Goal: Task Accomplishment & Management: Manage account settings

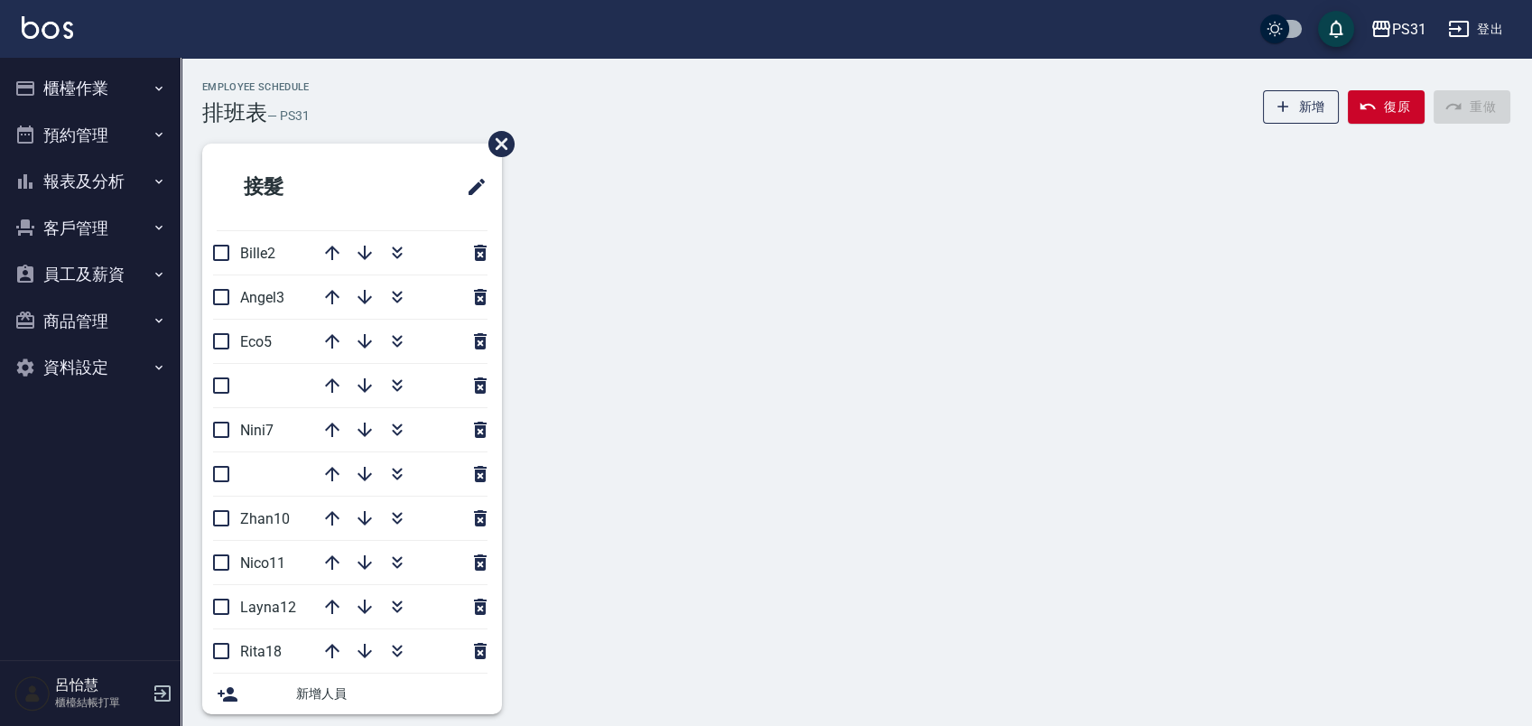
click at [65, 85] on button "櫃檯作業" at bounding box center [90, 88] width 166 height 47
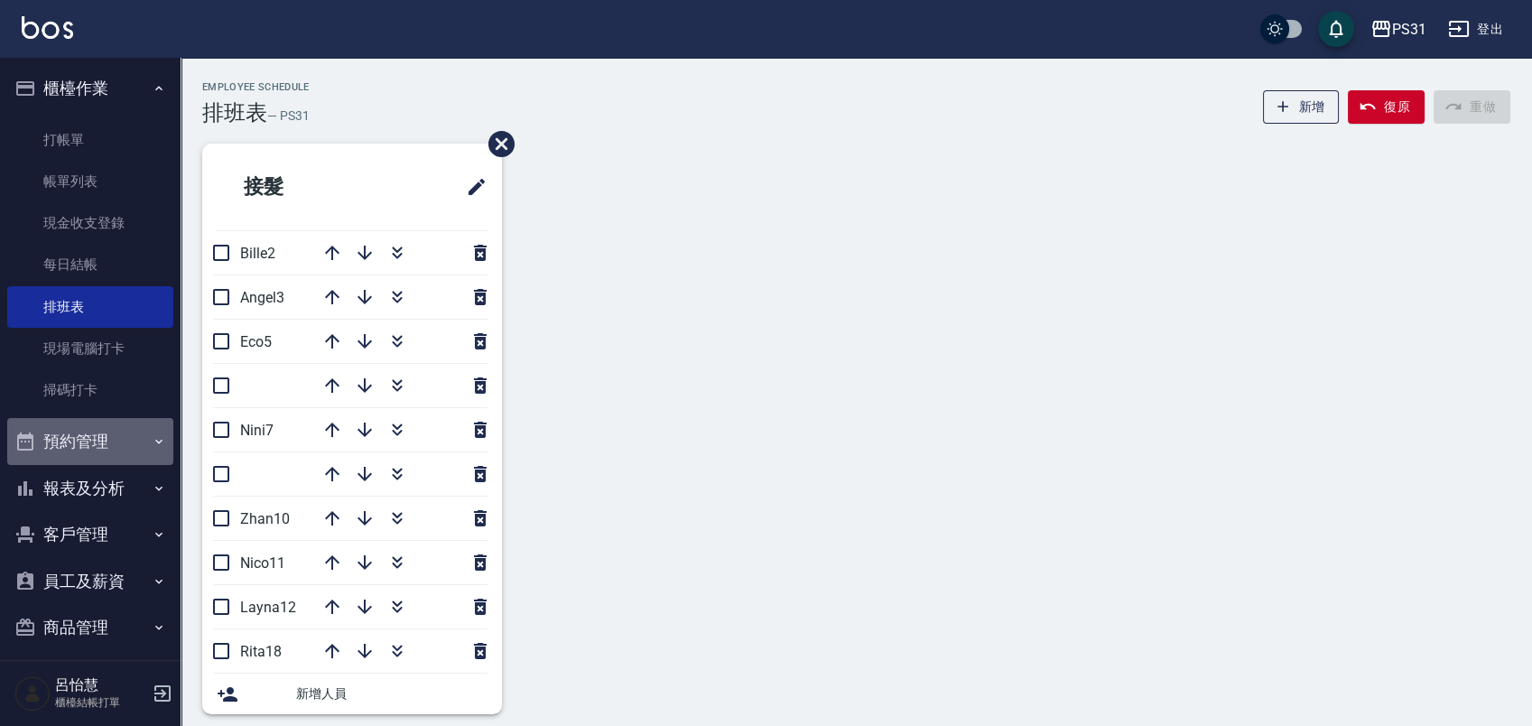
click at [119, 439] on button "預約管理" at bounding box center [90, 441] width 166 height 47
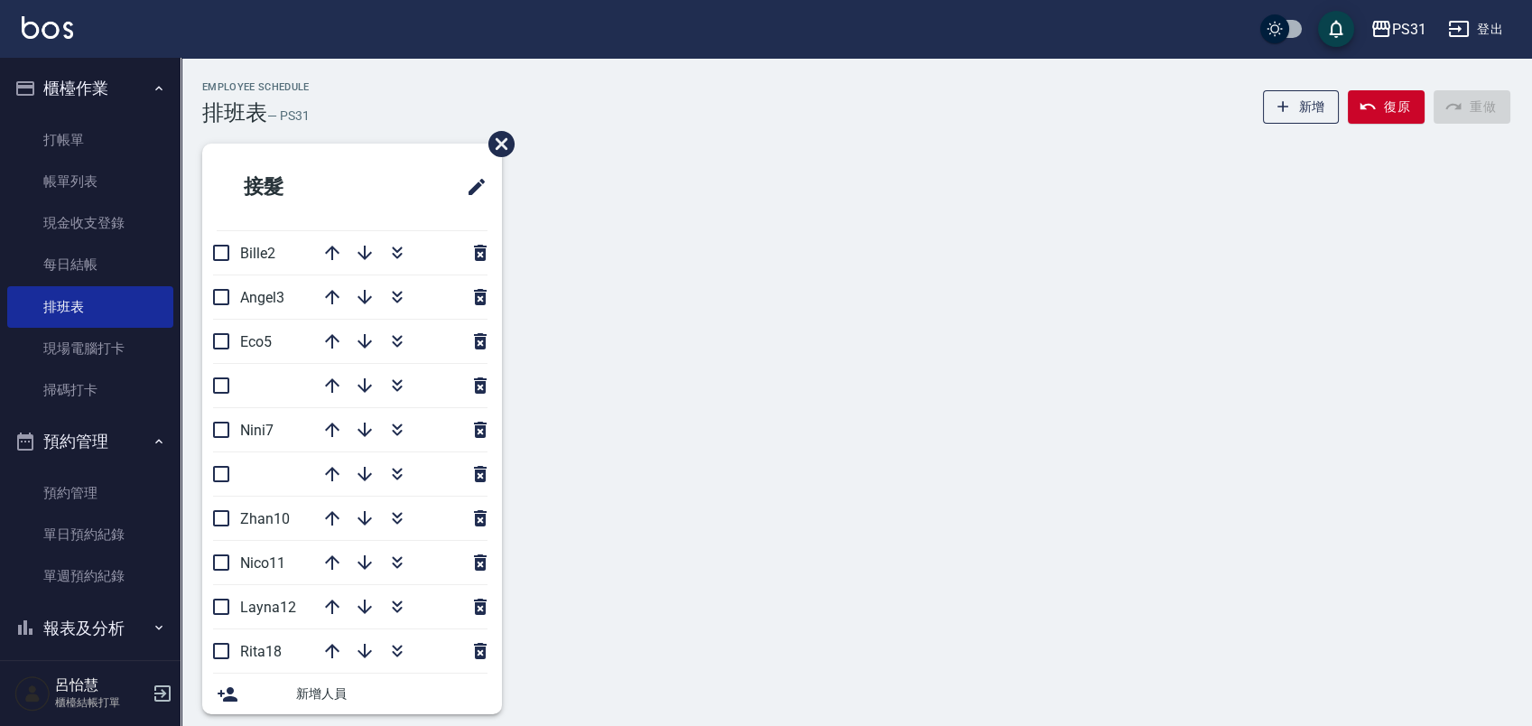
scroll to position [199, 0]
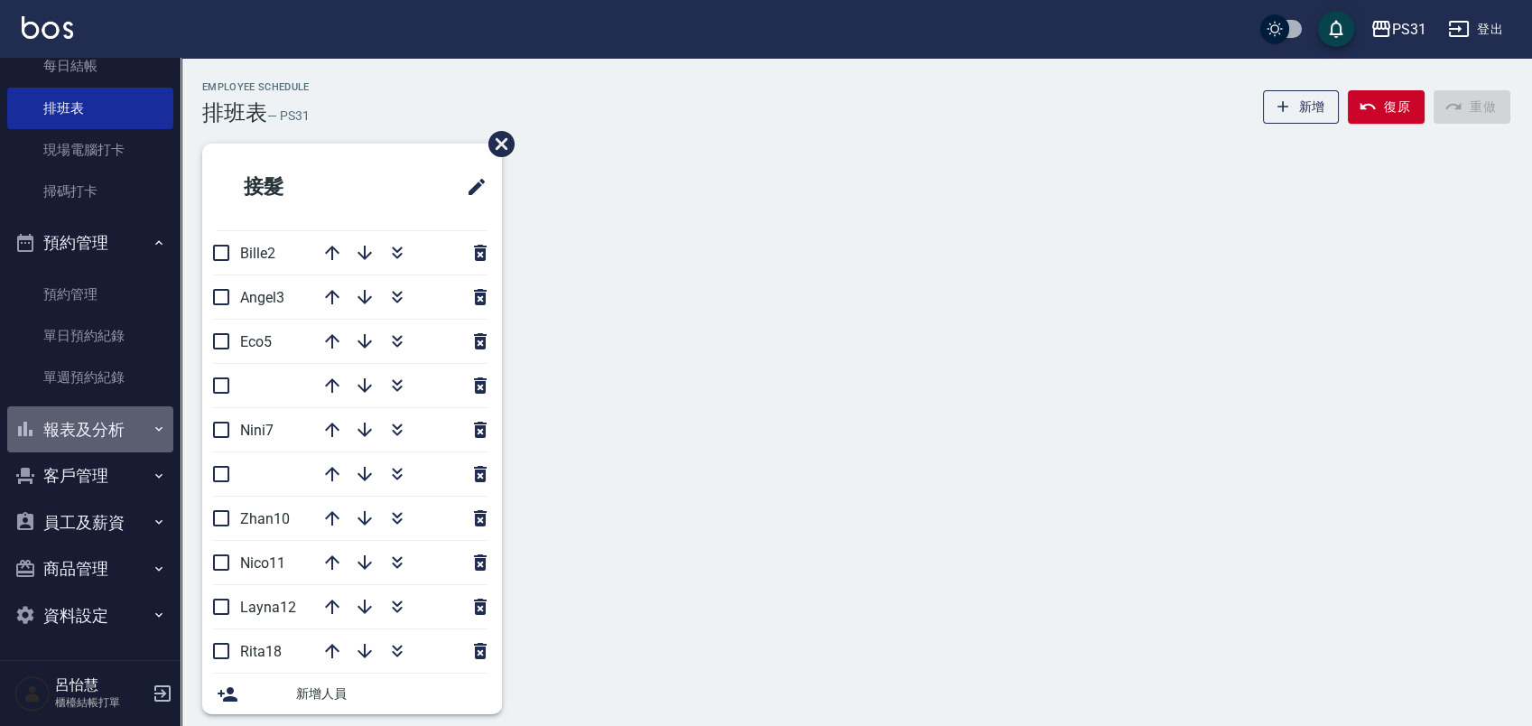
click at [125, 438] on button "報表及分析" at bounding box center [90, 429] width 166 height 47
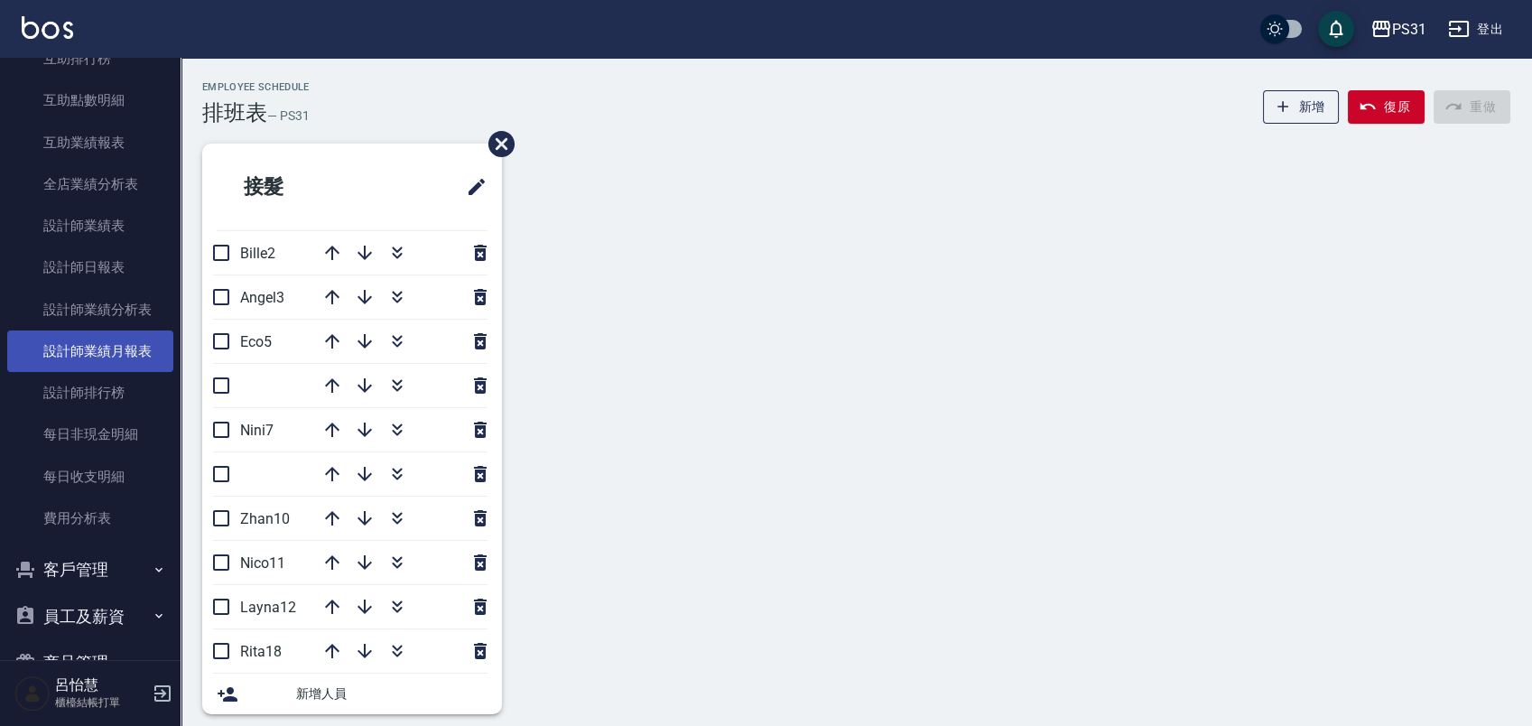
scroll to position [881, 0]
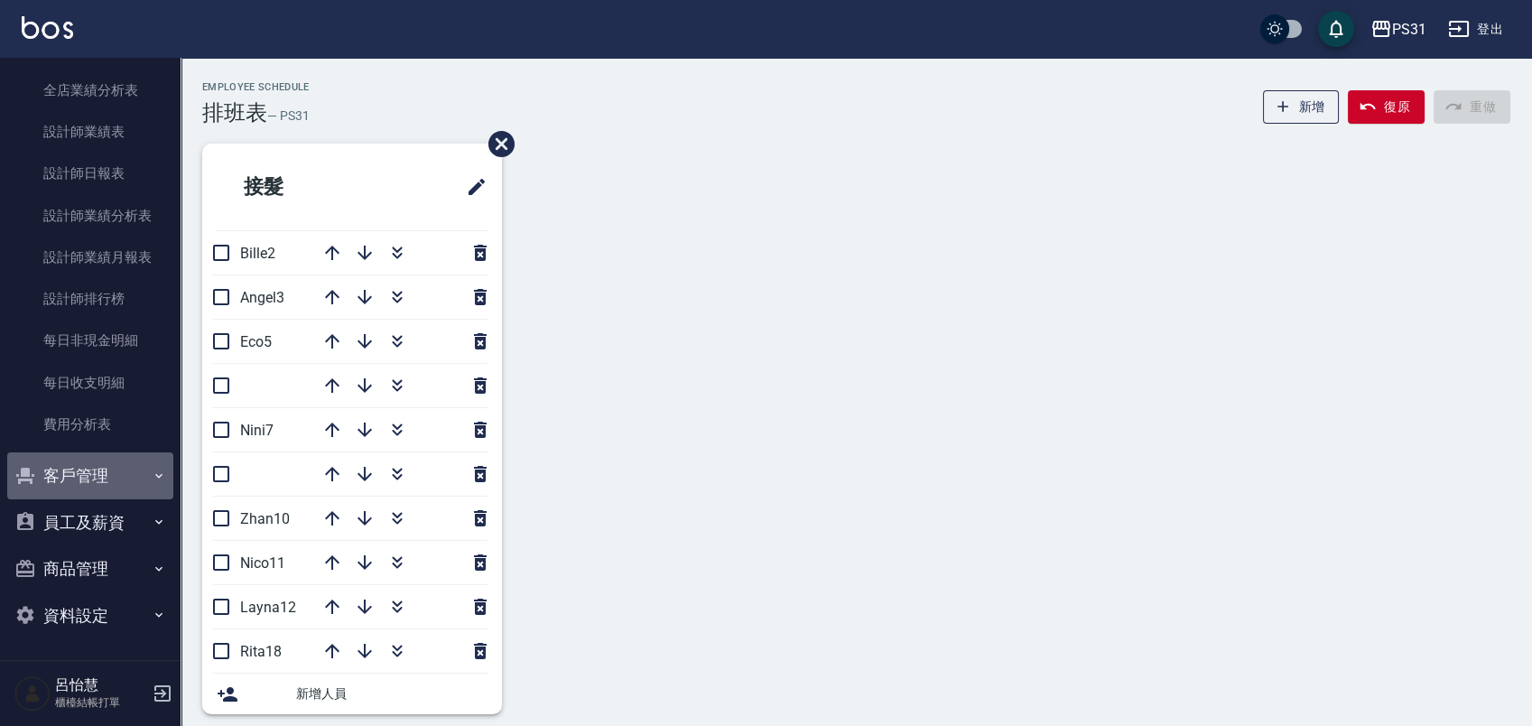
click at [128, 476] on button "客戶管理" at bounding box center [90, 475] width 166 height 47
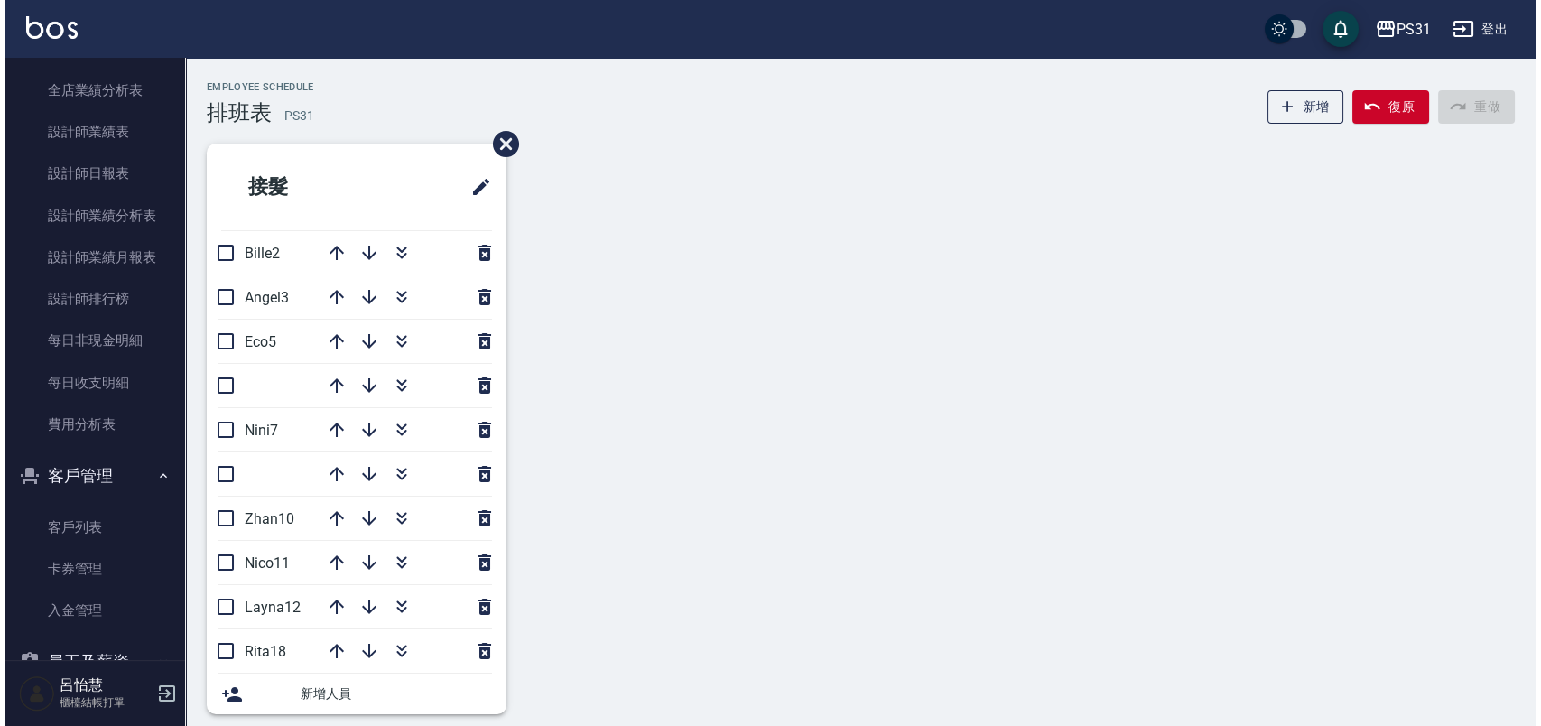
scroll to position [1020, 0]
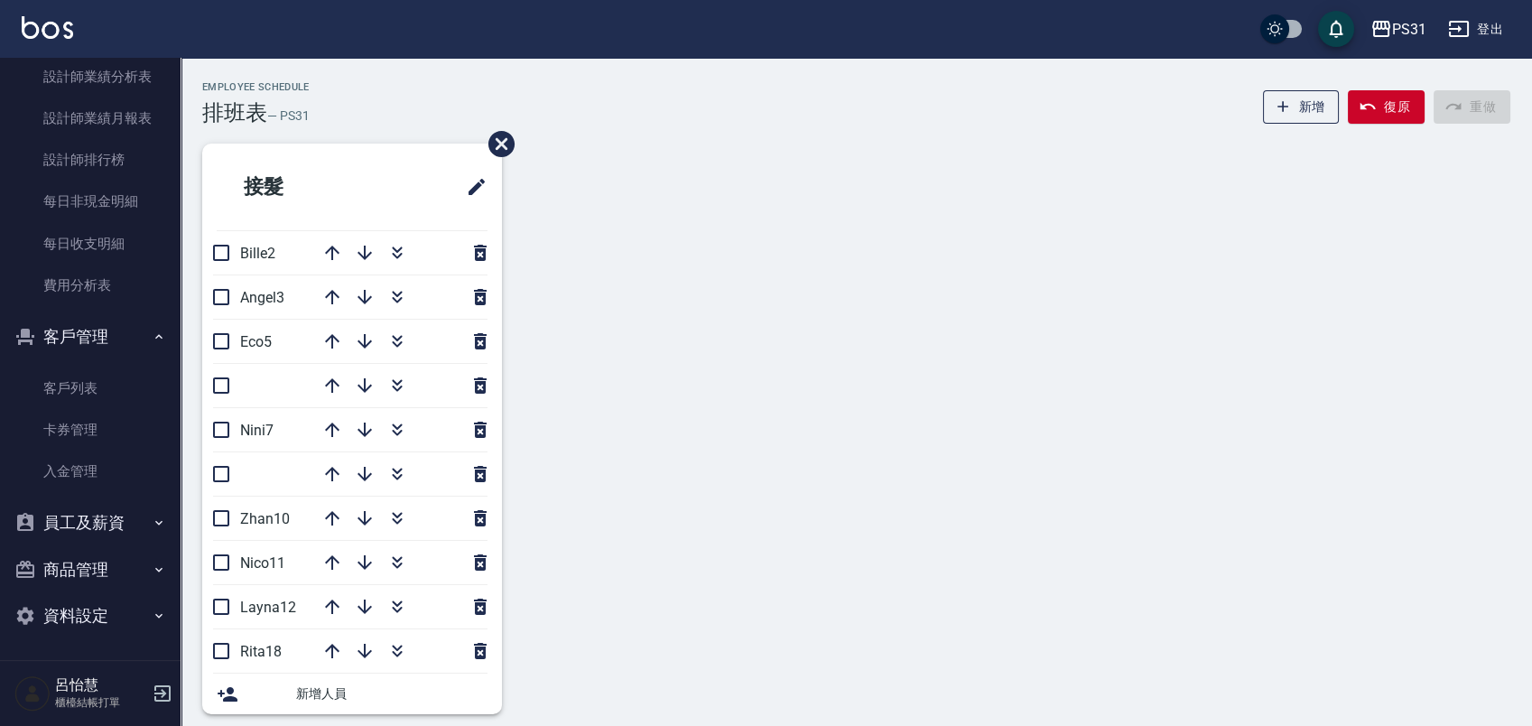
click at [117, 507] on button "員工及薪資" at bounding box center [90, 522] width 166 height 47
click at [106, 556] on link "全店打卡記錄" at bounding box center [90, 574] width 166 height 42
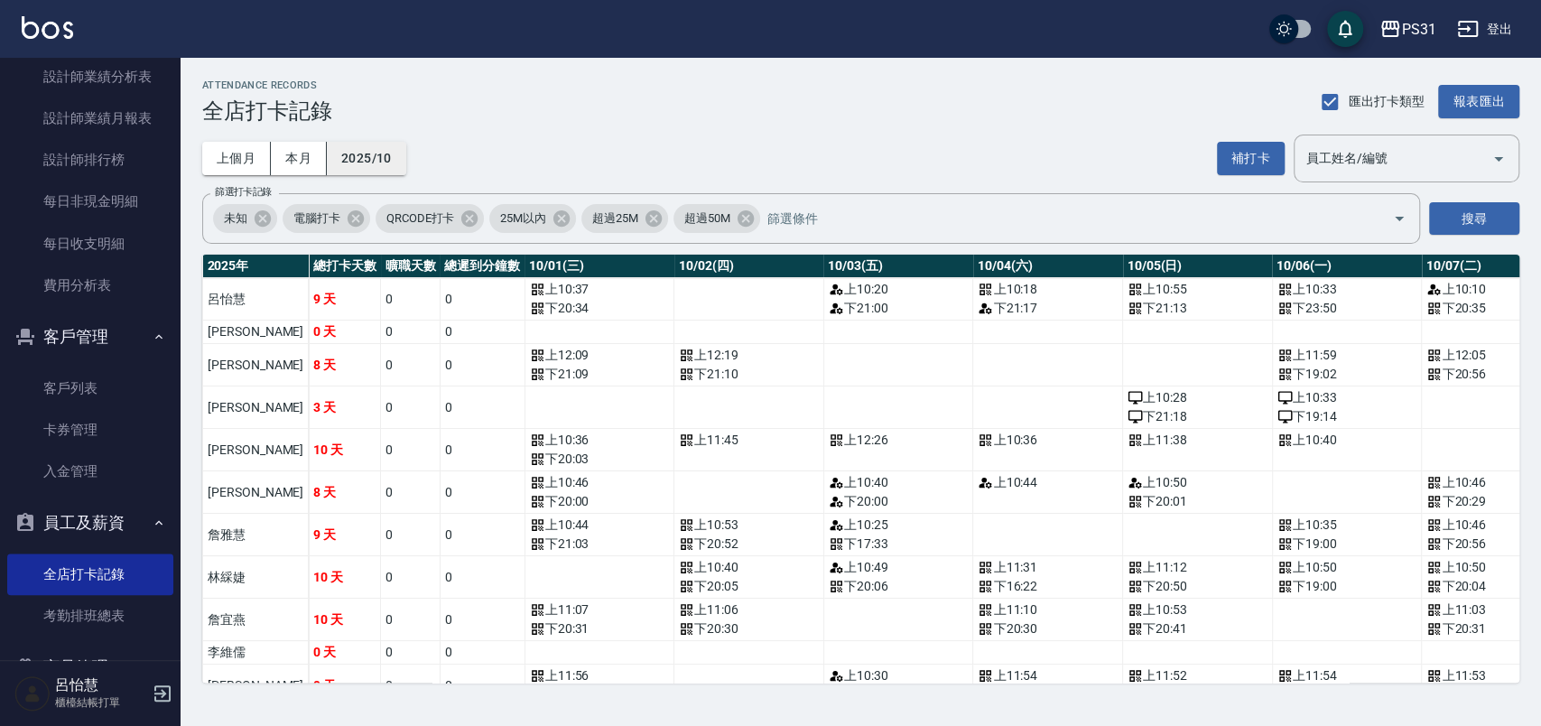
click at [364, 168] on button "2025/10" at bounding box center [366, 158] width 79 height 33
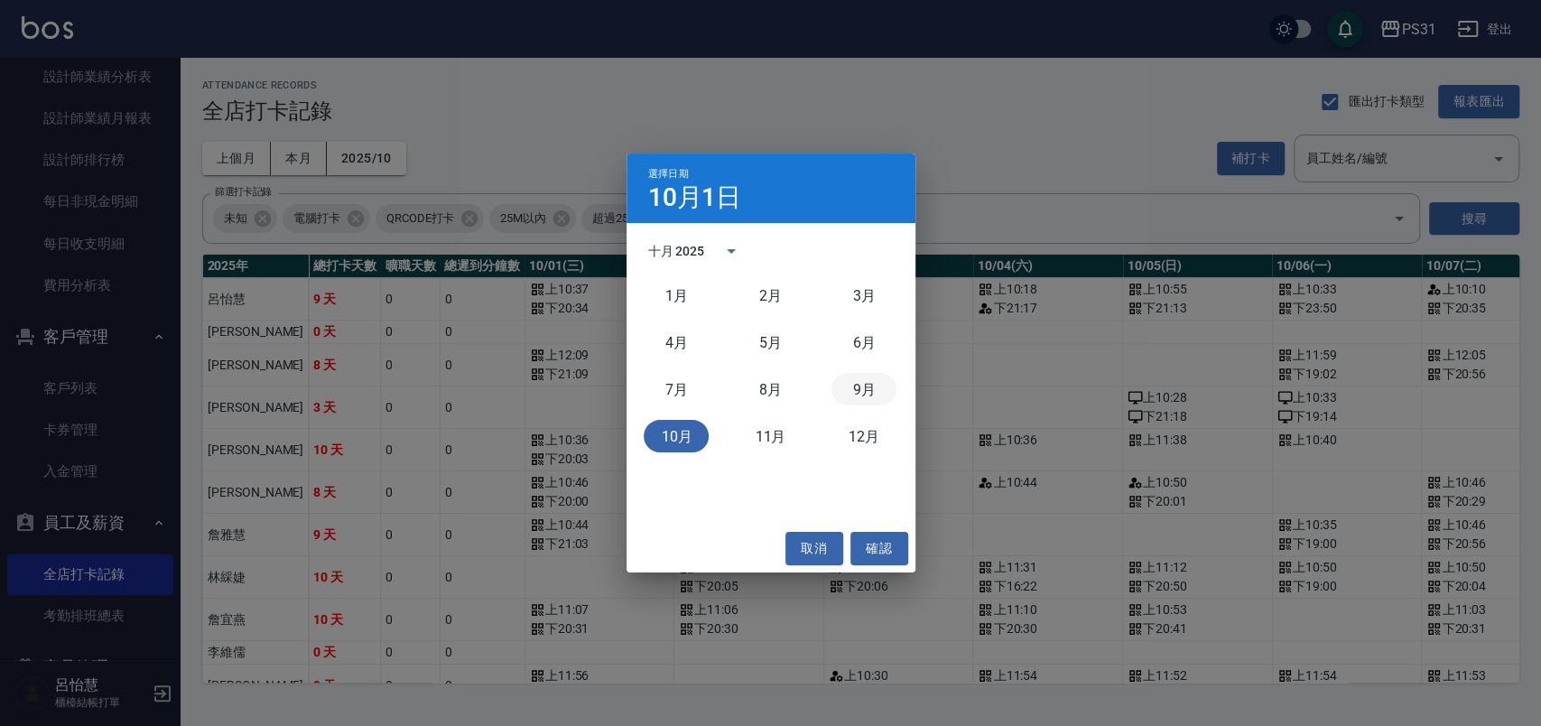
click at [863, 388] on button "9月" at bounding box center [863, 389] width 65 height 32
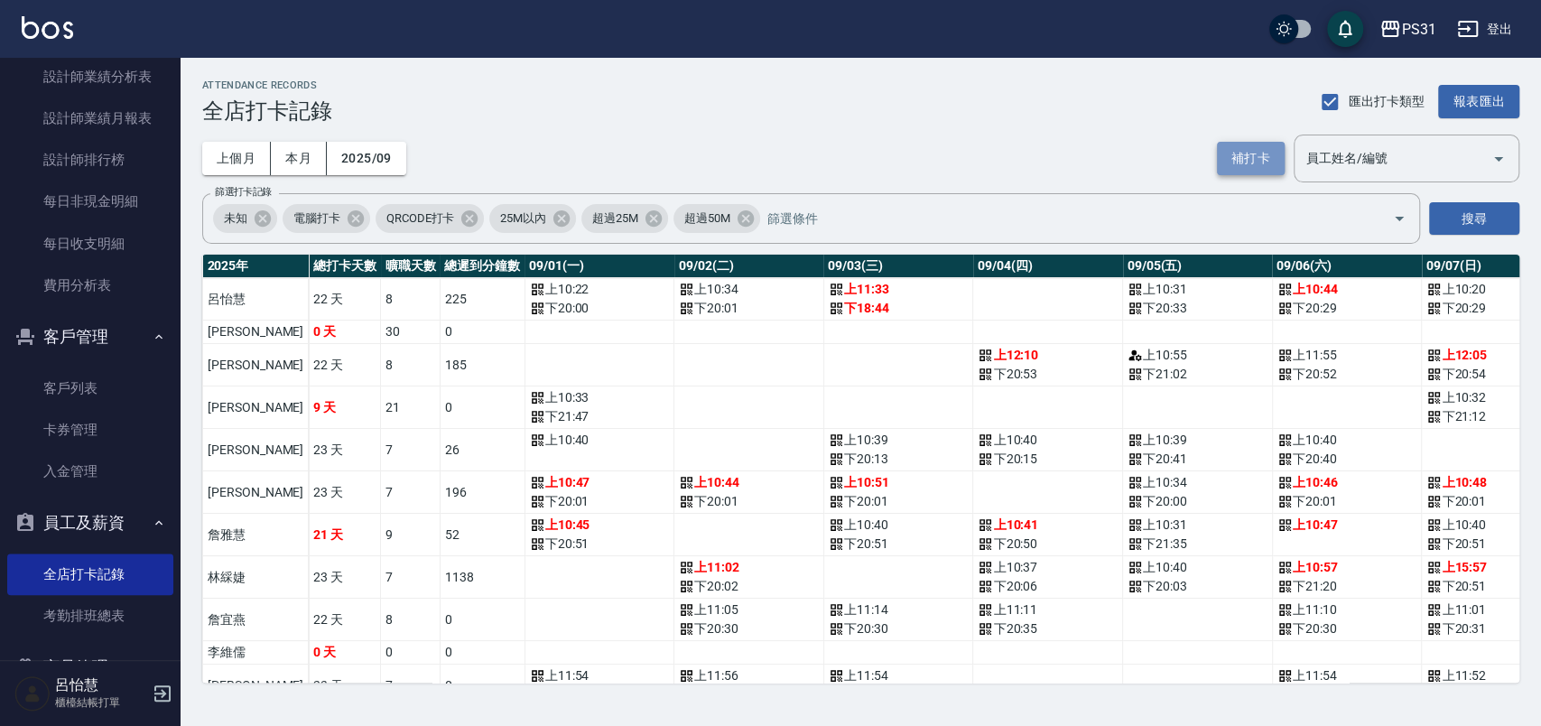
click at [1242, 150] on button "補打卡" at bounding box center [1251, 158] width 68 height 33
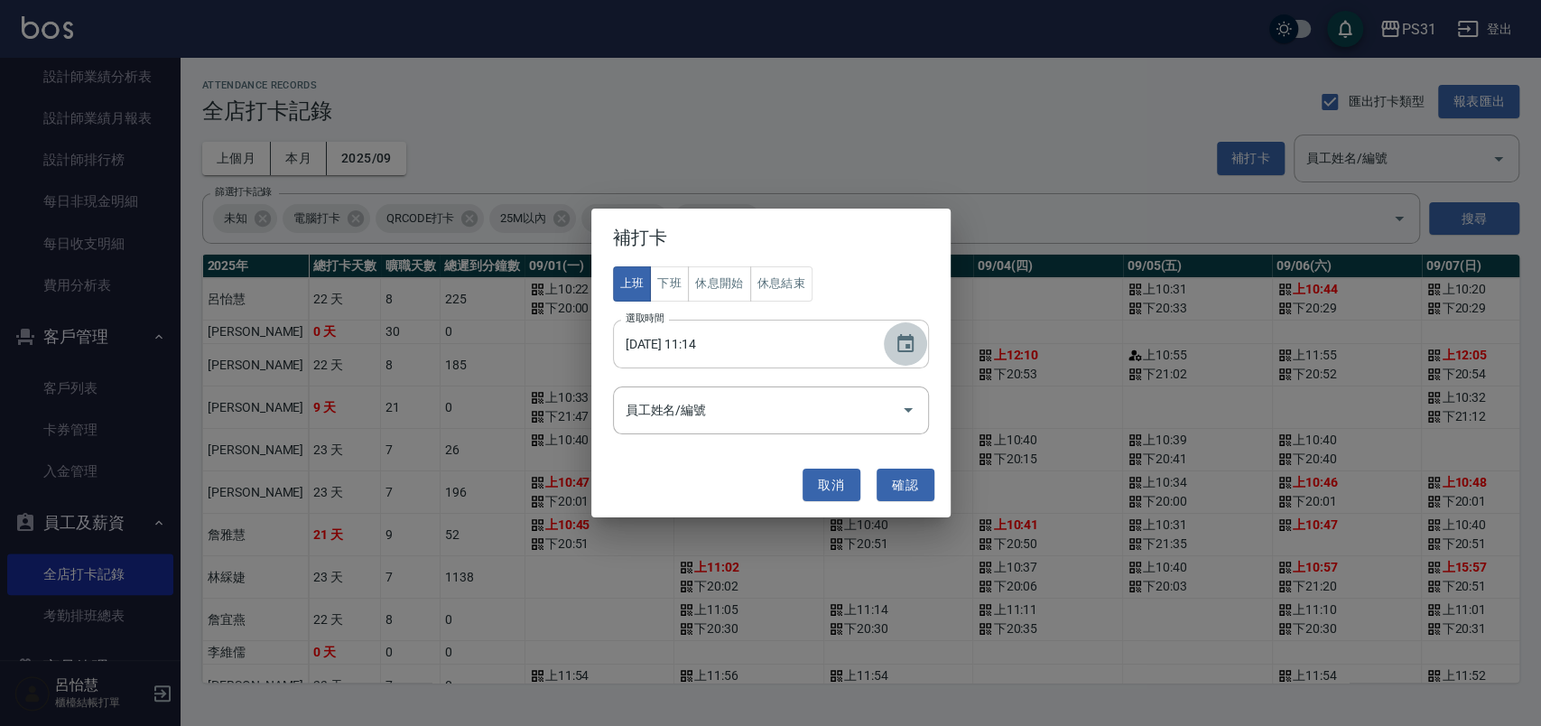
click at [905, 340] on icon "Choose date, selected date is 2025-10-12" at bounding box center [906, 344] width 22 height 22
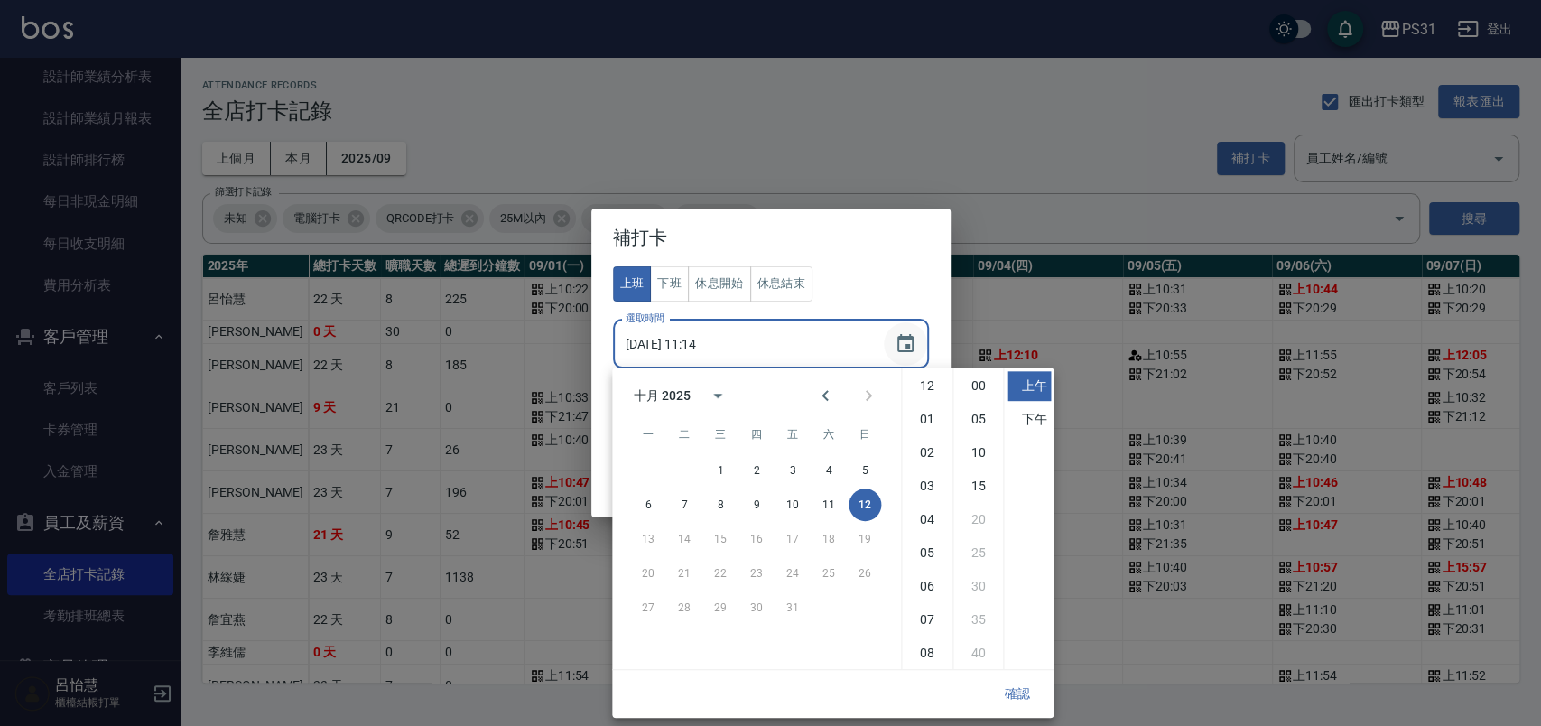
scroll to position [101, 0]
click at [829, 502] on button "11" at bounding box center [828, 504] width 32 height 32
click at [670, 288] on button "下班" at bounding box center [669, 283] width 39 height 35
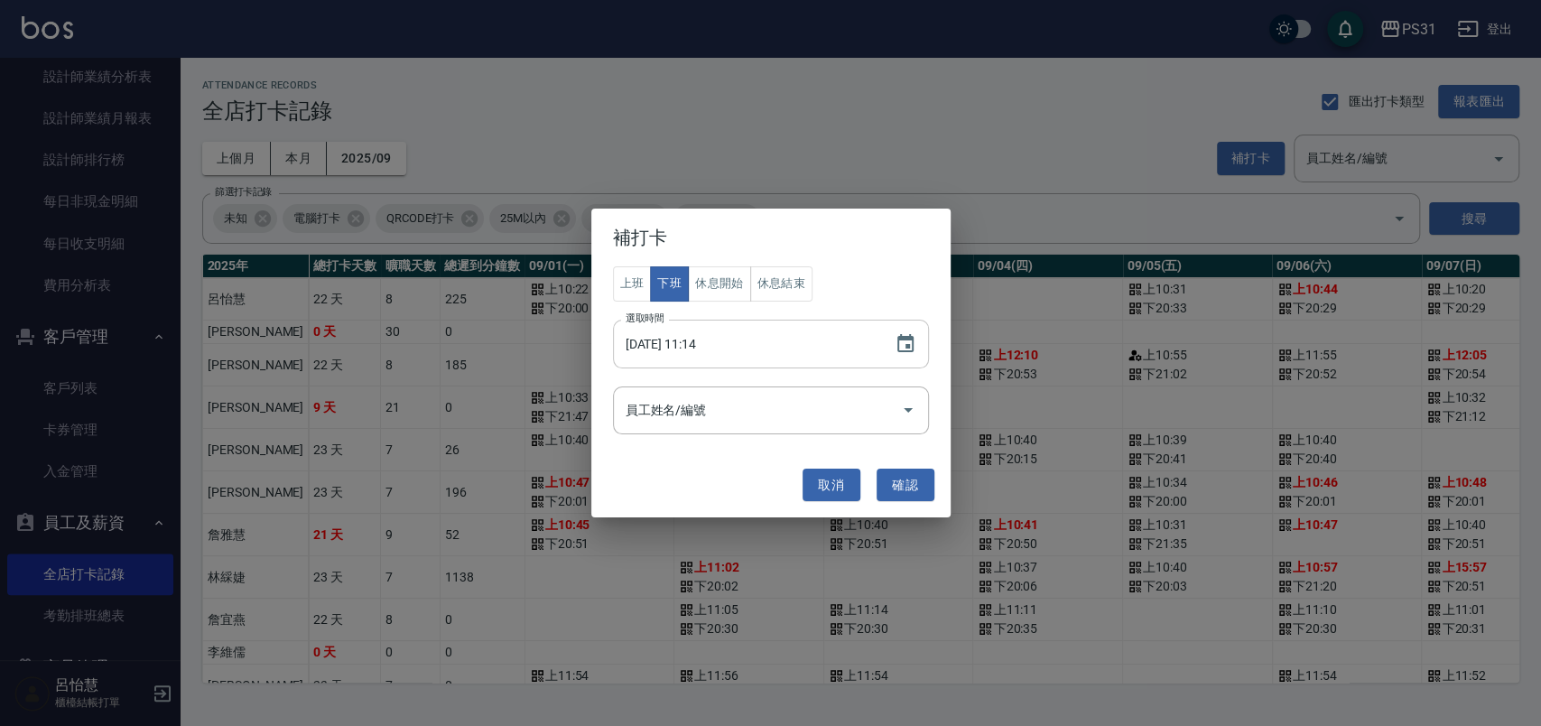
click at [841, 344] on input "2025/10/11 11:14" at bounding box center [745, 344] width 264 height 49
click at [686, 343] on input "2025/10/11 11:14" at bounding box center [745, 344] width 264 height 49
click at [911, 343] on icon "Choose date, selected date is 2025-10-11" at bounding box center [905, 343] width 16 height 18
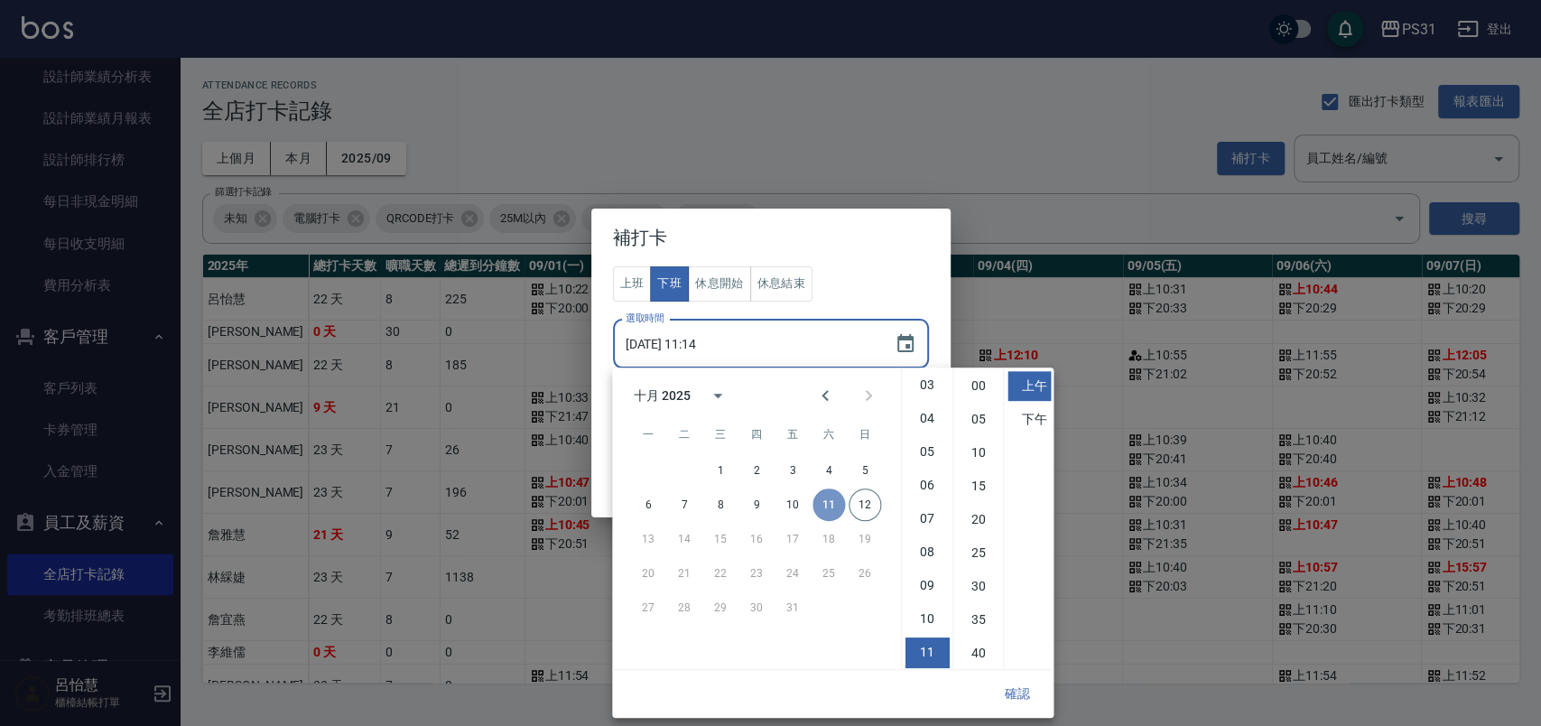
click at [823, 509] on button "11" at bounding box center [828, 504] width 32 height 32
drag, startPoint x: 930, startPoint y: 552, endPoint x: 938, endPoint y: 427, distance: 124.8
click at [938, 427] on ul "12 01 02 03 04 05 06 07 08 09 10 11" at bounding box center [927, 518] width 51 height 302
drag, startPoint x: 1044, startPoint y: 418, endPoint x: 1026, endPoint y: 459, distance: 44.5
click at [1042, 417] on li "下午" at bounding box center [1028, 419] width 43 height 30
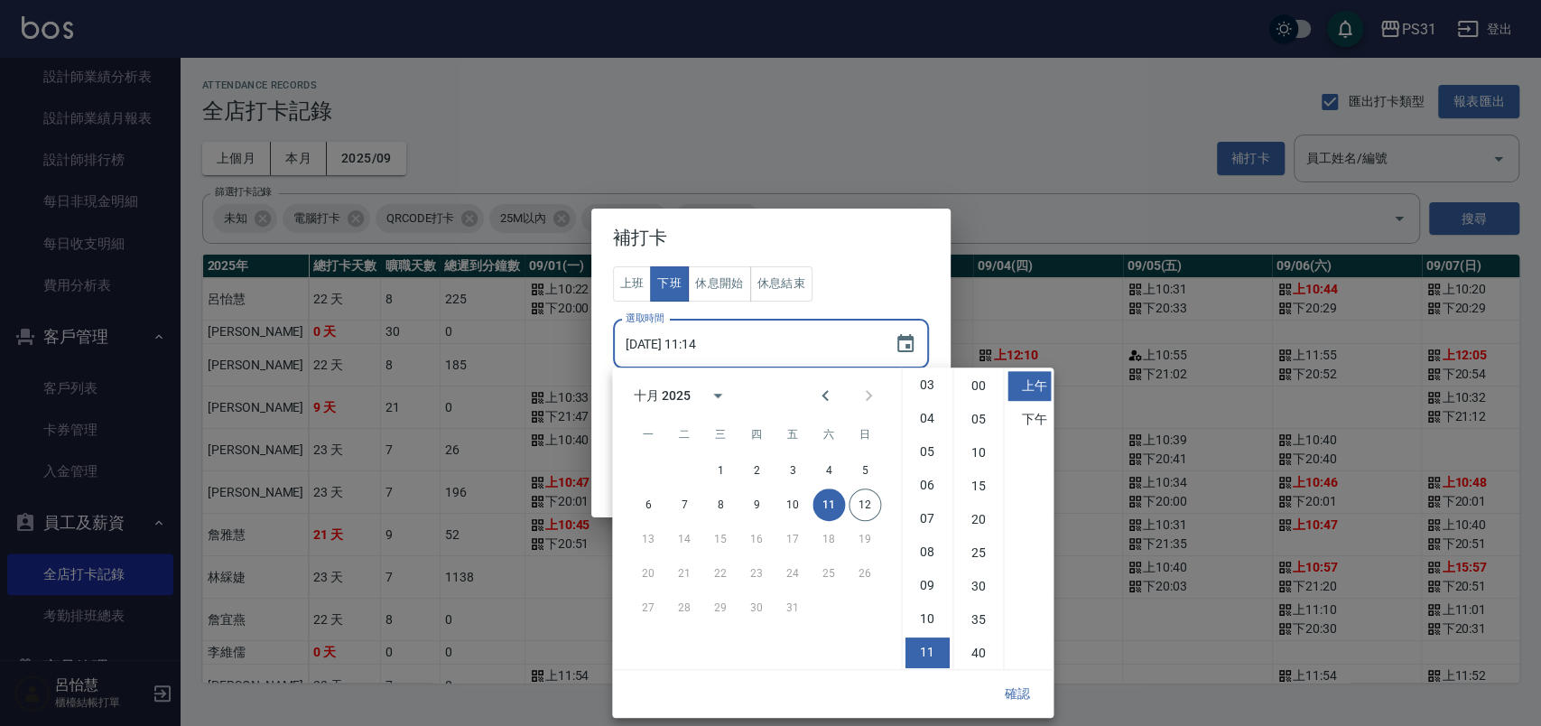
type input "2025/10/11 23:14"
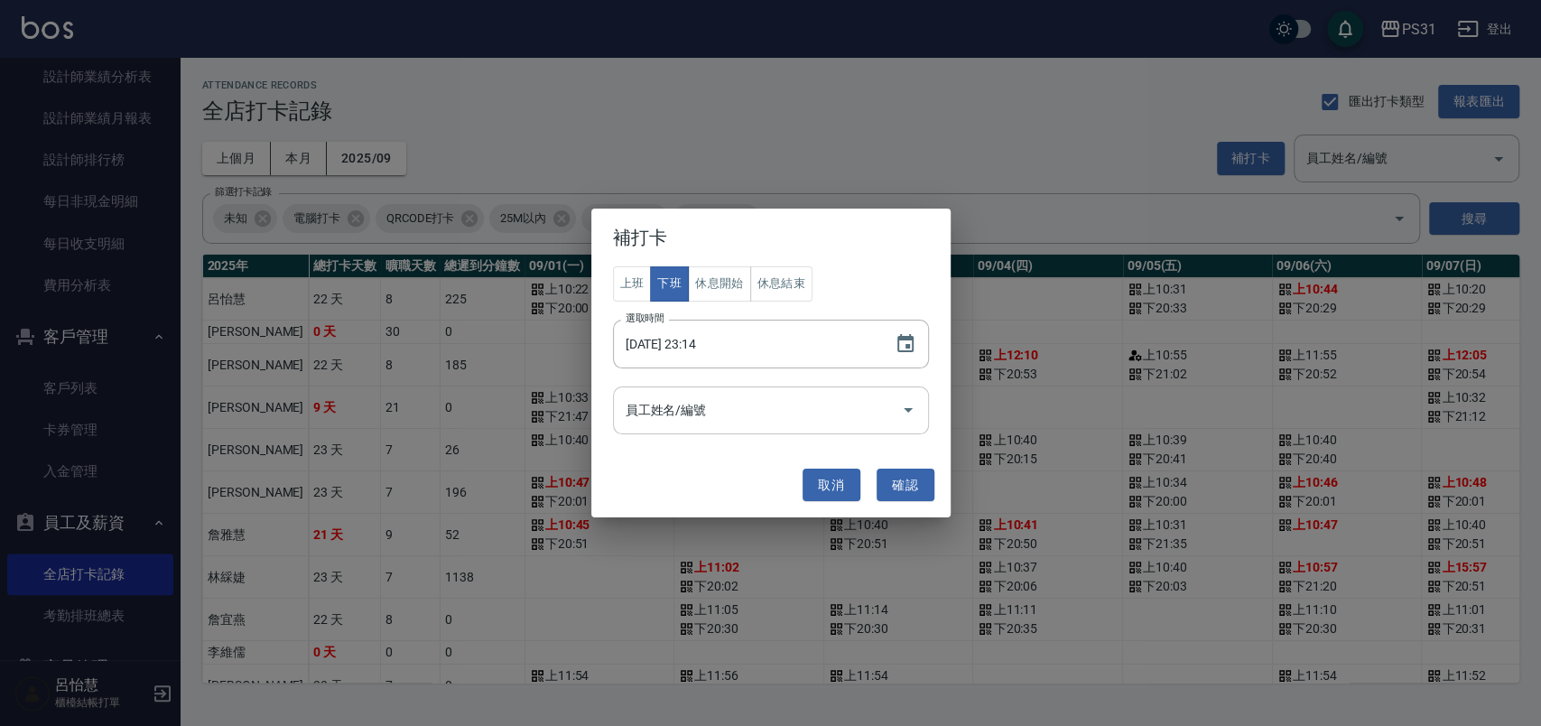
click at [792, 416] on input "員工姓名/編號" at bounding box center [757, 411] width 273 height 32
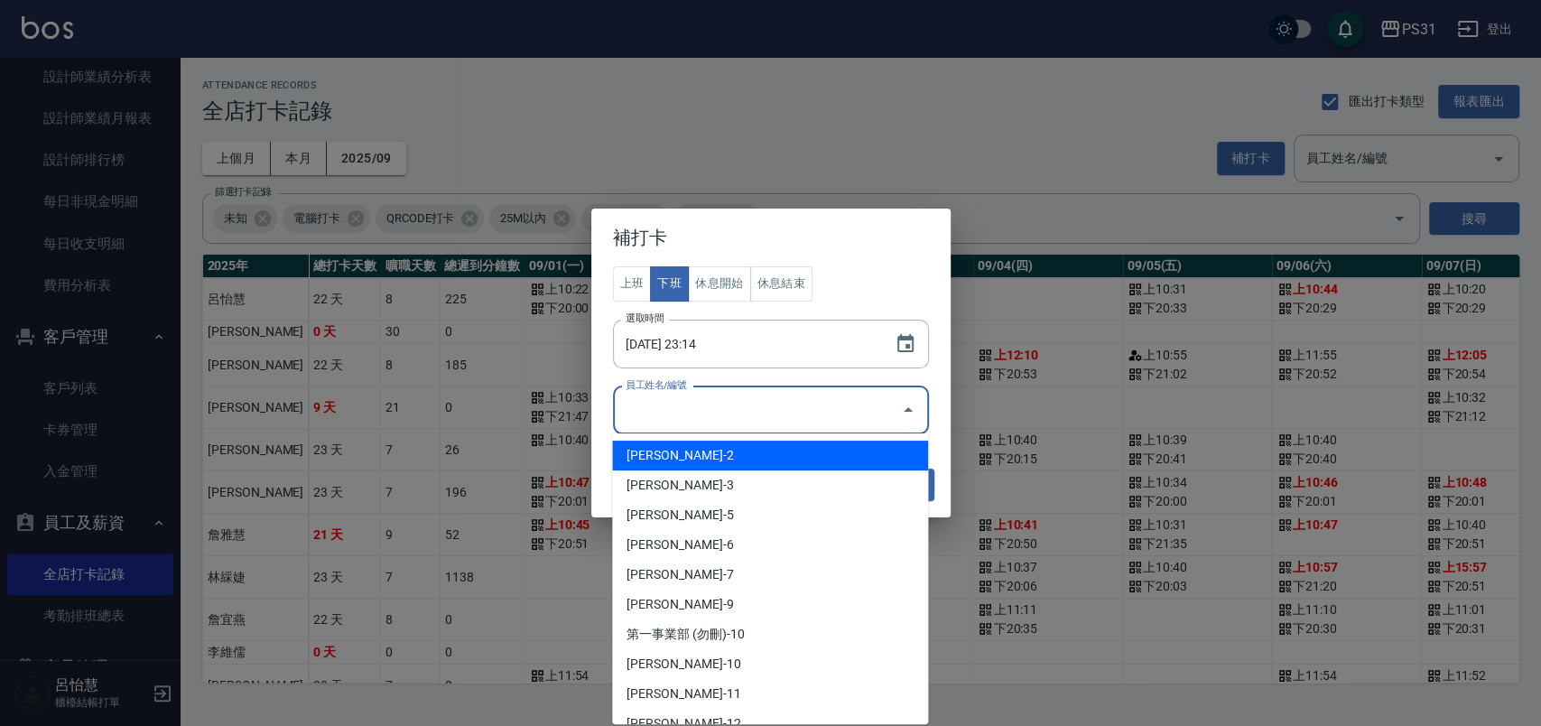
click at [742, 460] on li "呂怡慧-2" at bounding box center [770, 456] width 316 height 30
type input "呂怡慧"
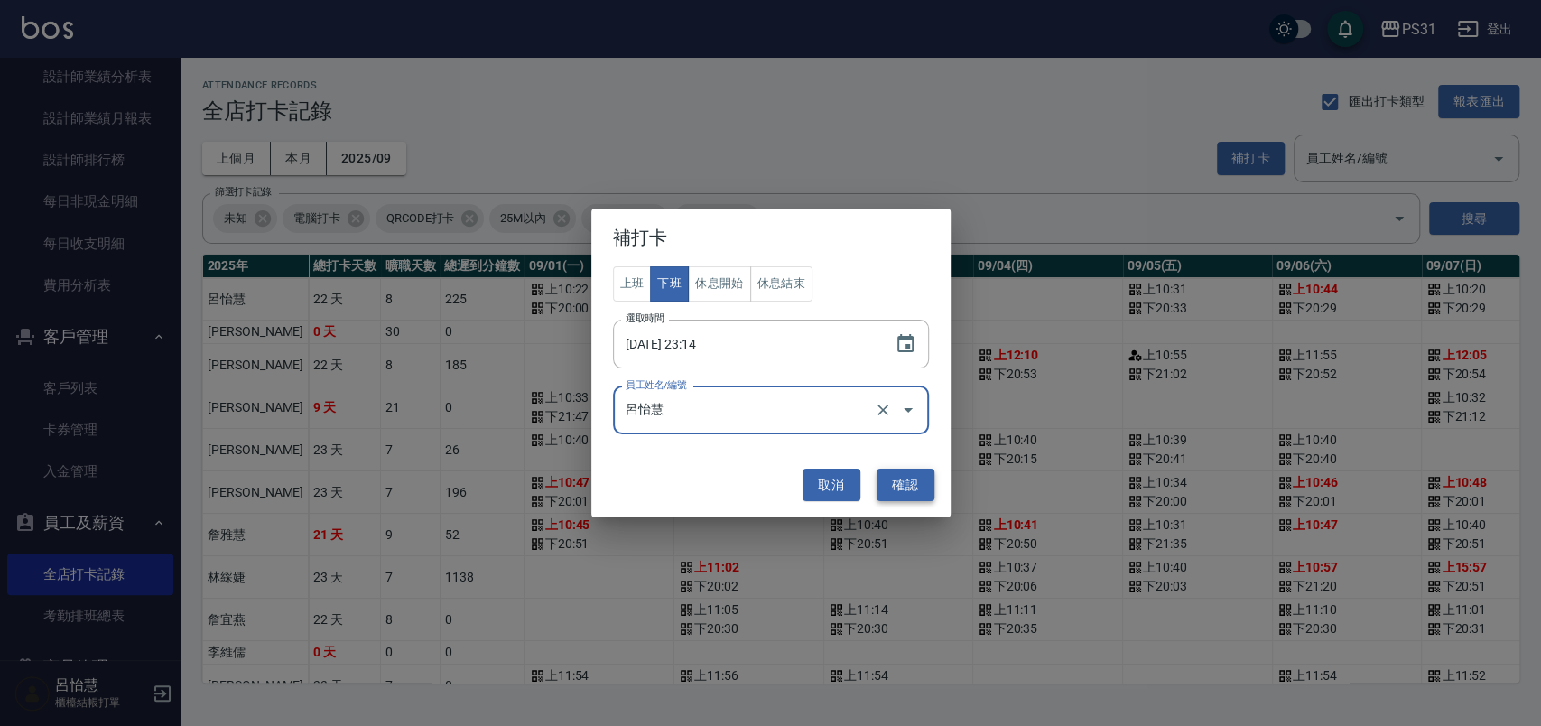
click at [899, 479] on button "確認" at bounding box center [906, 485] width 58 height 33
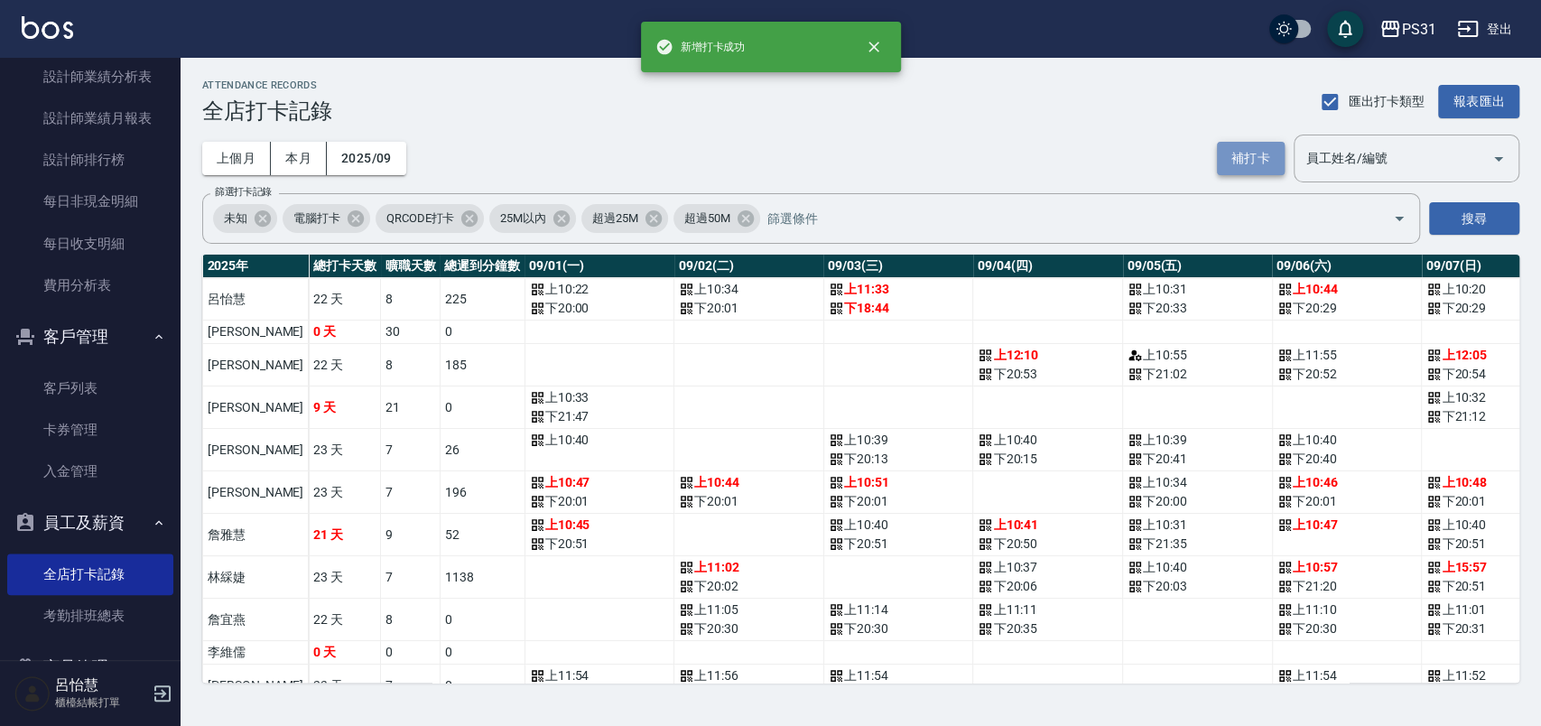
click at [1247, 149] on button "補打卡" at bounding box center [1251, 158] width 68 height 33
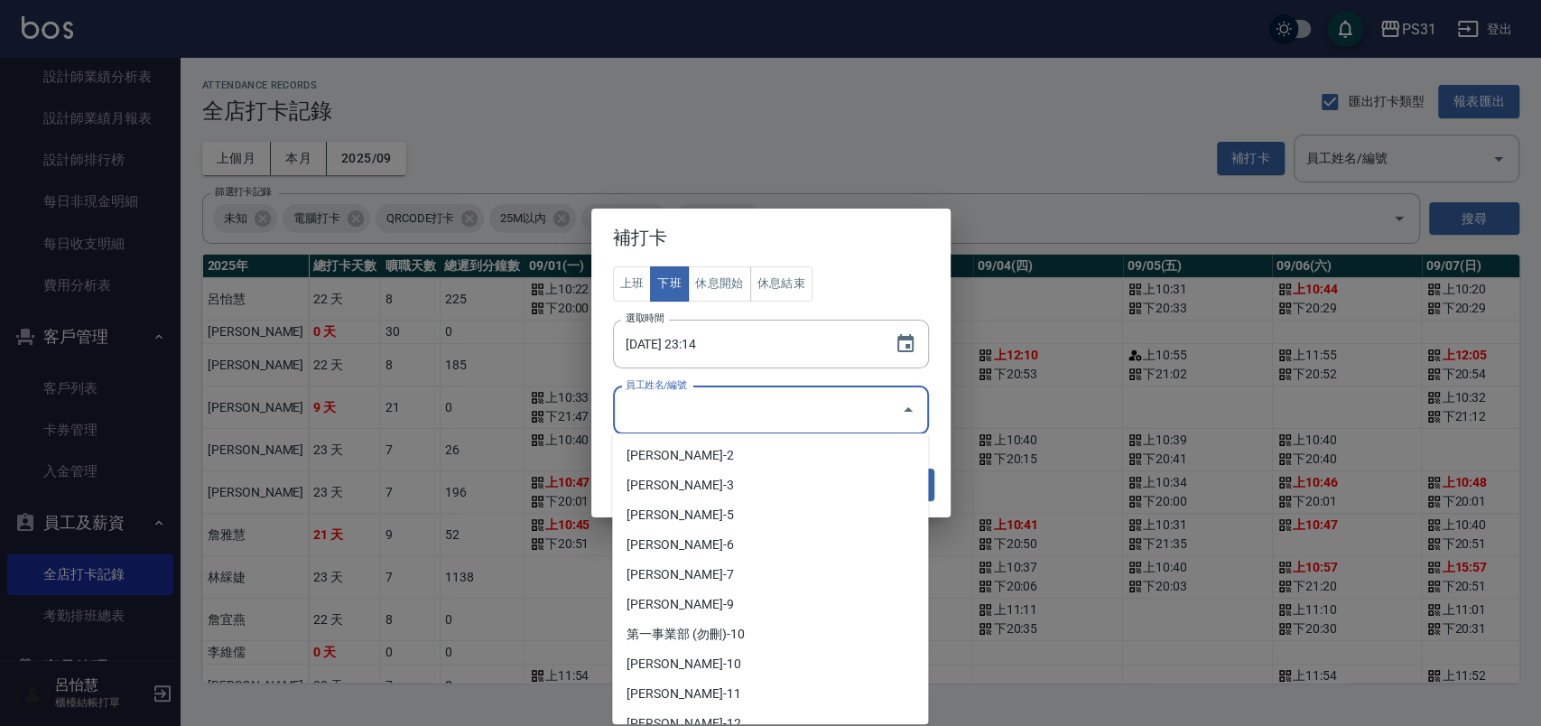
click at [801, 407] on input "員工姓名/編號" at bounding box center [757, 411] width 273 height 32
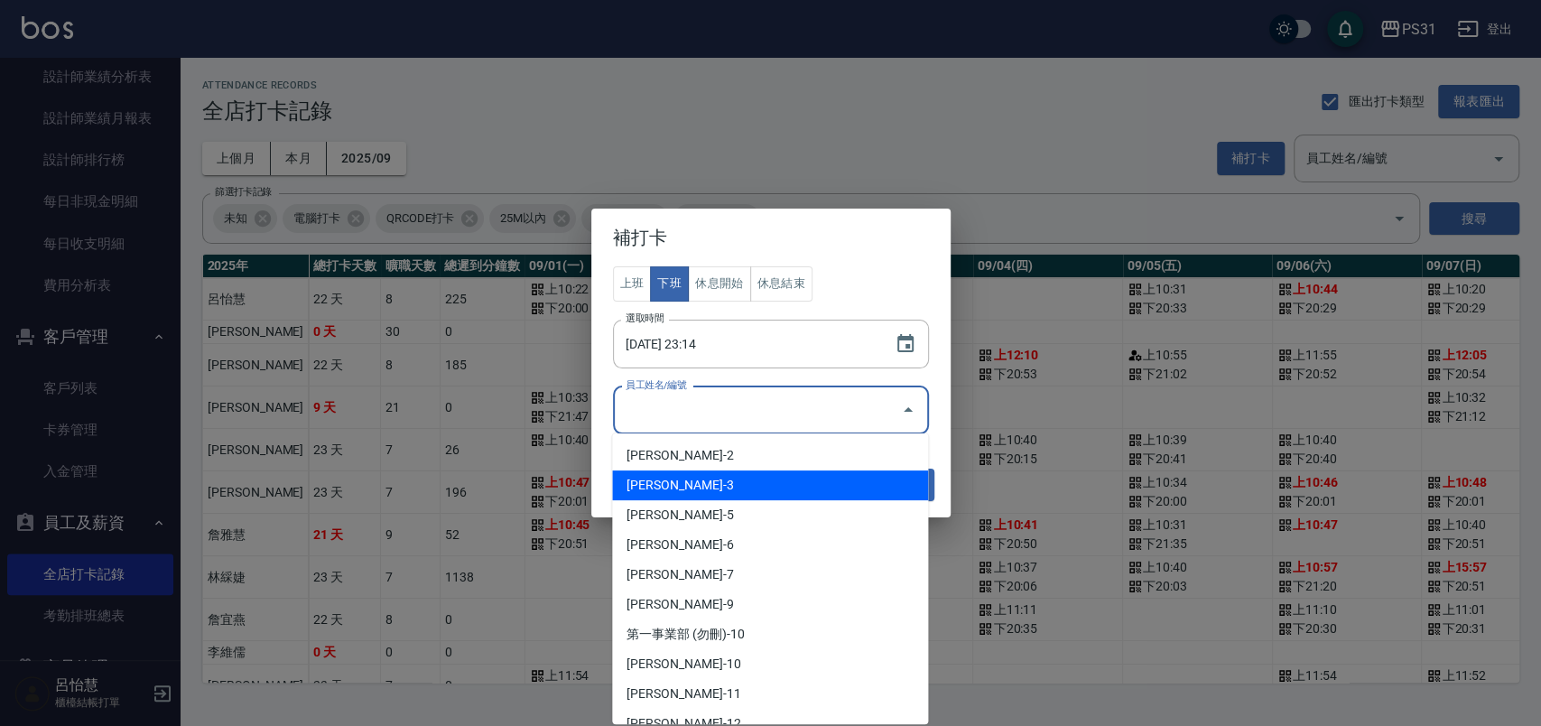
click at [738, 481] on li "陳伶-3" at bounding box center [770, 485] width 316 height 30
type input "陳伶"
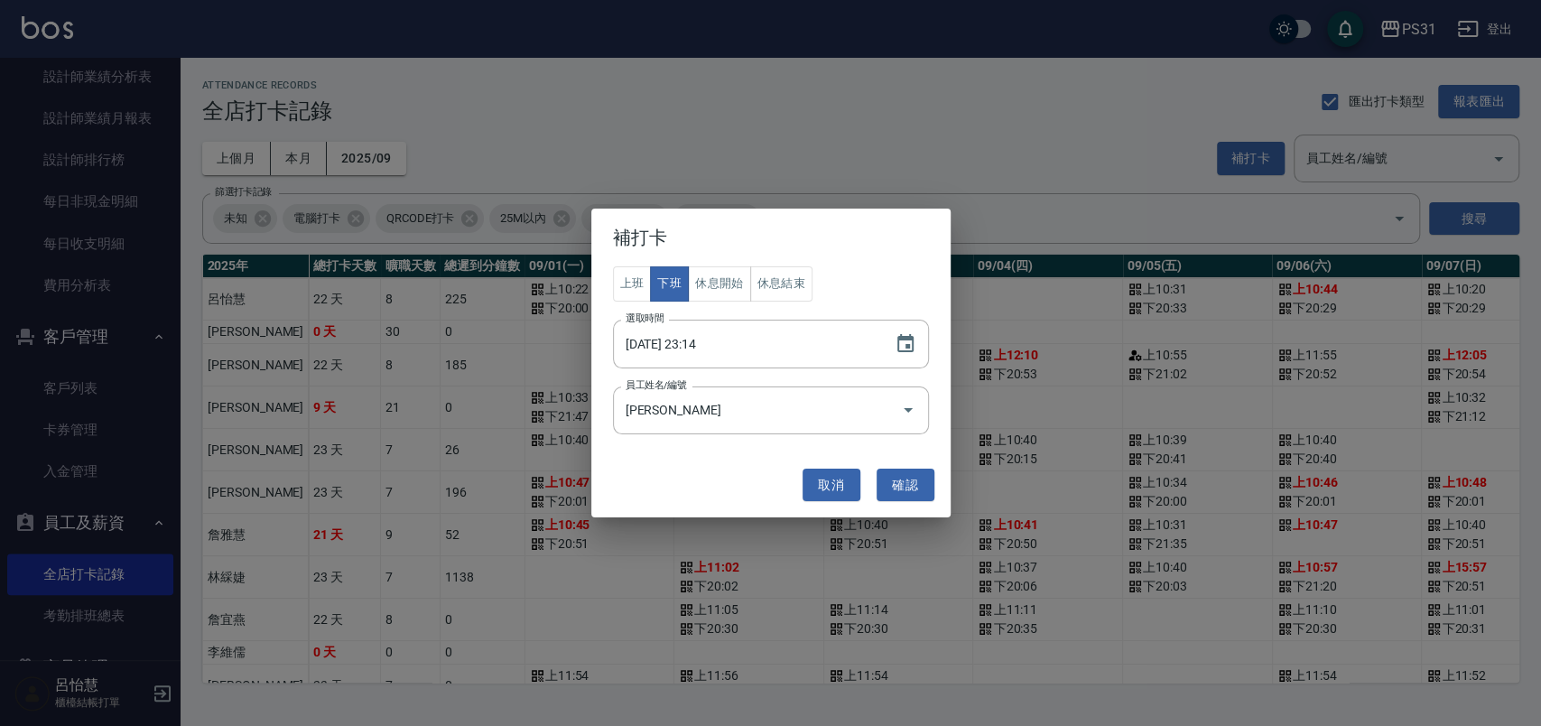
click at [1266, 150] on div "補打卡 上班 下班 休息開始 休息結束 選取時間 2025/10/11 23:14 選取時間 員工姓名/編號 陳伶 員工姓名/編號 取消 確認" at bounding box center [770, 363] width 1541 height 726
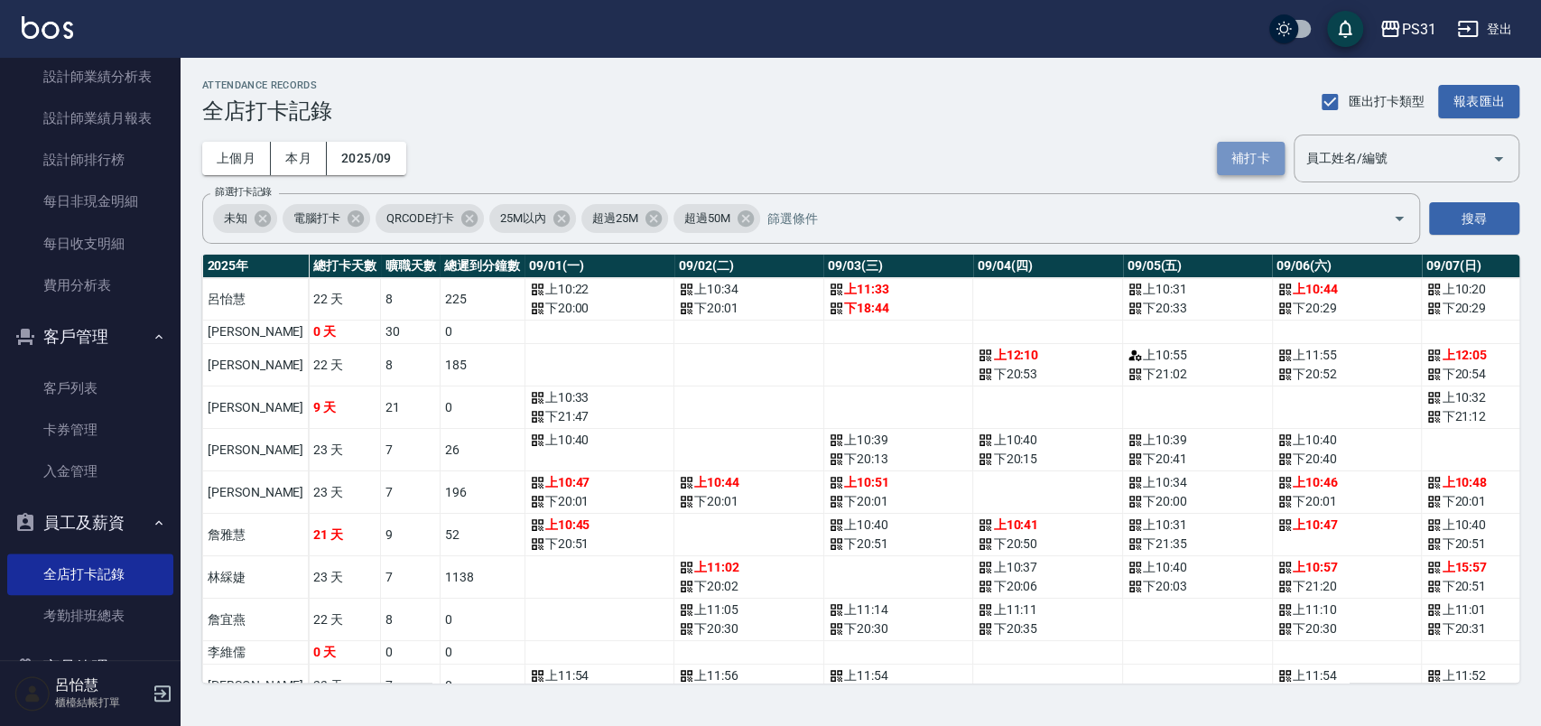
click at [1249, 155] on button "補打卡" at bounding box center [1251, 158] width 68 height 33
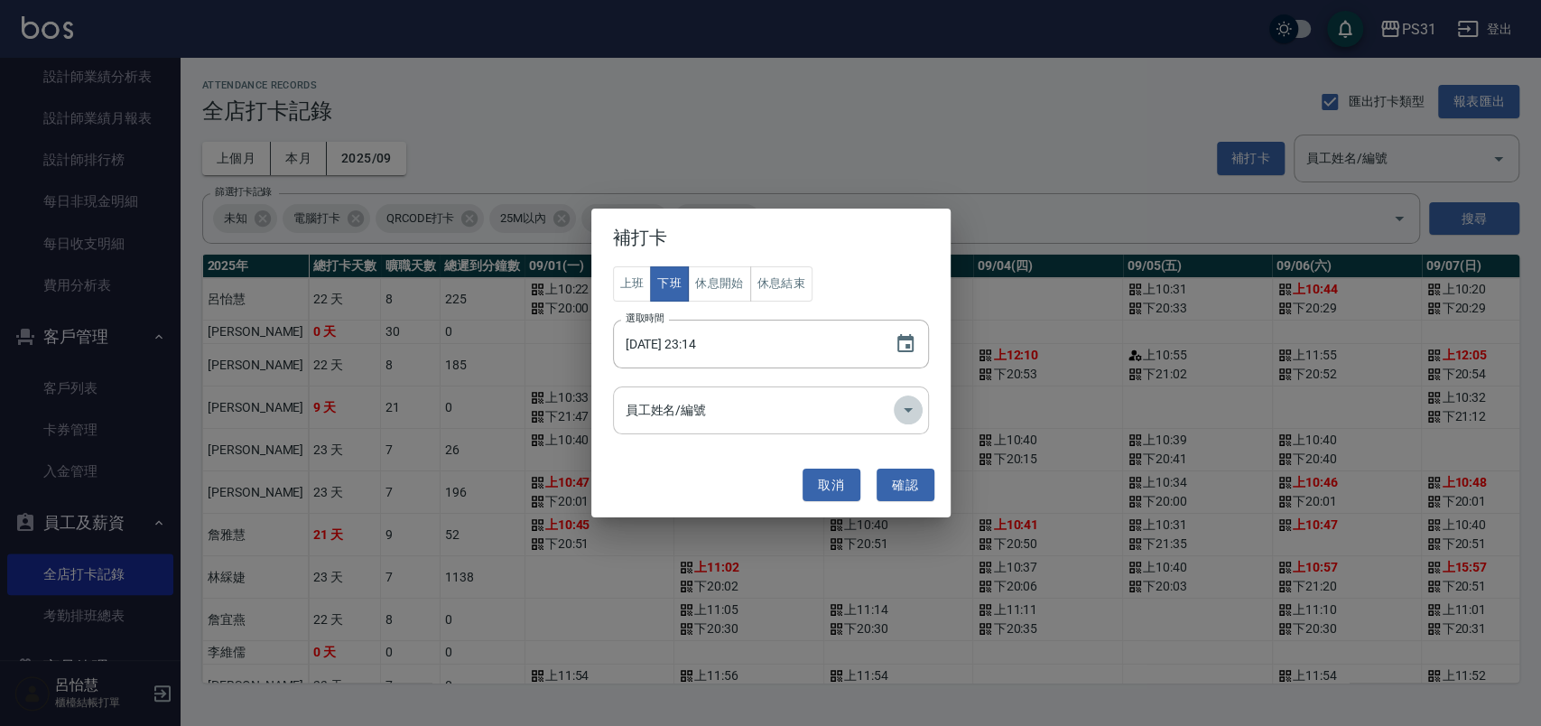
click at [909, 408] on icon "Open" at bounding box center [908, 410] width 9 height 5
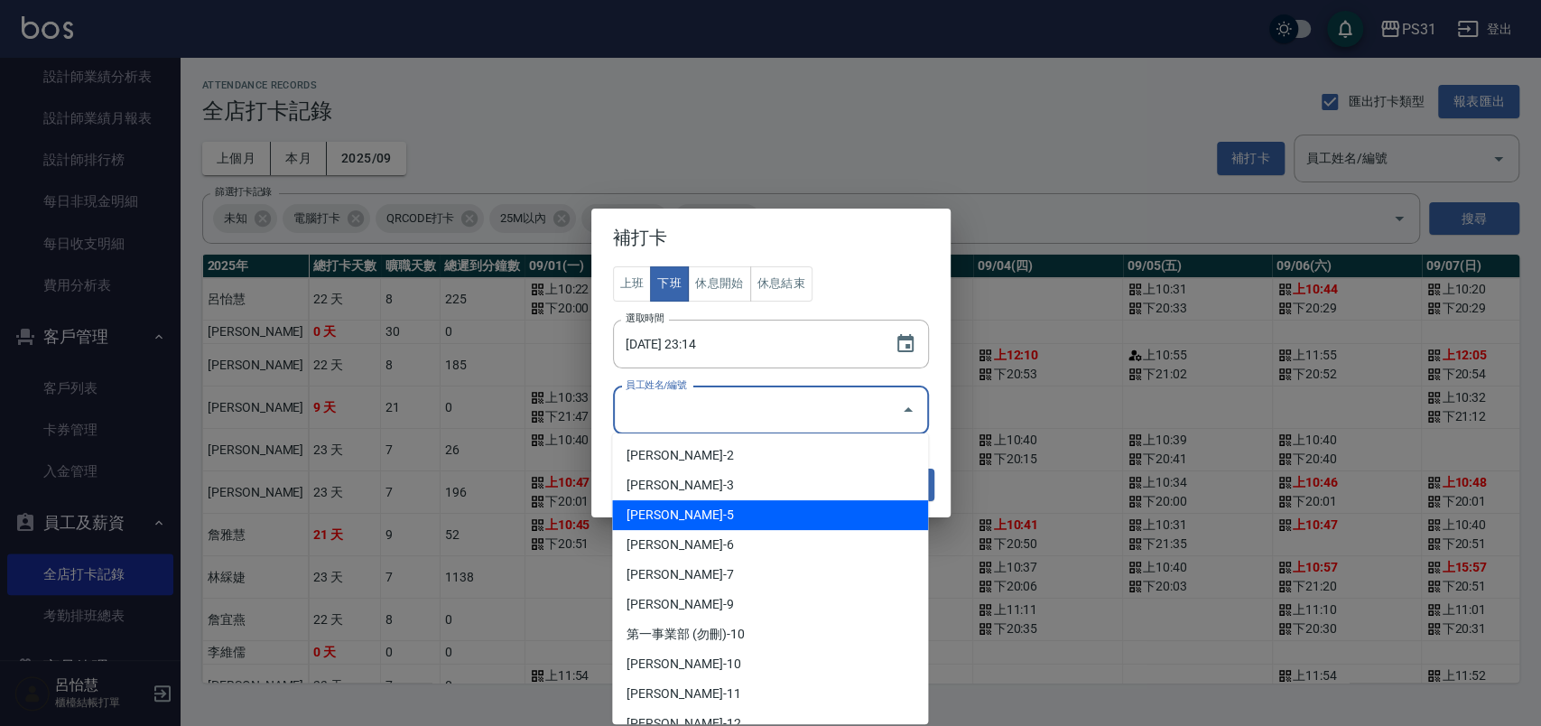
drag, startPoint x: 712, startPoint y: 520, endPoint x: 785, endPoint y: 454, distance: 97.8
click at [712, 518] on li "廖恬翌-5" at bounding box center [770, 515] width 316 height 30
type input "廖恬翌"
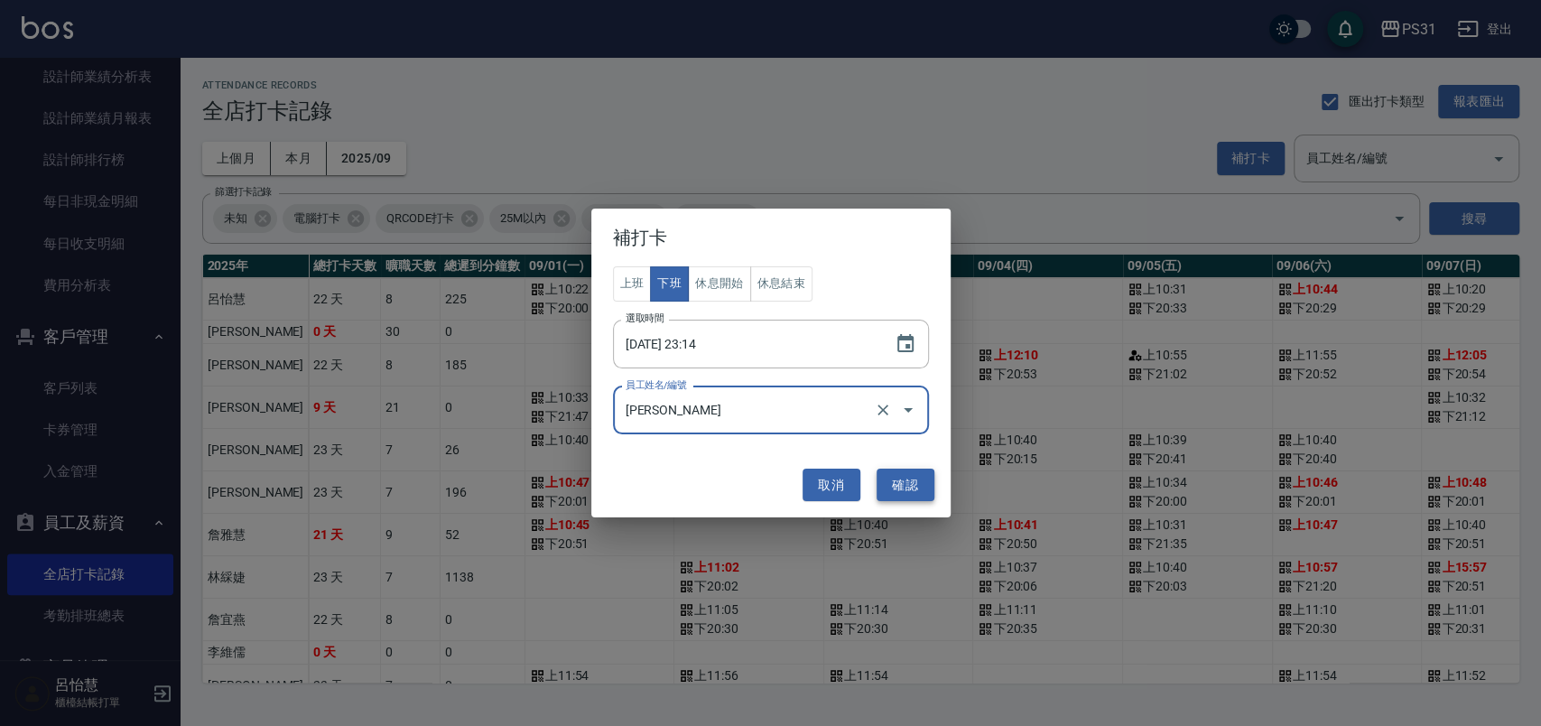
click at [897, 484] on button "確認" at bounding box center [906, 485] width 58 height 33
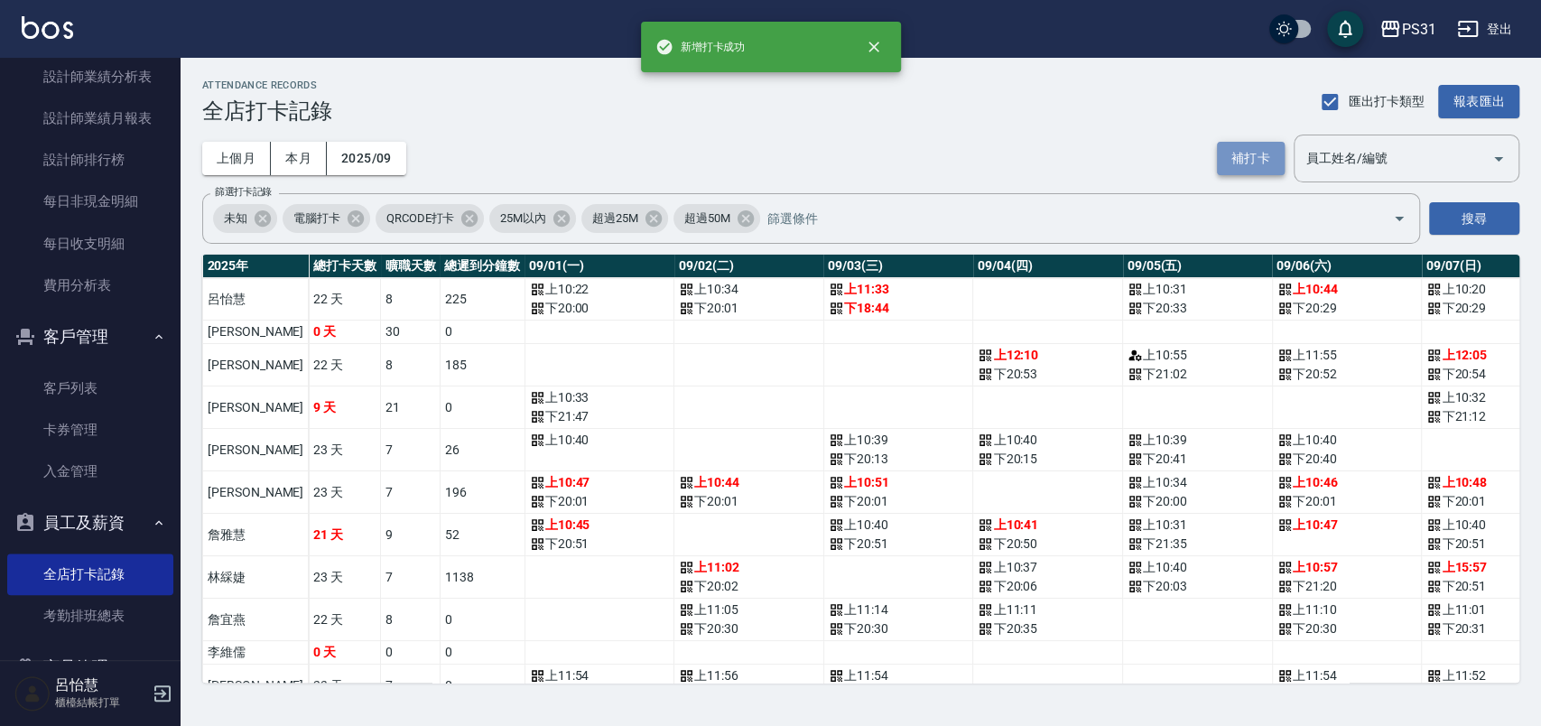
click at [1260, 155] on button "補打卡" at bounding box center [1251, 158] width 68 height 33
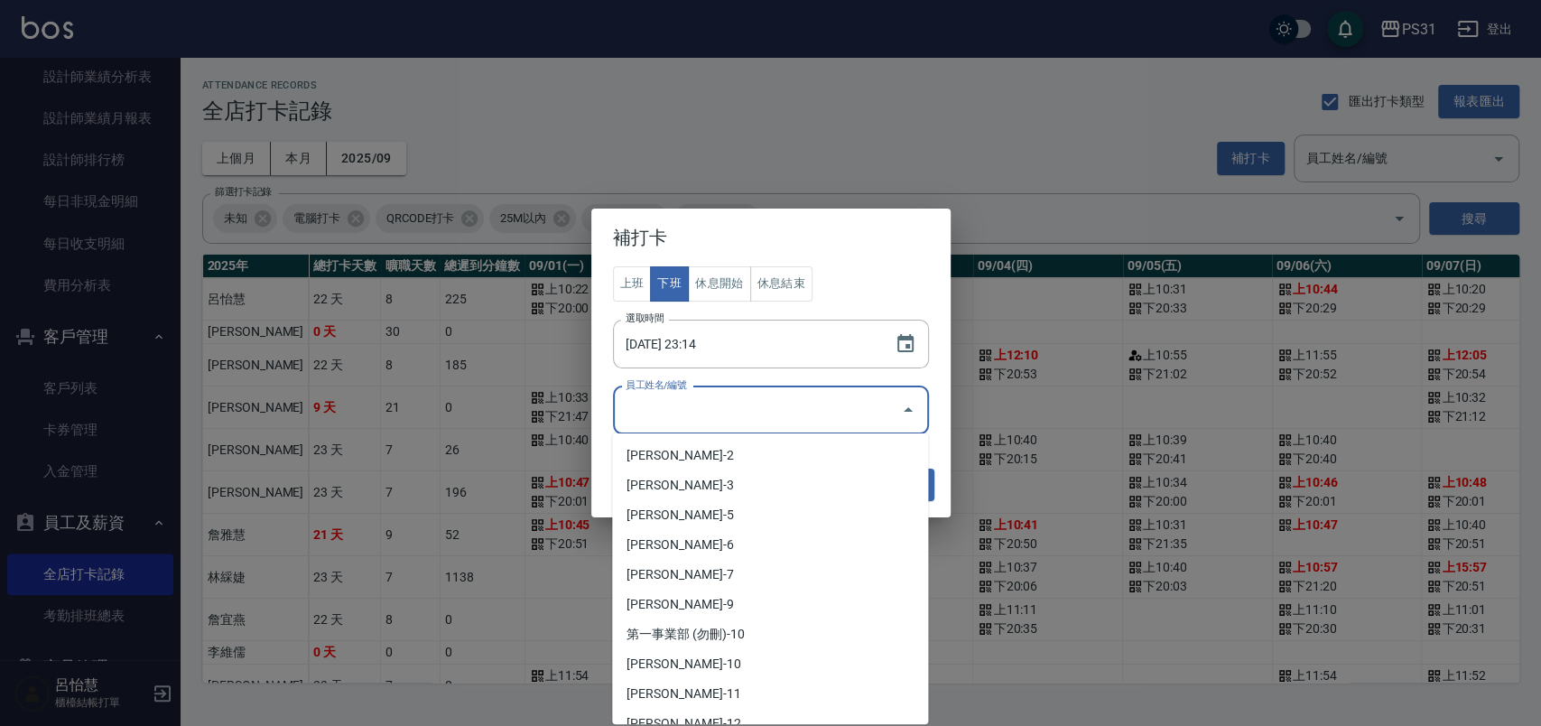
click at [881, 404] on input "員工姓名/編號" at bounding box center [757, 411] width 273 height 32
drag, startPoint x: 867, startPoint y: 439, endPoint x: 754, endPoint y: 402, distance: 118.8
click at [754, 402] on input "員工姓名/編號" at bounding box center [757, 411] width 273 height 32
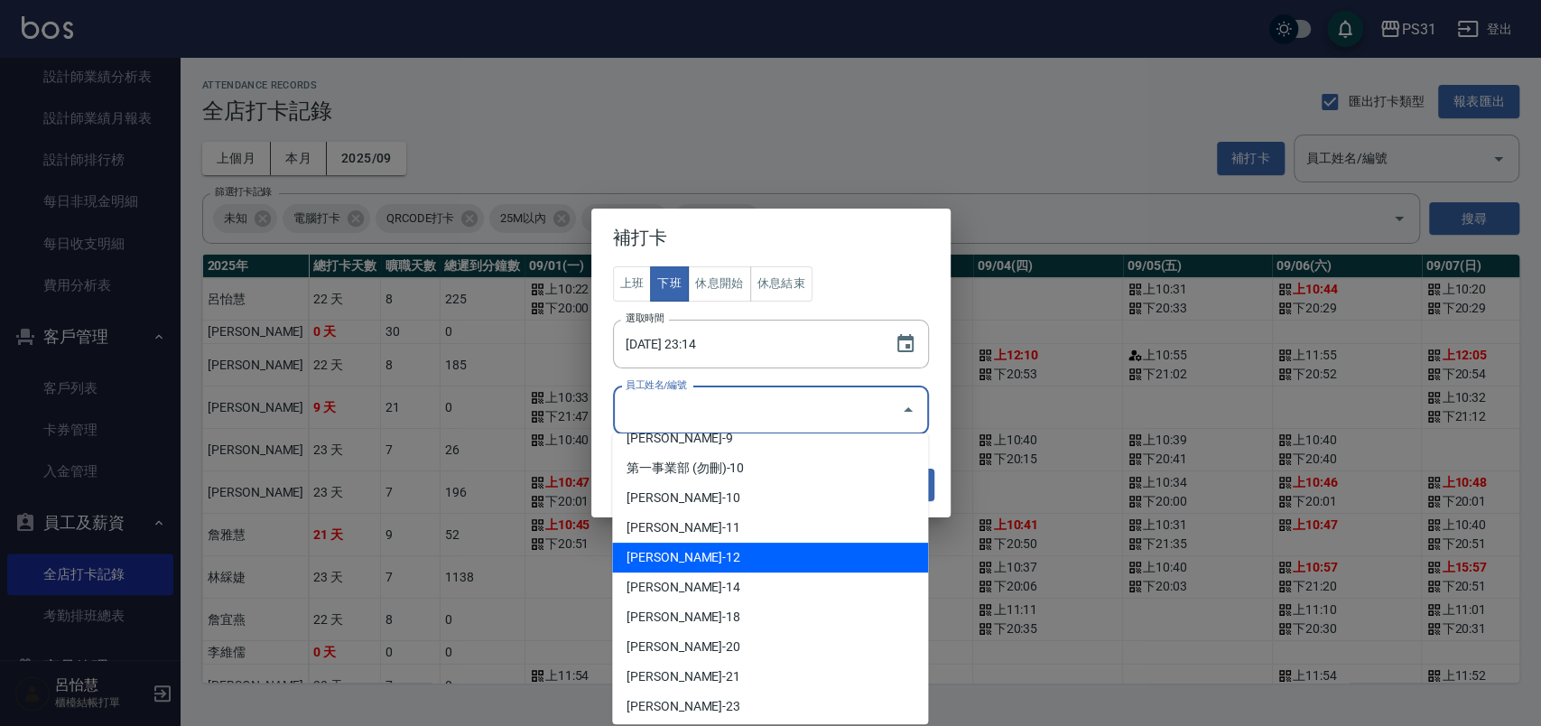
scroll to position [200, 0]
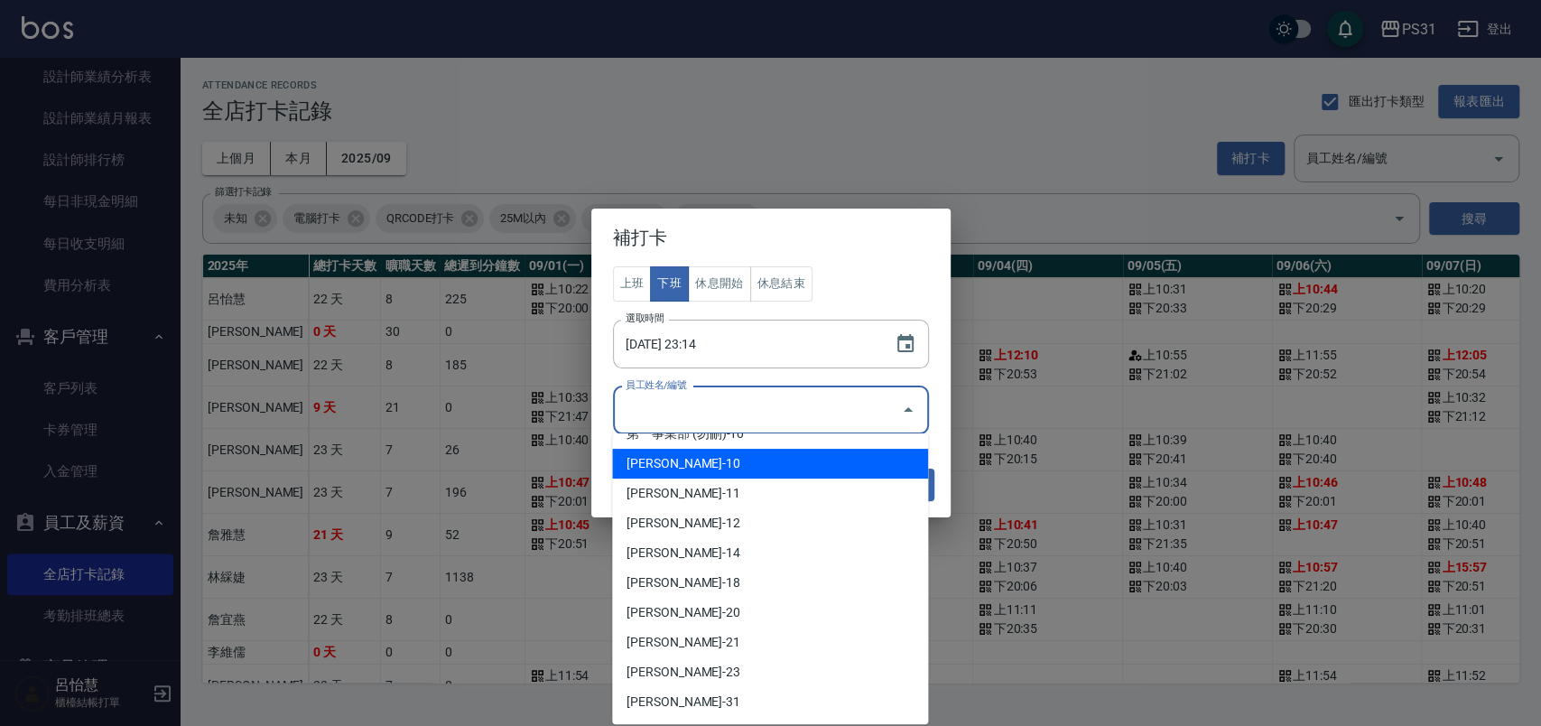
click at [709, 468] on li "詹雅慧-10" at bounding box center [770, 464] width 316 height 30
type input "詹雅慧"
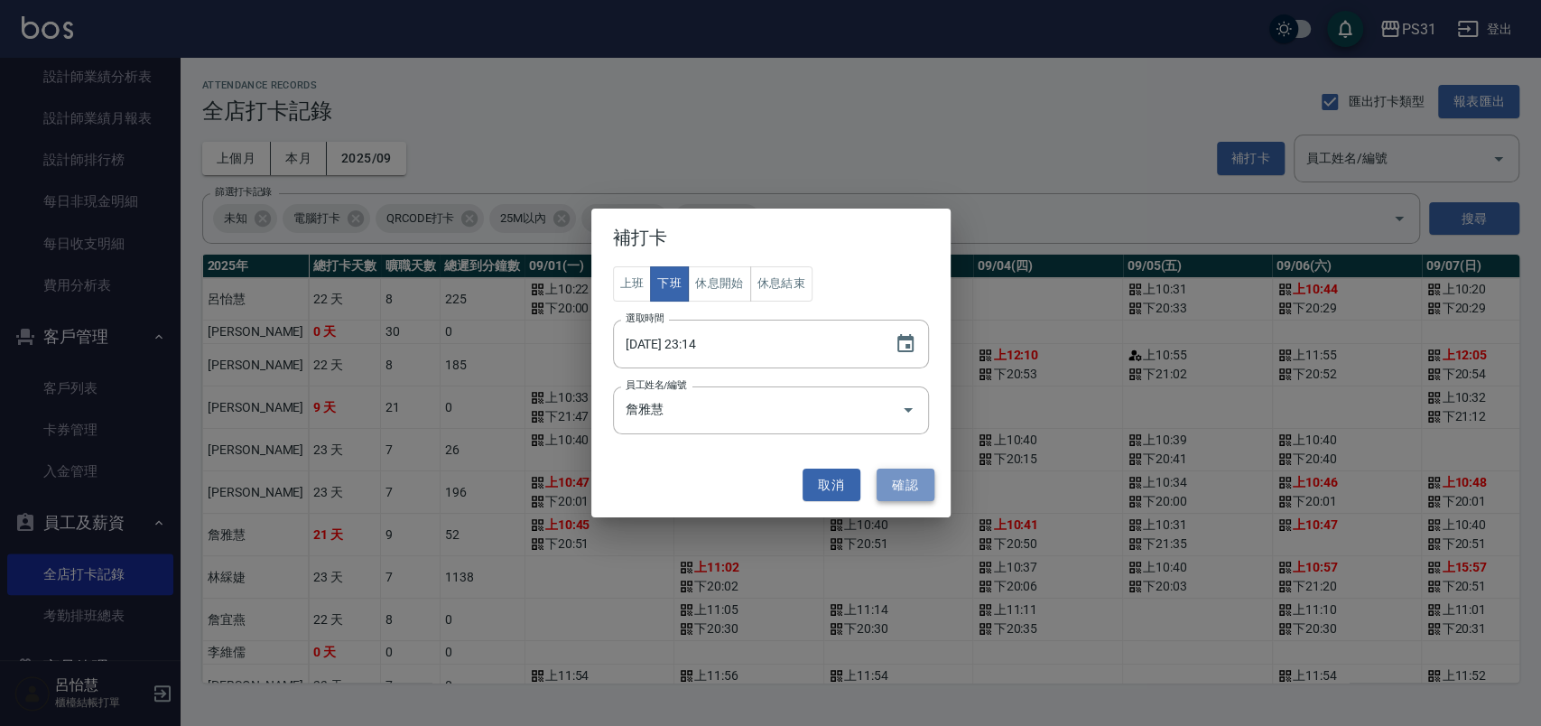
click at [895, 480] on button "確認" at bounding box center [906, 485] width 58 height 33
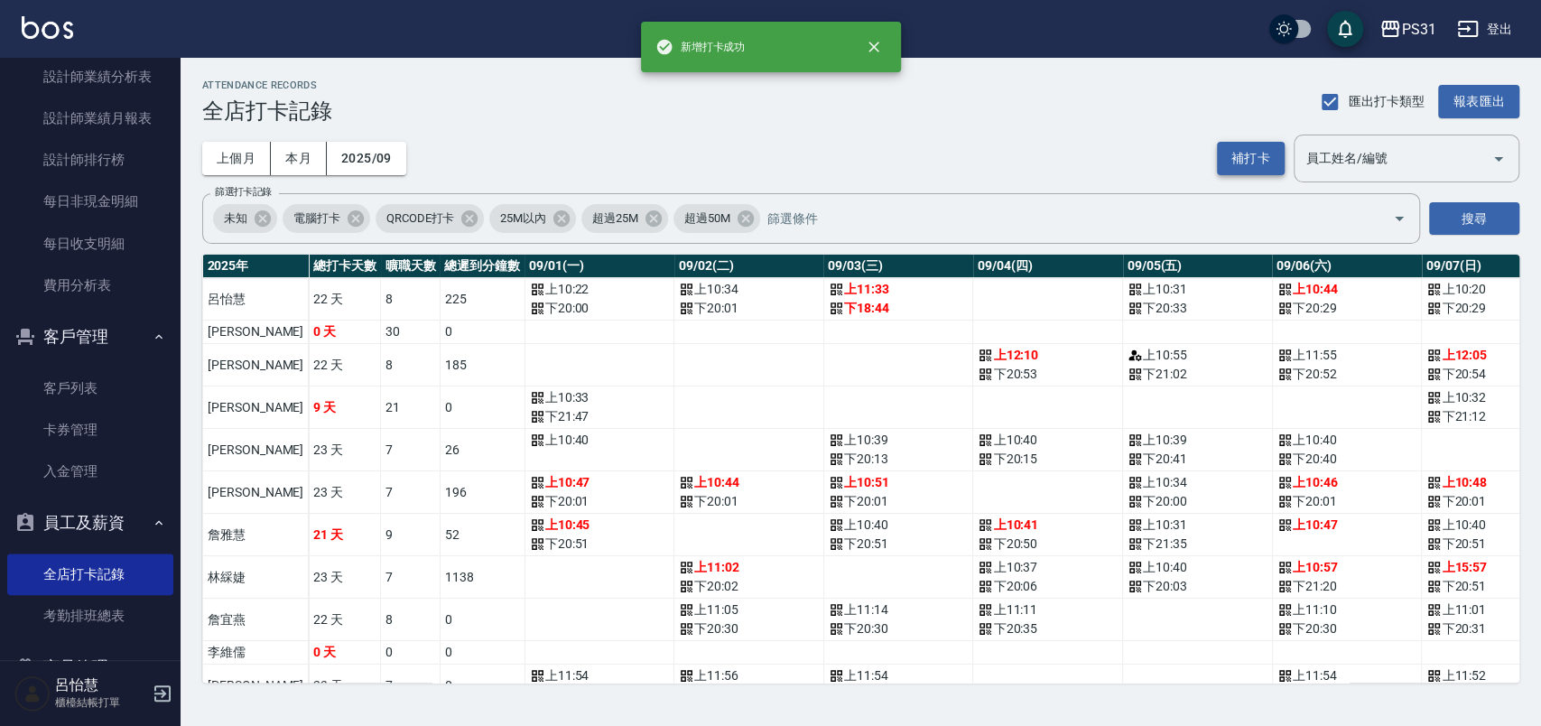
click at [1224, 163] on button "補打卡" at bounding box center [1251, 158] width 68 height 33
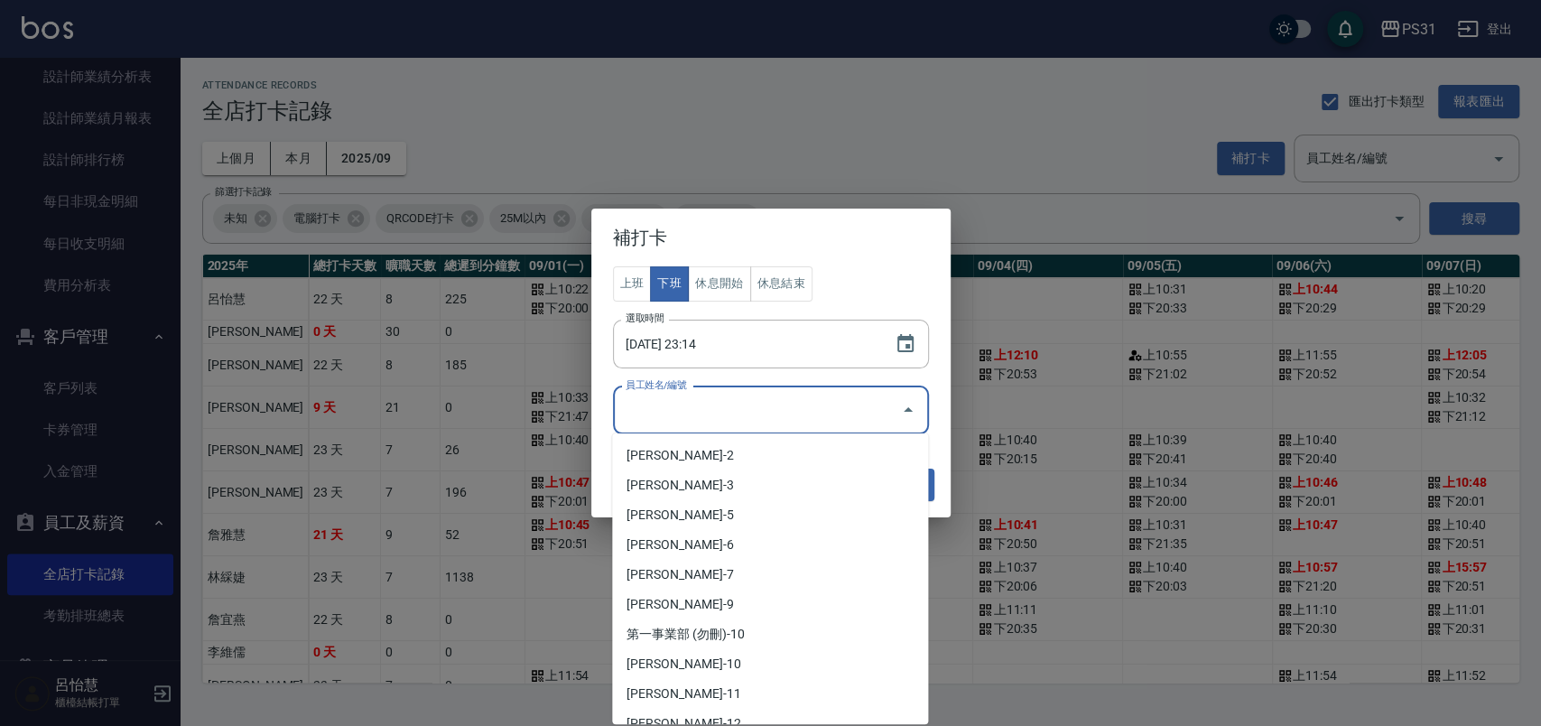
click at [849, 415] on input "員工姓名/編號" at bounding box center [757, 411] width 273 height 32
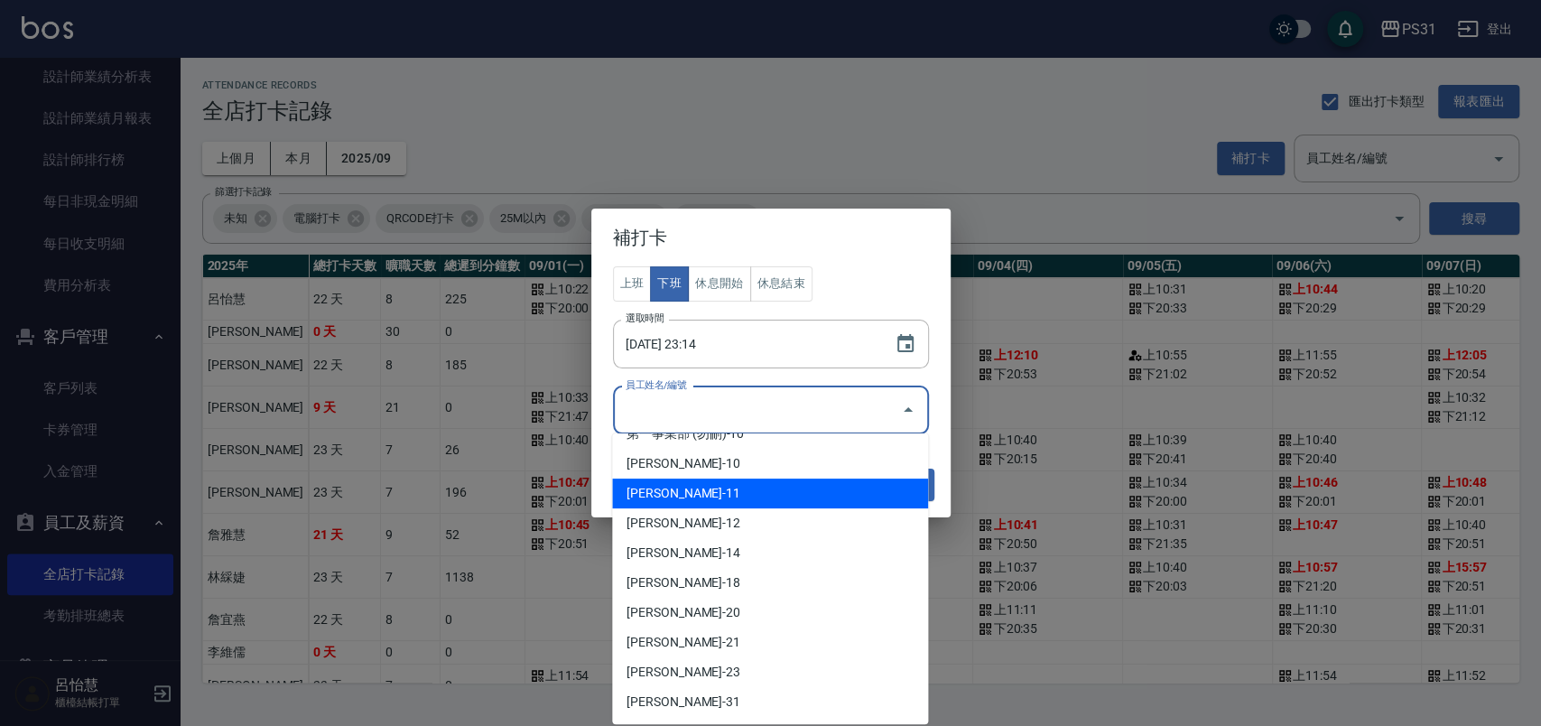
click at [700, 492] on li "林綵婕-11" at bounding box center [770, 493] width 316 height 30
type input "林綵婕"
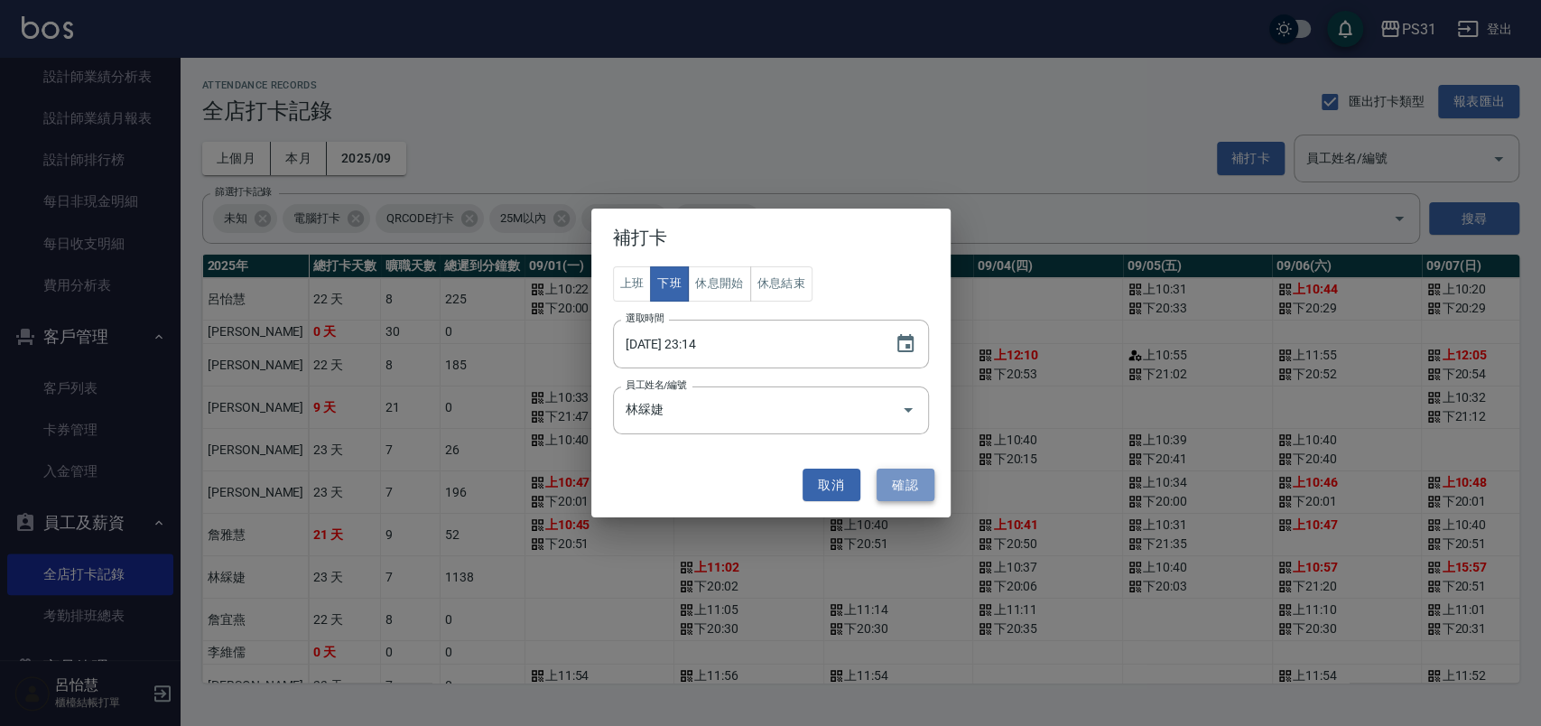
click at [910, 483] on button "確認" at bounding box center [906, 485] width 58 height 33
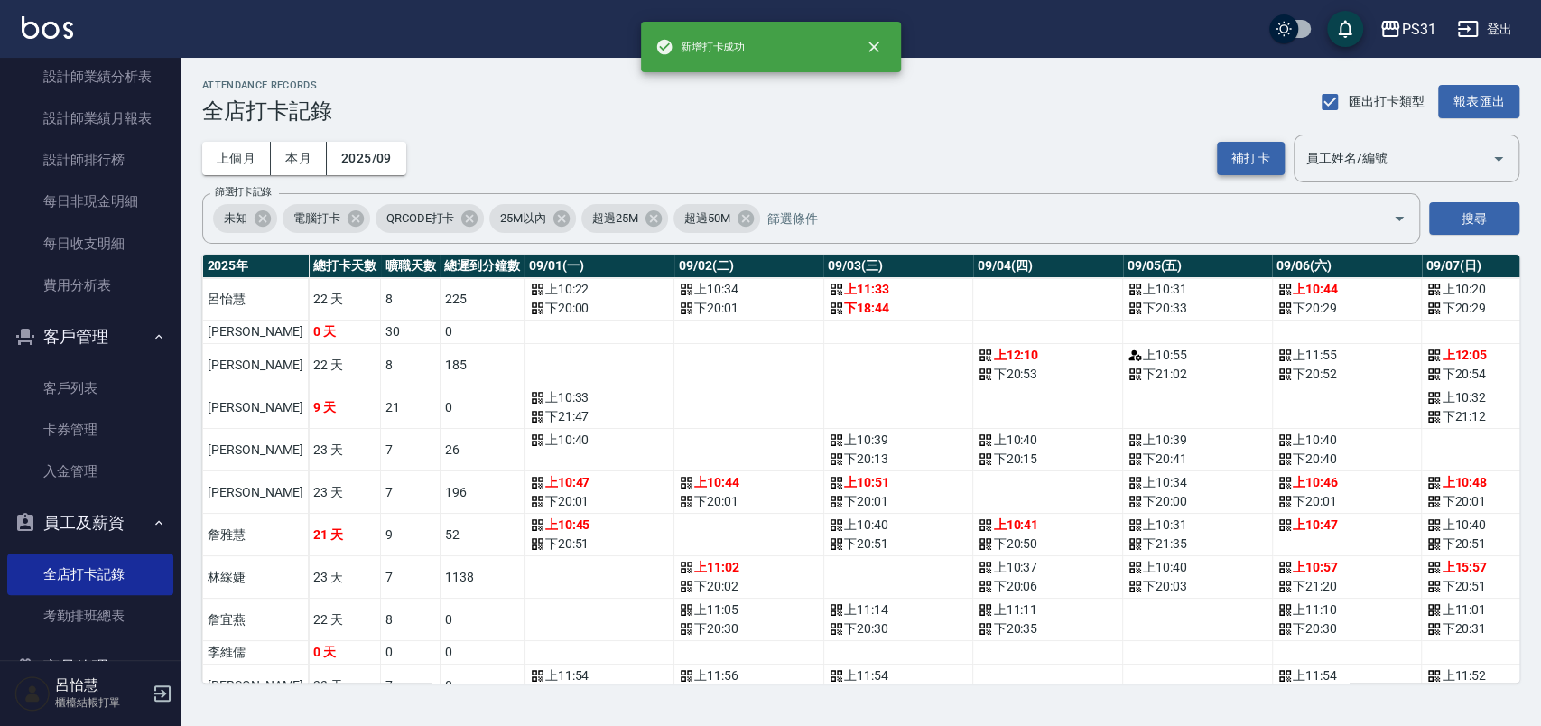
click at [1274, 155] on button "補打卡" at bounding box center [1251, 158] width 68 height 33
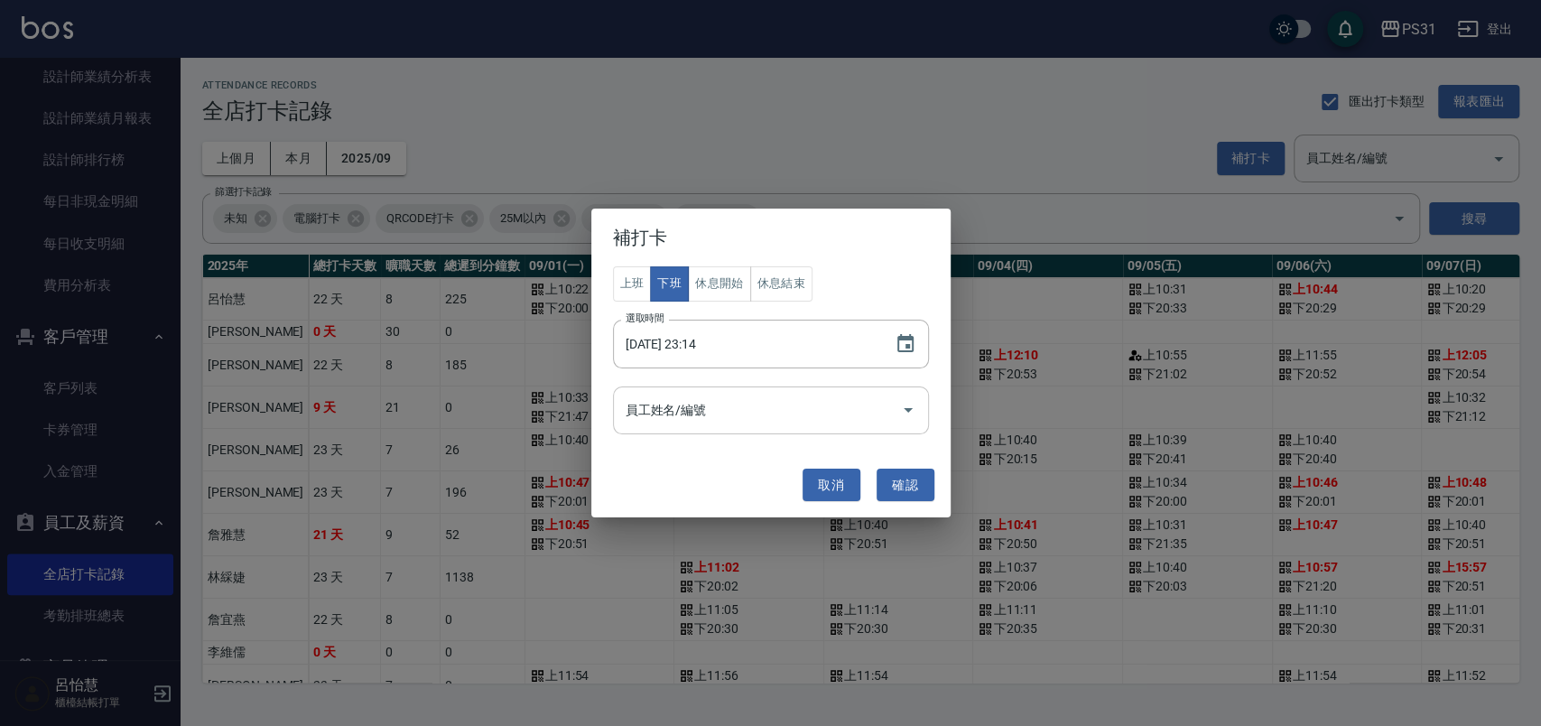
click at [905, 407] on icon "Open" at bounding box center [908, 410] width 22 height 22
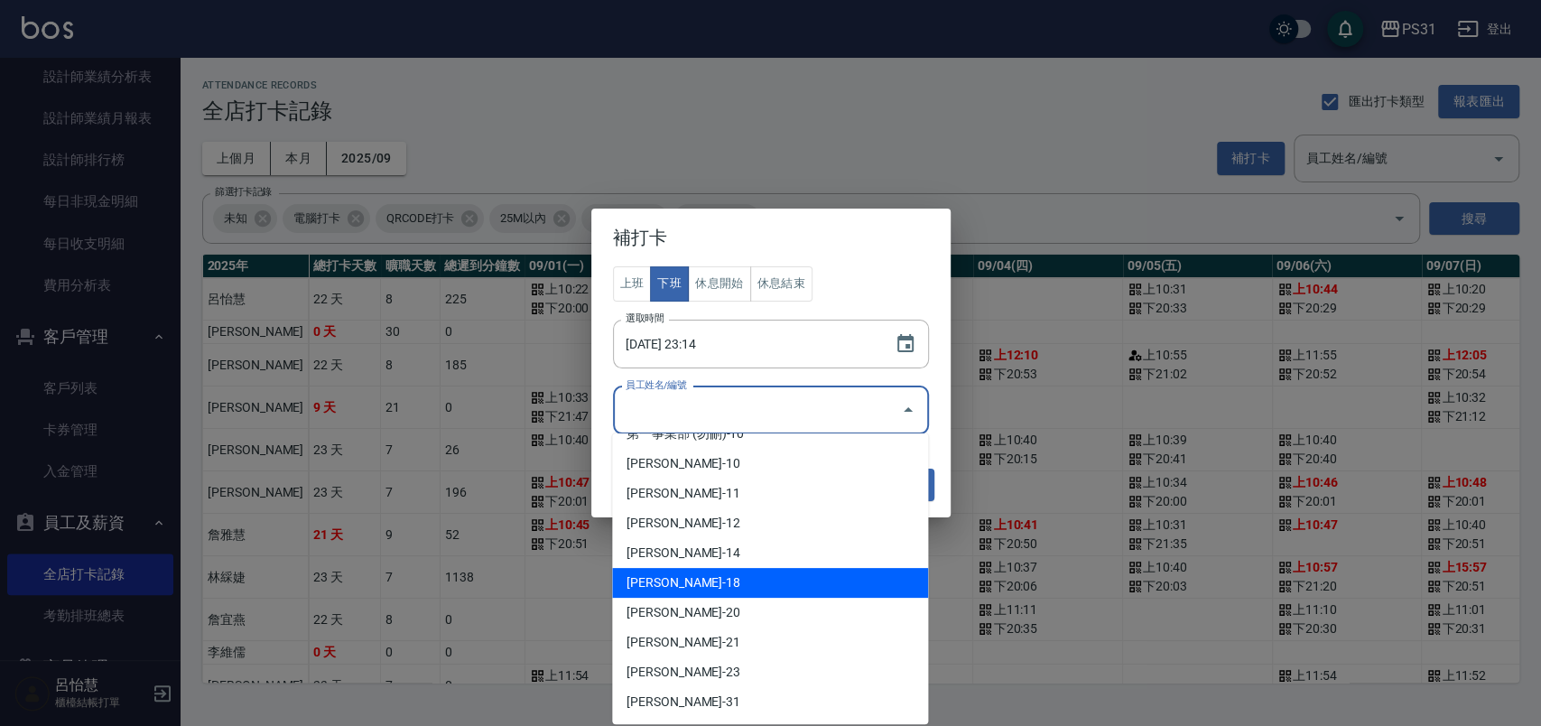
click at [768, 581] on li "許芳-18" at bounding box center [770, 583] width 316 height 30
type input "許芳"
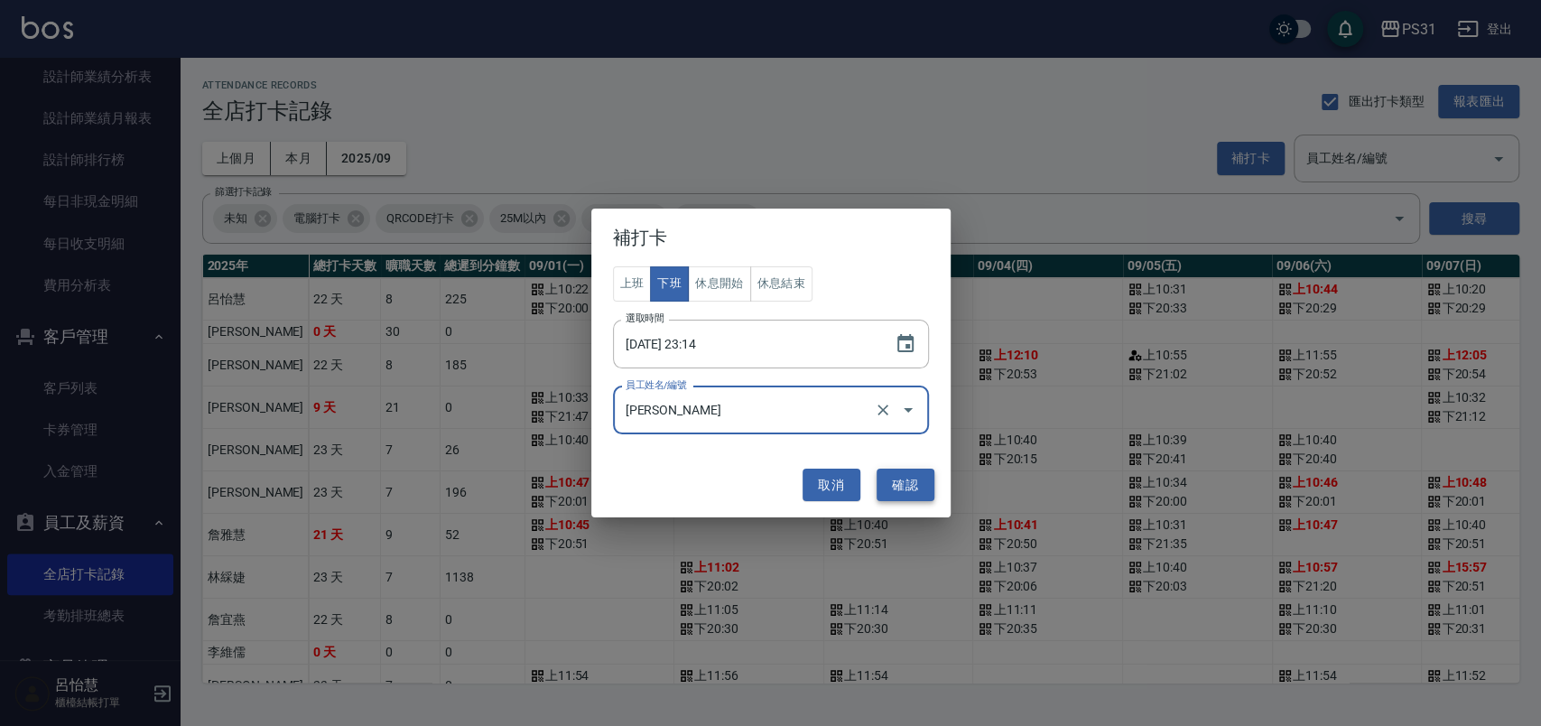
click at [886, 476] on button "確認" at bounding box center [906, 485] width 58 height 33
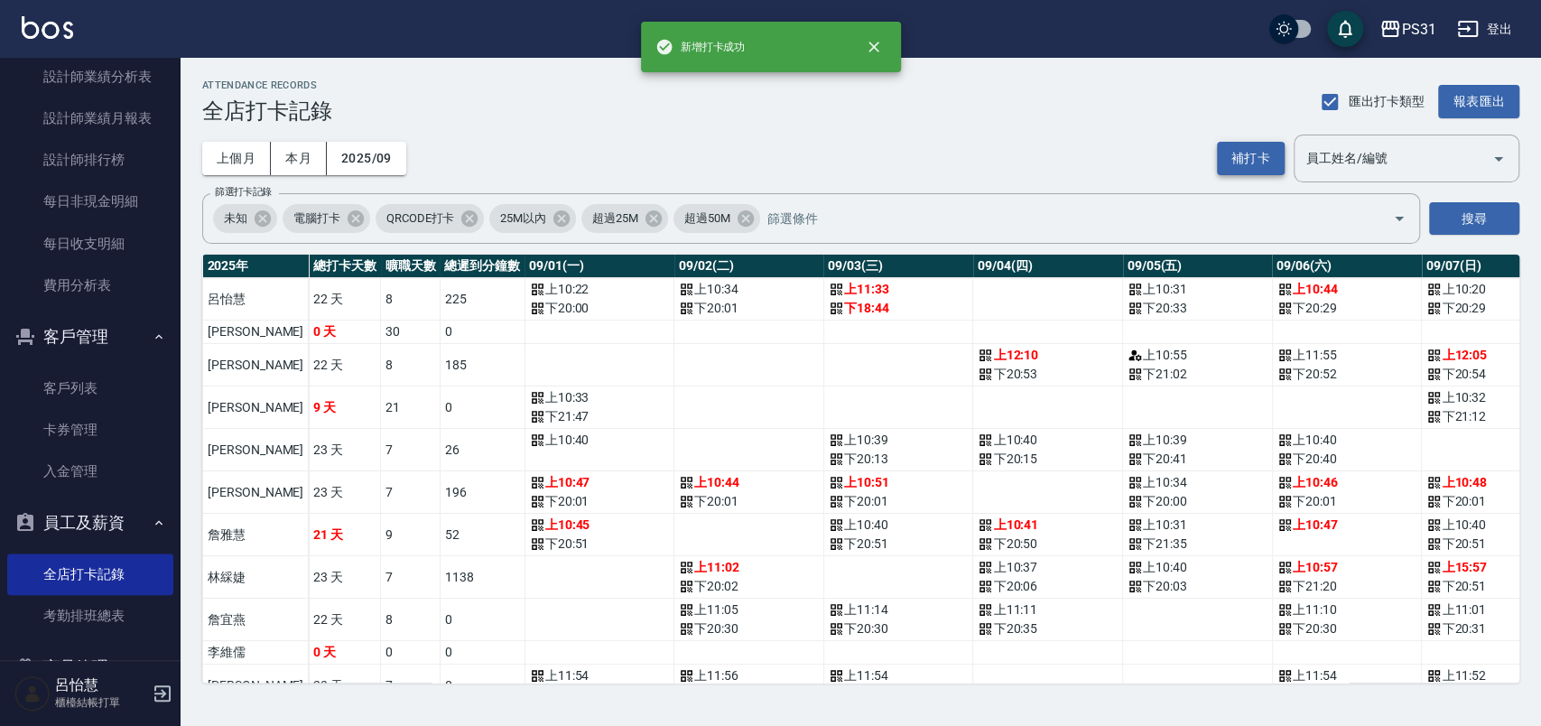
click at [1224, 157] on button "補打卡" at bounding box center [1251, 158] width 68 height 33
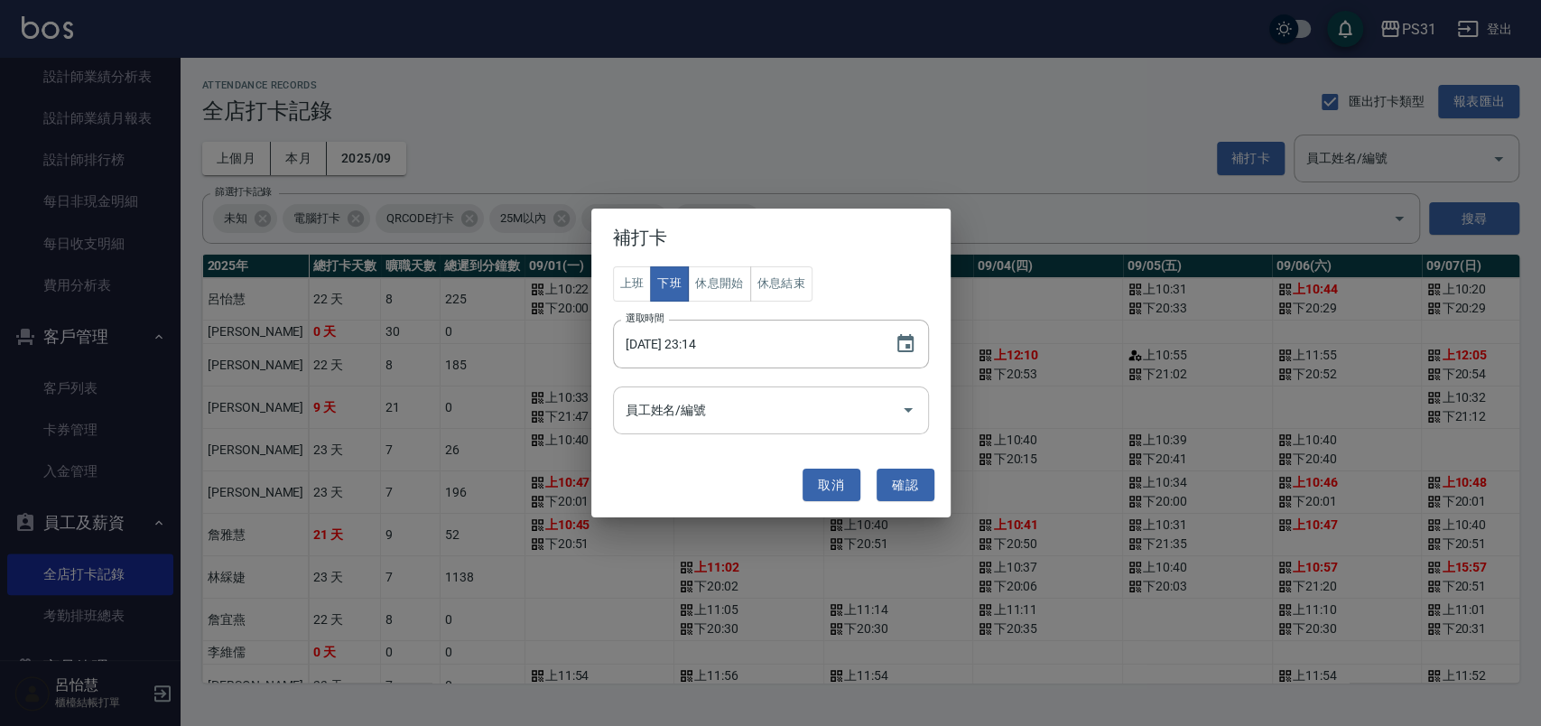
click at [917, 396] on div at bounding box center [907, 410] width 27 height 48
click at [915, 410] on icon "Open" at bounding box center [908, 410] width 22 height 22
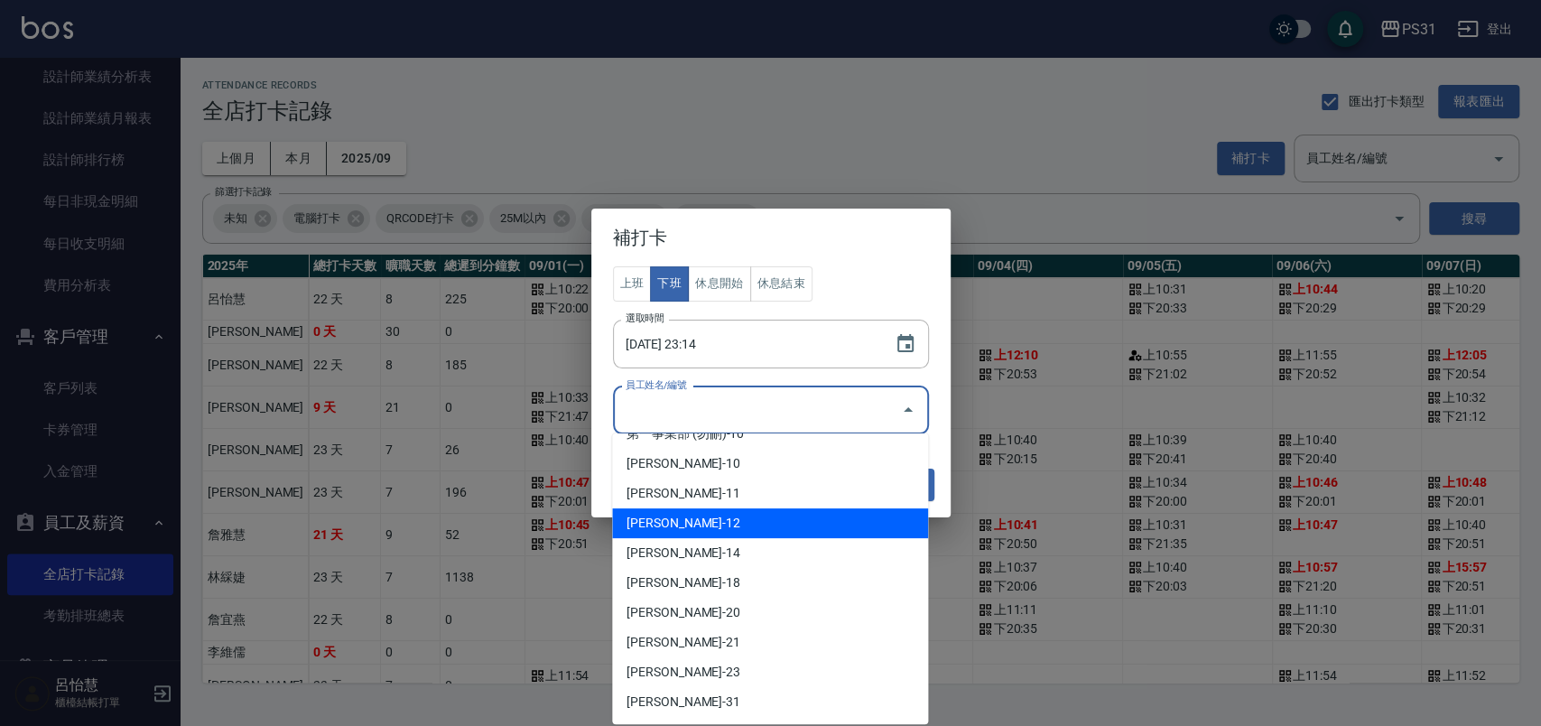
click at [792, 524] on li "詹宜燕-12" at bounding box center [770, 523] width 316 height 30
type input "詹宜燕"
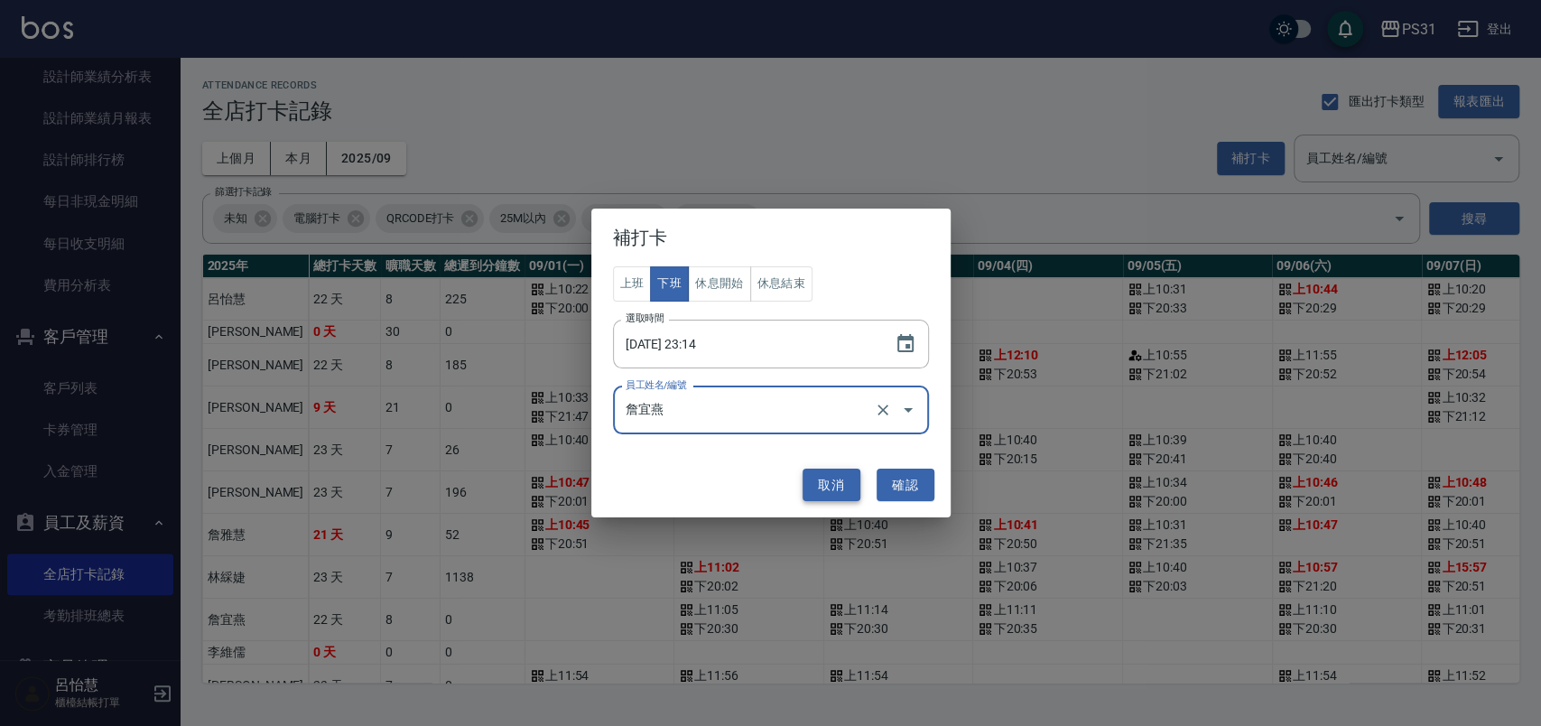
click at [809, 496] on button "取消" at bounding box center [832, 485] width 58 height 33
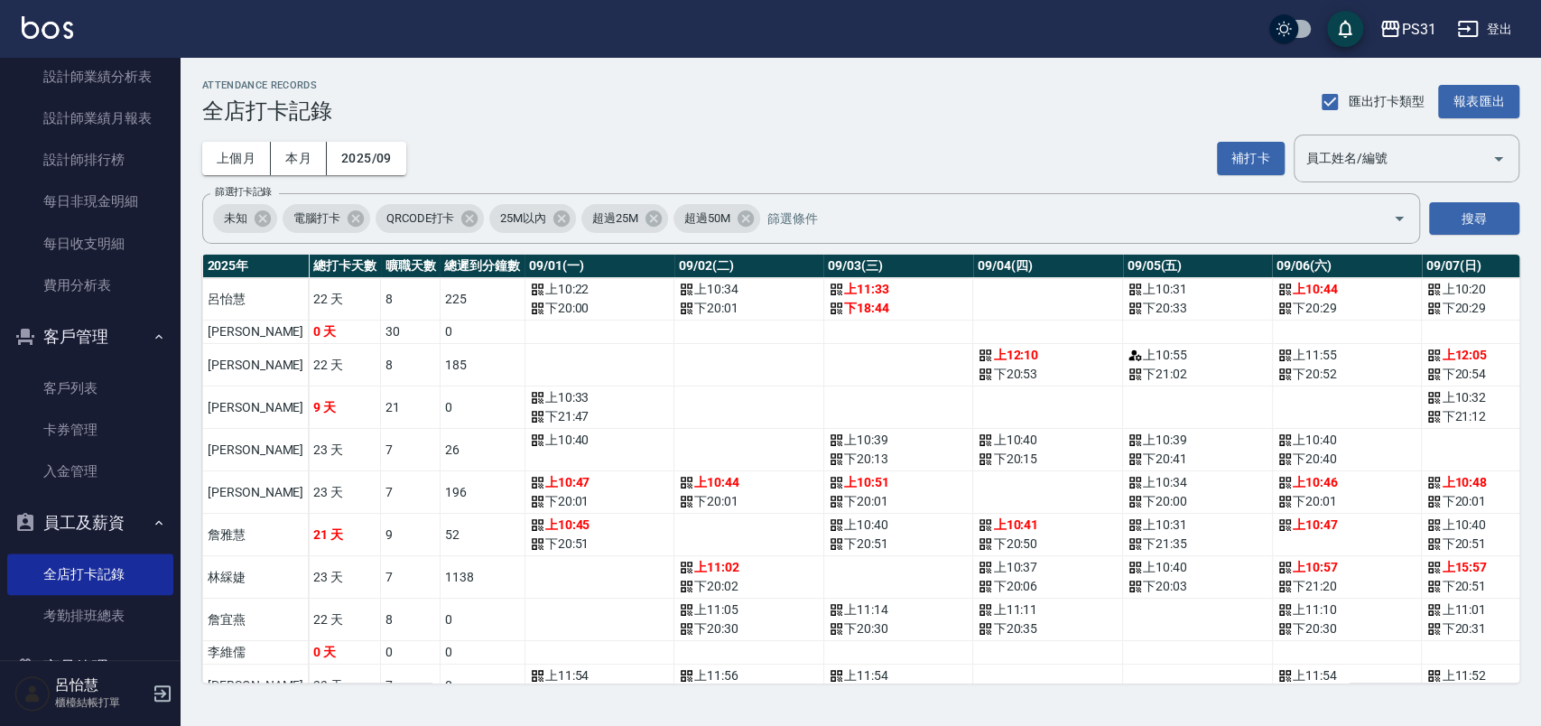
click at [1249, 177] on div "補打卡 員工姓名/編號 員工姓名/編號" at bounding box center [1368, 159] width 302 height 48
click at [1249, 165] on button "補打卡" at bounding box center [1251, 158] width 68 height 33
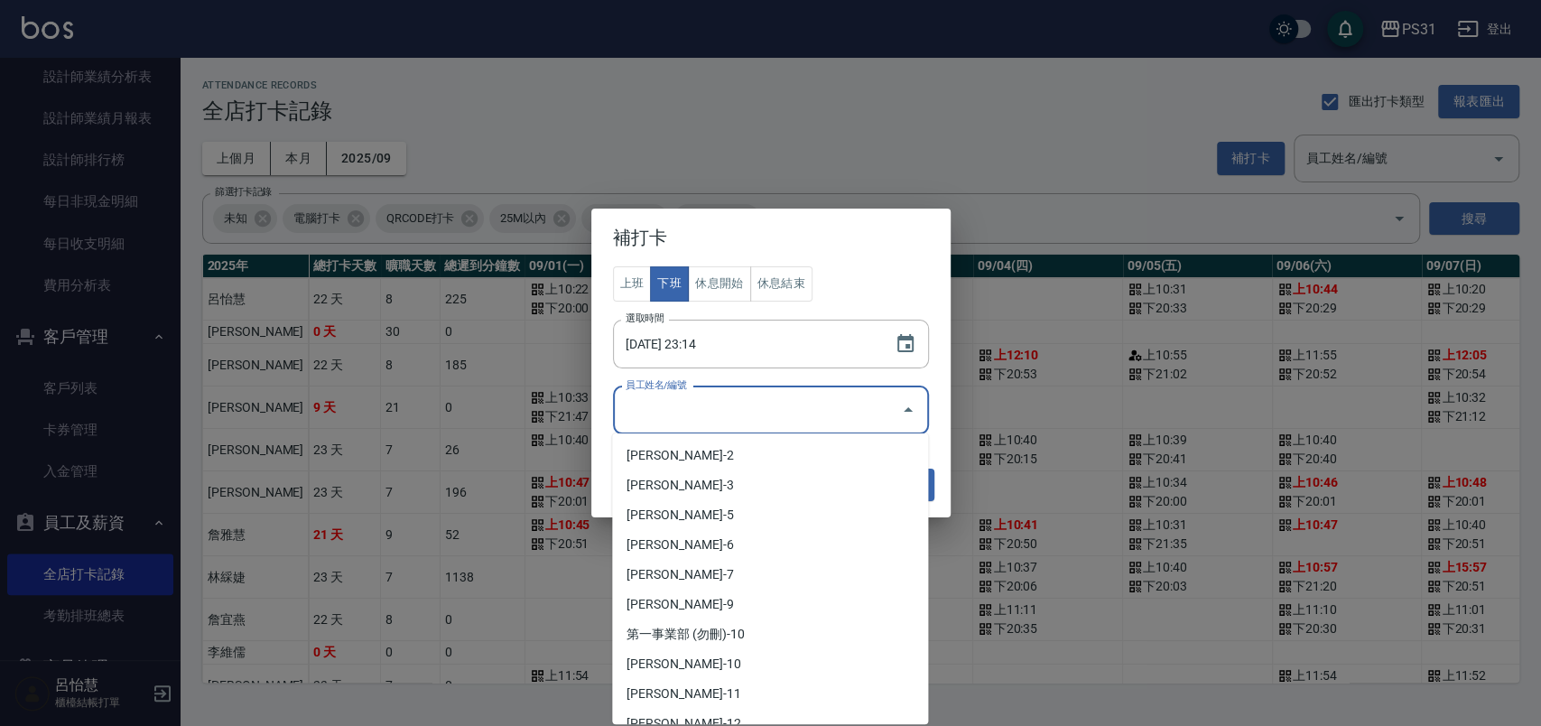
click at [862, 422] on input "員工姓名/編號" at bounding box center [757, 411] width 273 height 32
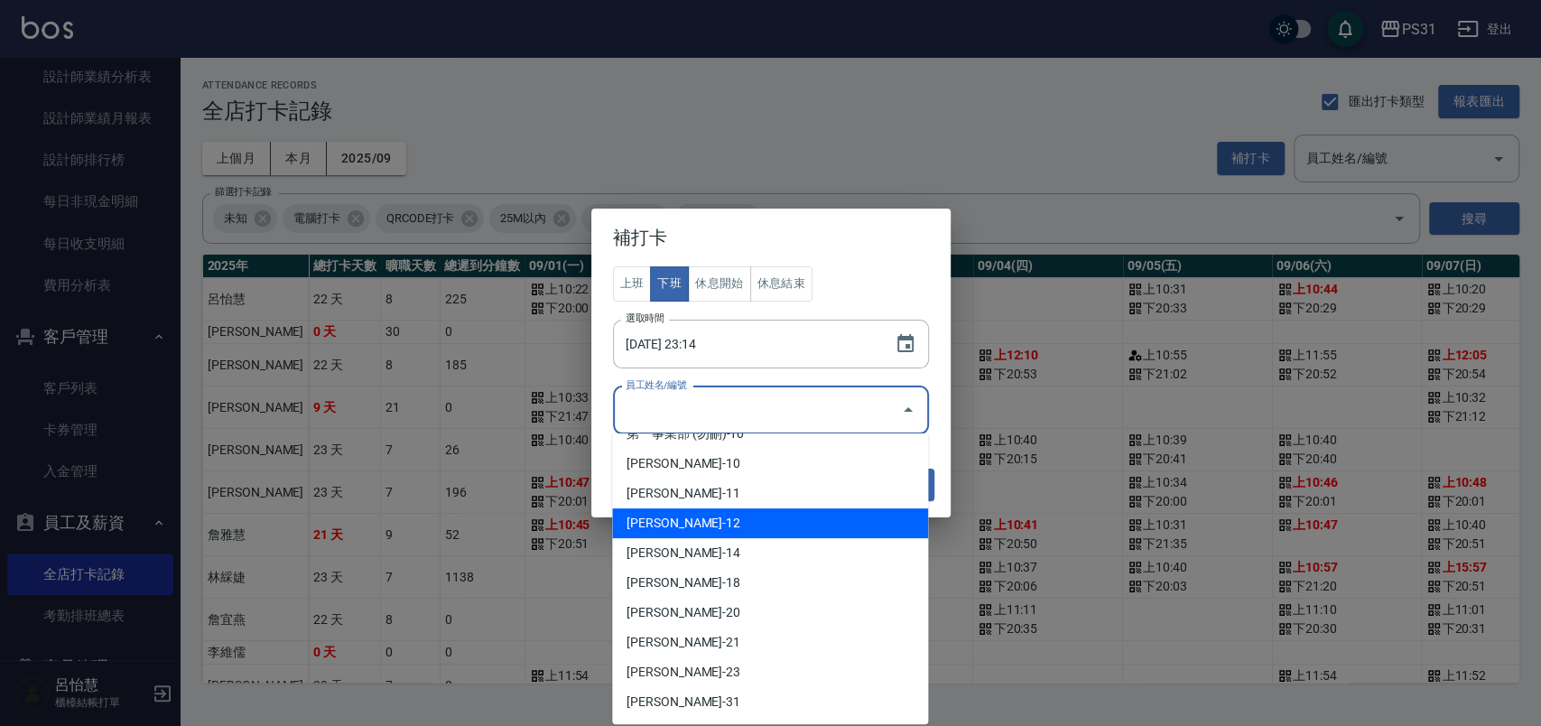
drag, startPoint x: 757, startPoint y: 524, endPoint x: 831, endPoint y: 522, distance: 74.0
click at [757, 524] on li "詹宜燕-12" at bounding box center [770, 523] width 316 height 30
type input "詹宜燕"
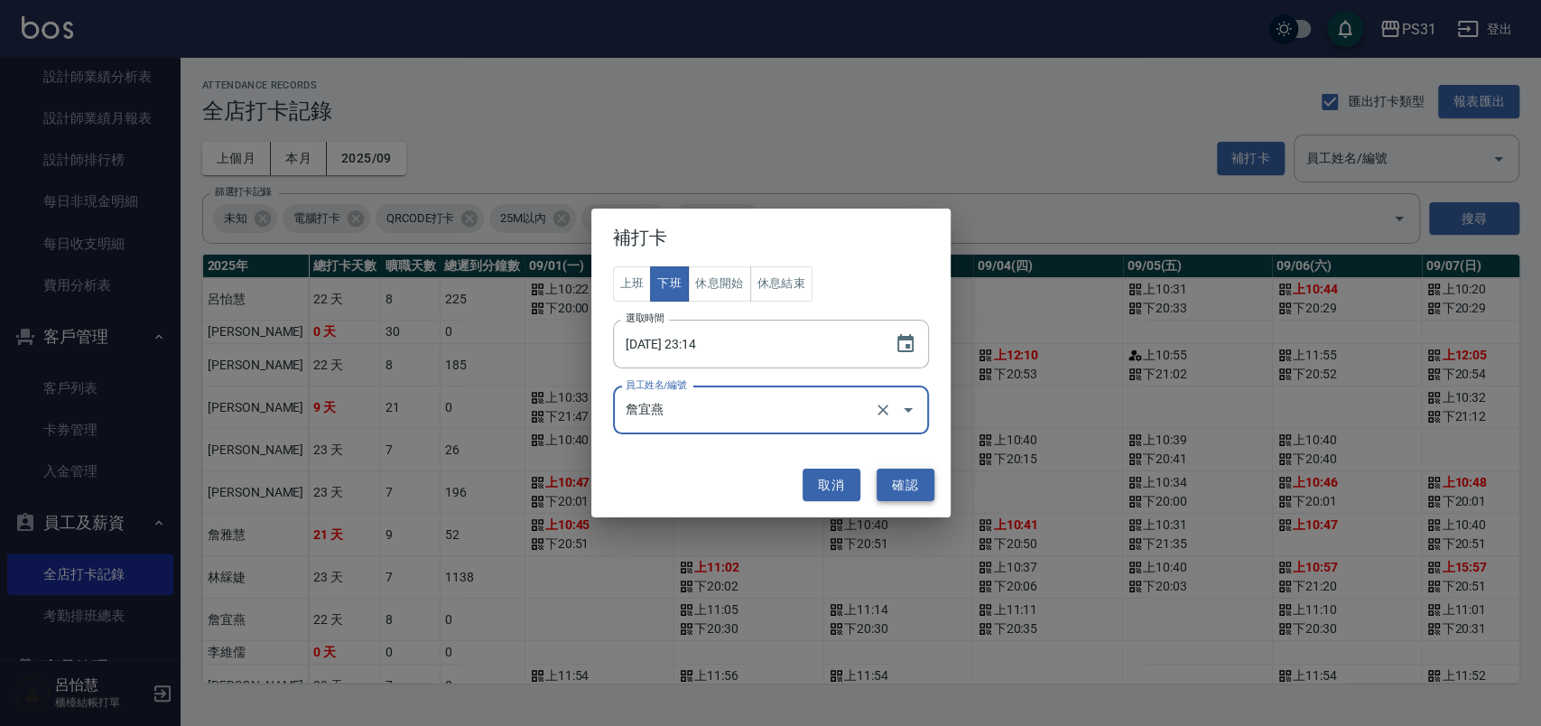
click at [904, 483] on button "確認" at bounding box center [906, 485] width 58 height 33
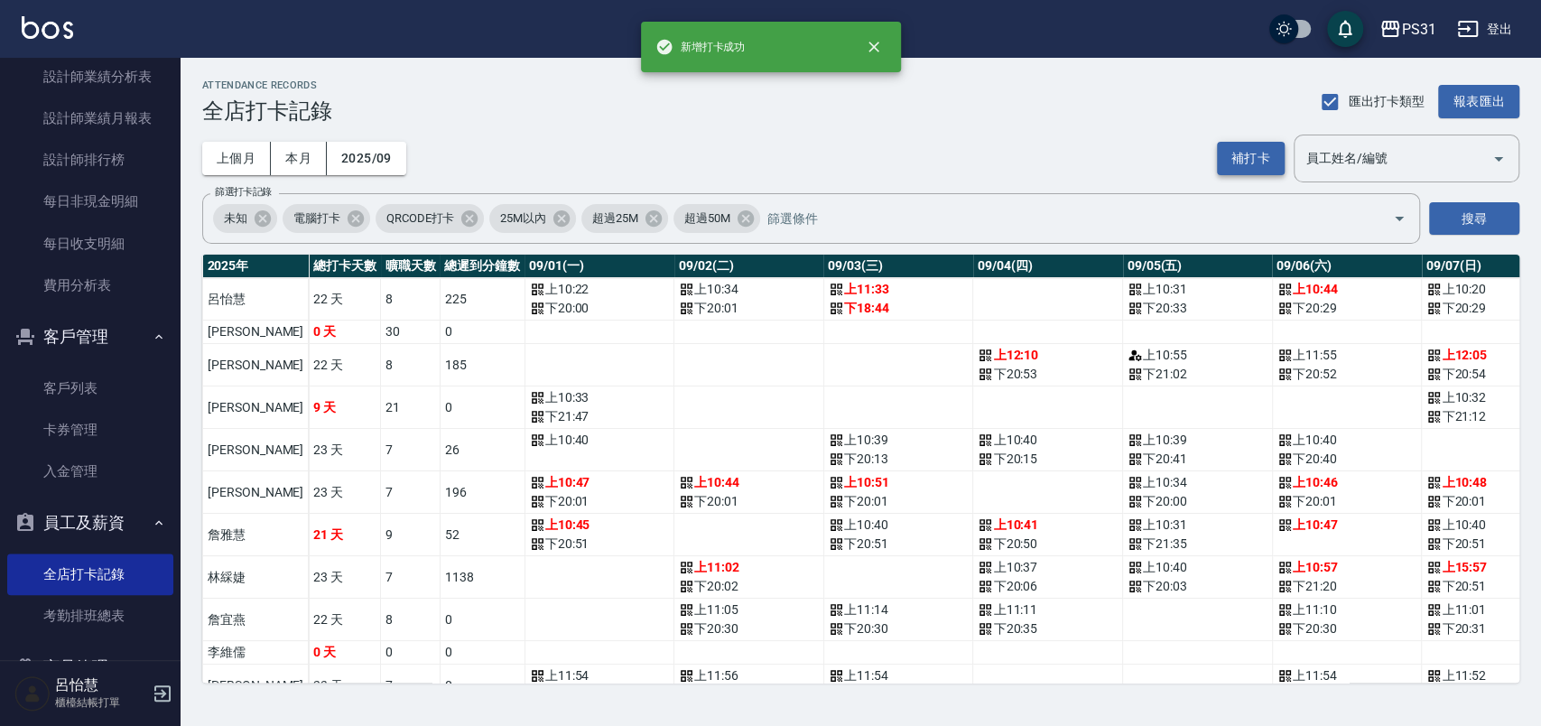
click at [1228, 159] on button "補打卡" at bounding box center [1251, 158] width 68 height 33
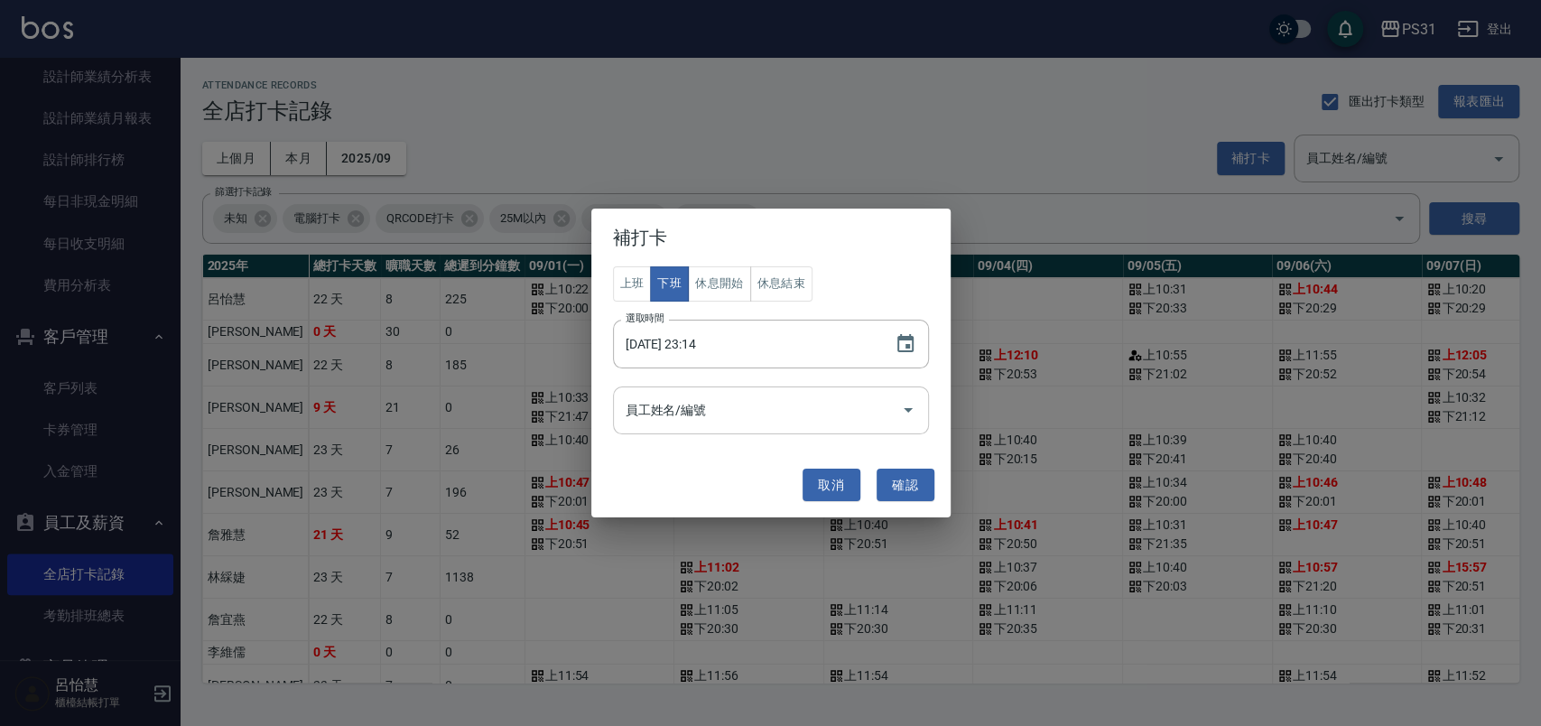
click at [855, 401] on input "員工姓名/編號" at bounding box center [757, 411] width 273 height 32
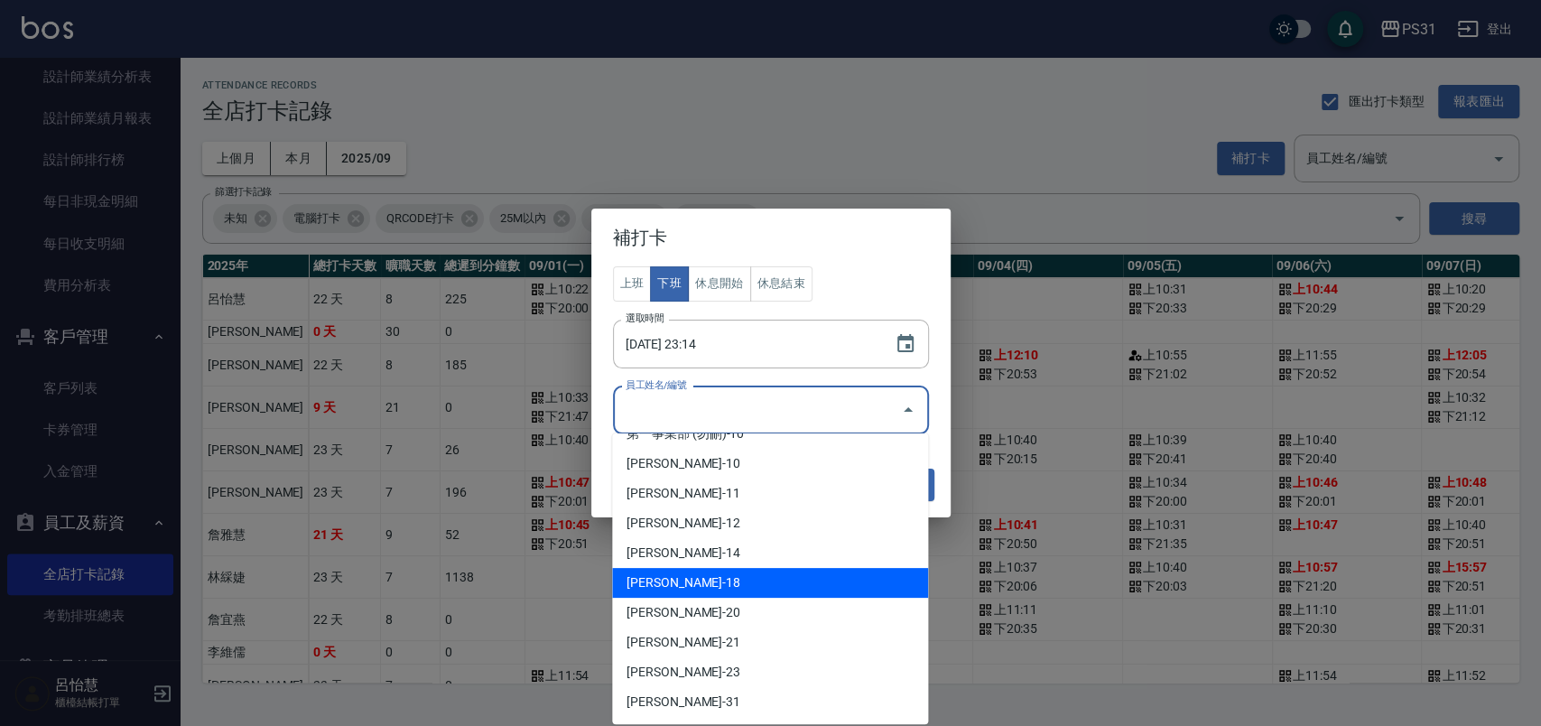
click at [820, 580] on li "許芳-18" at bounding box center [770, 583] width 316 height 30
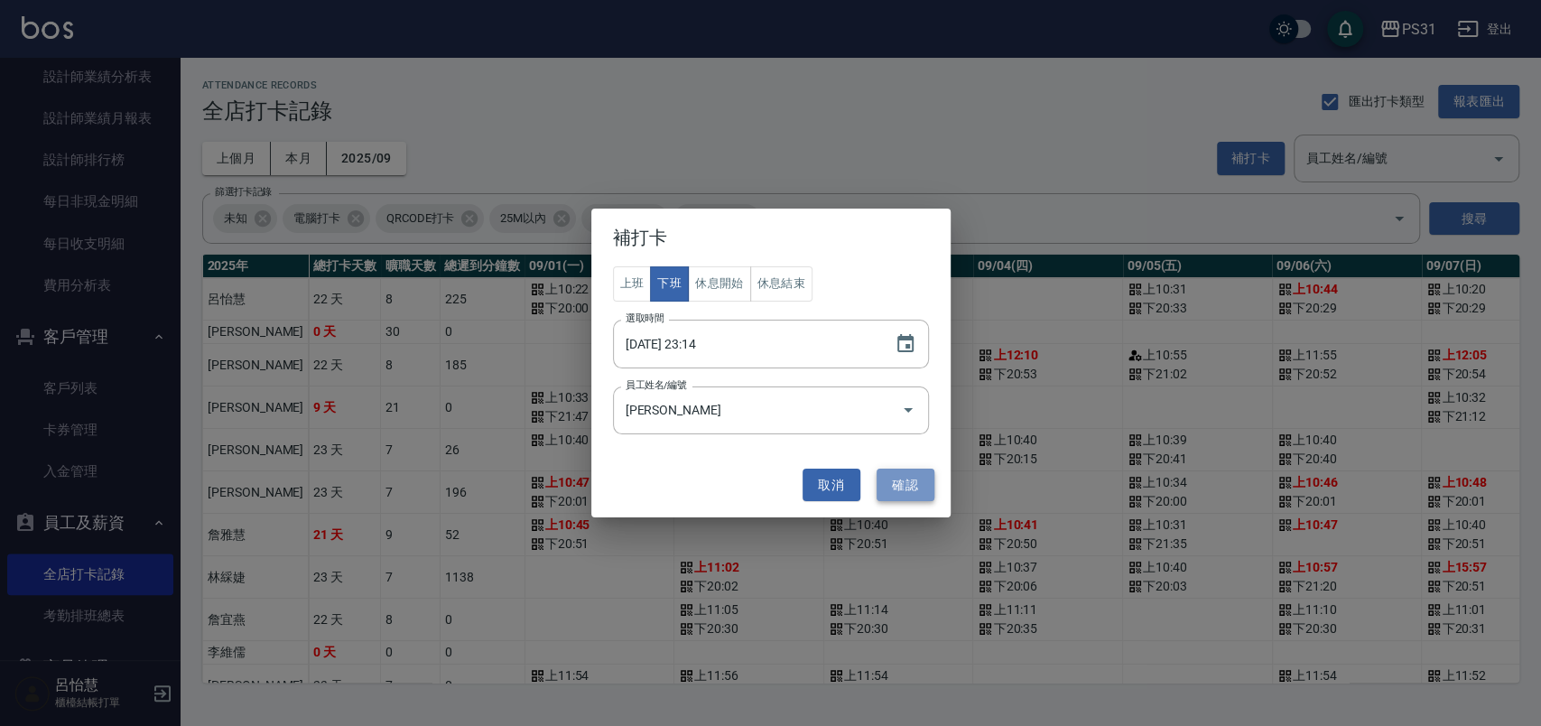
click at [924, 490] on button "確認" at bounding box center [906, 485] width 58 height 33
click at [909, 415] on icon "Open" at bounding box center [908, 410] width 22 height 22
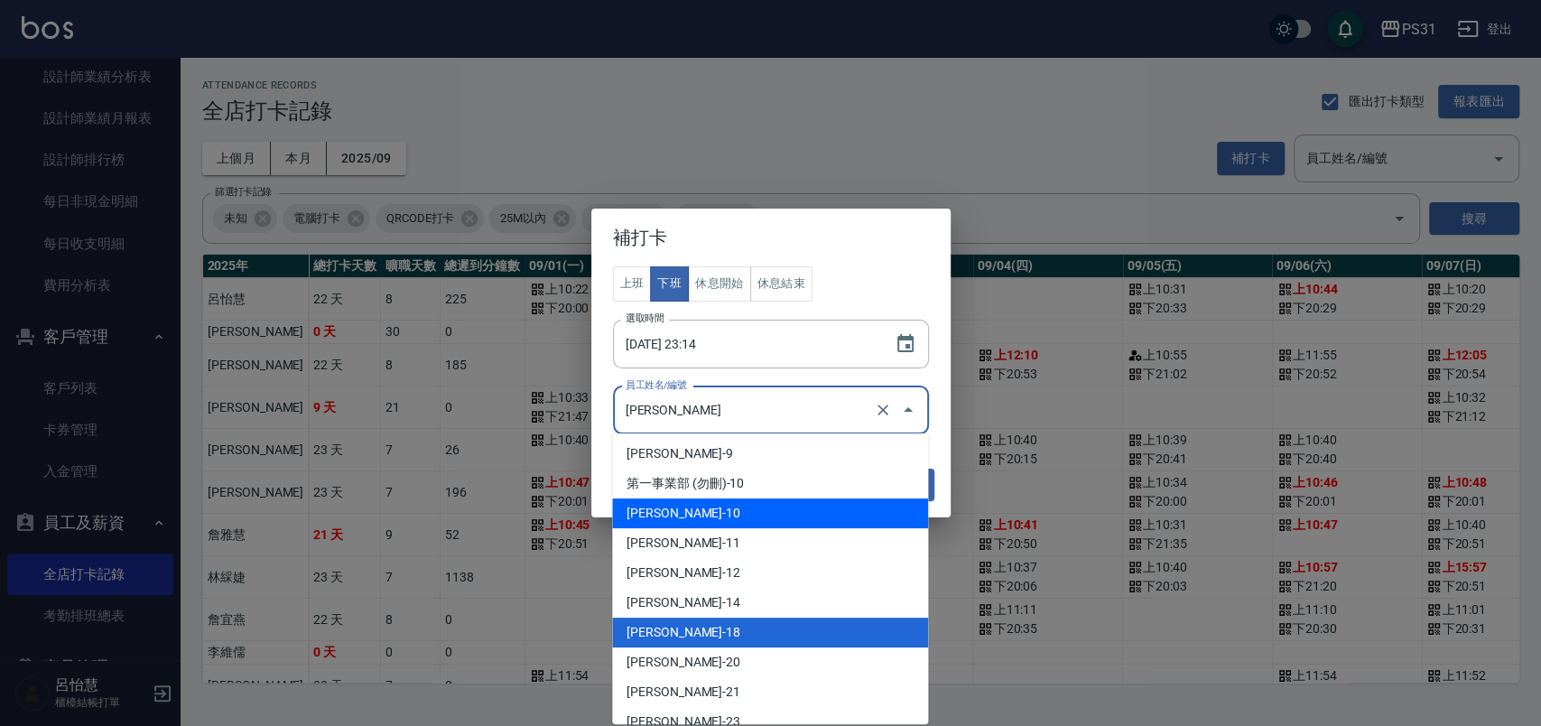
scroll to position [274, 0]
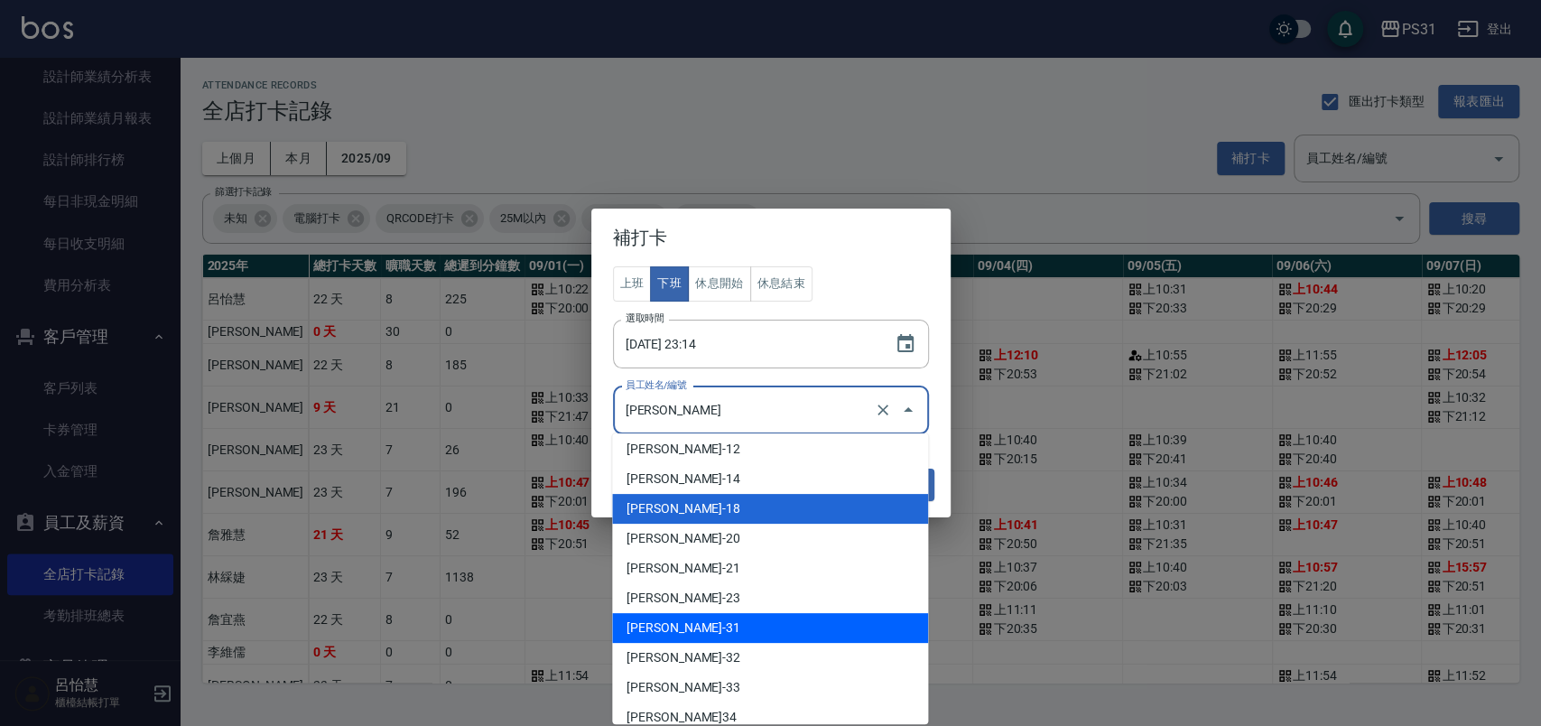
drag, startPoint x: 841, startPoint y: 616, endPoint x: 836, endPoint y: 548, distance: 67.9
click at [841, 616] on li "何宜柔-31" at bounding box center [770, 628] width 316 height 30
type input "何宜柔"
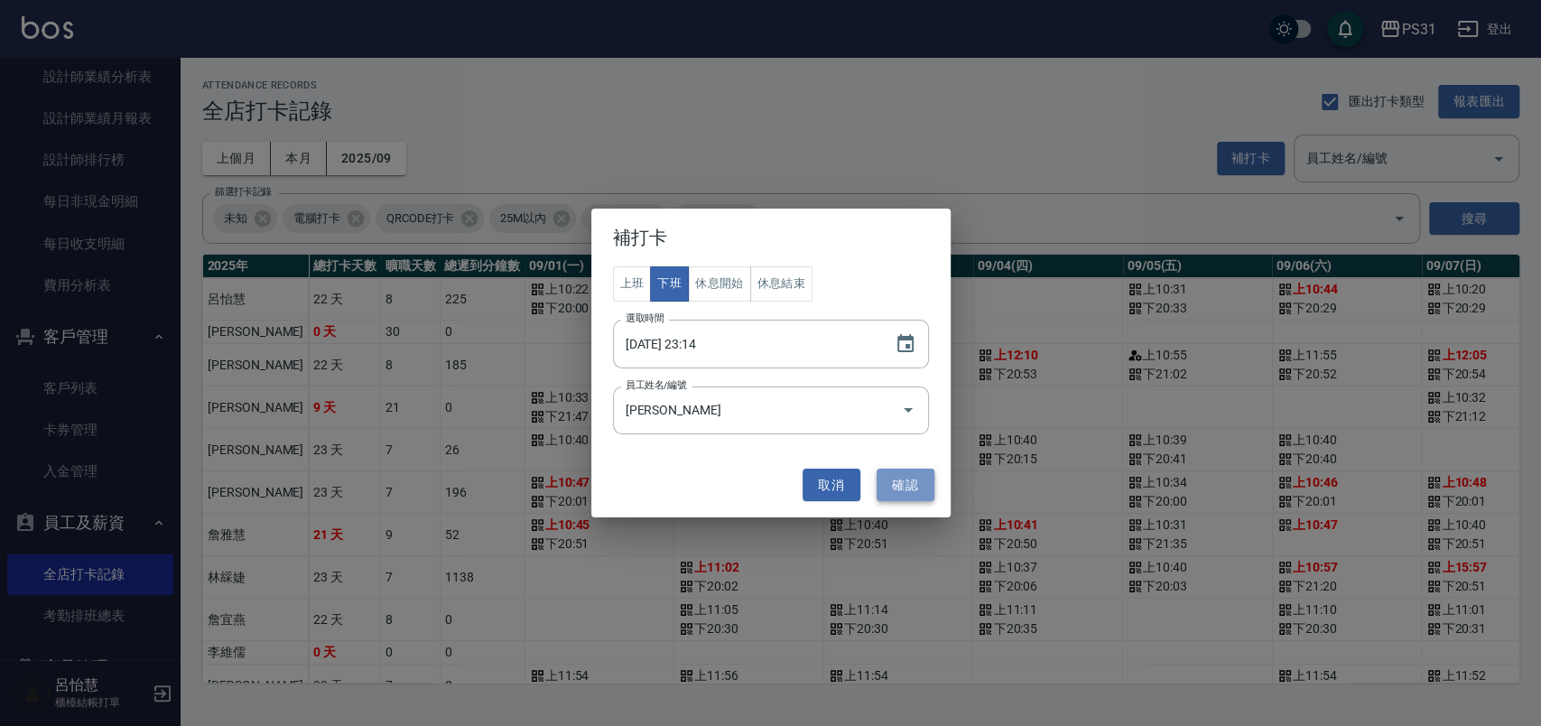
click at [885, 486] on button "確認" at bounding box center [906, 485] width 58 height 33
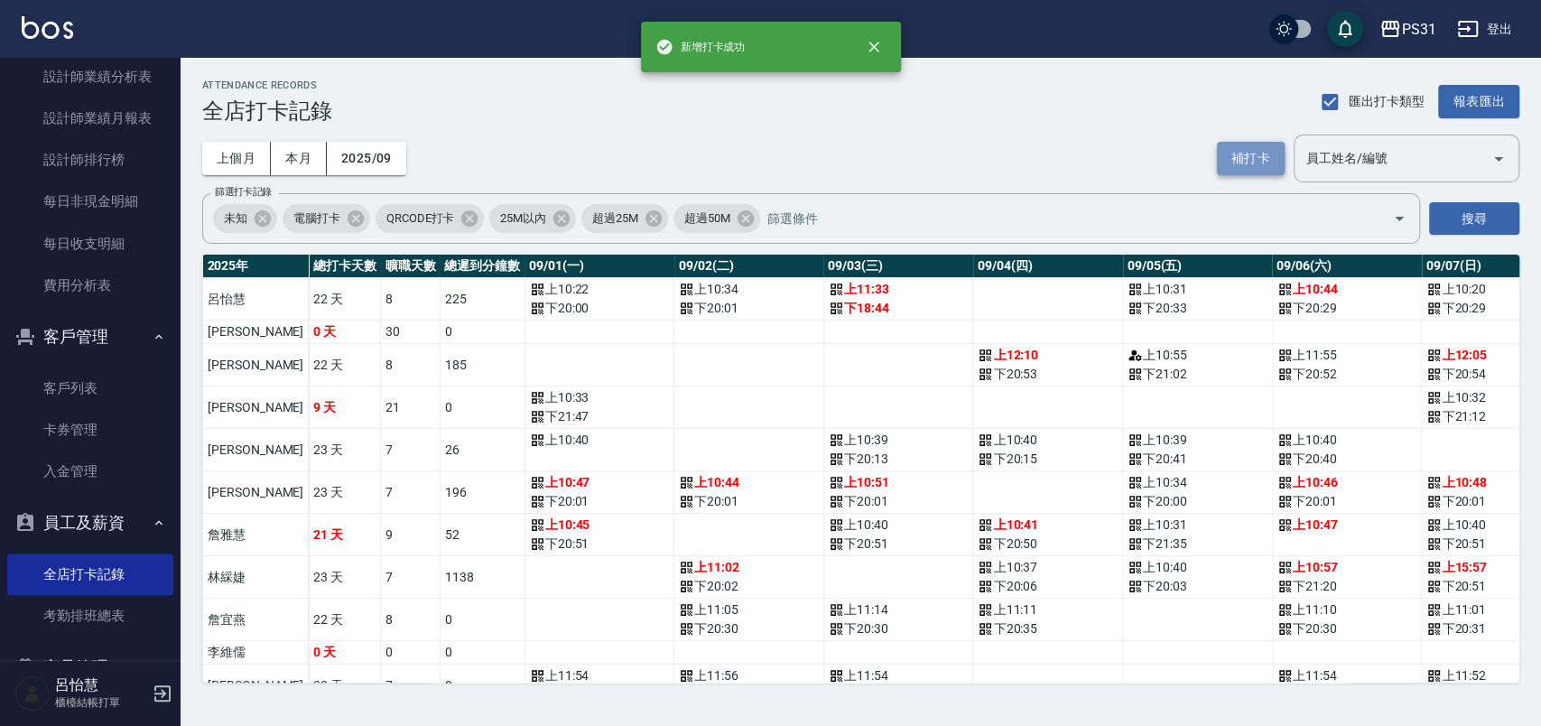
click at [1248, 169] on button "補打卡" at bounding box center [1251, 158] width 68 height 33
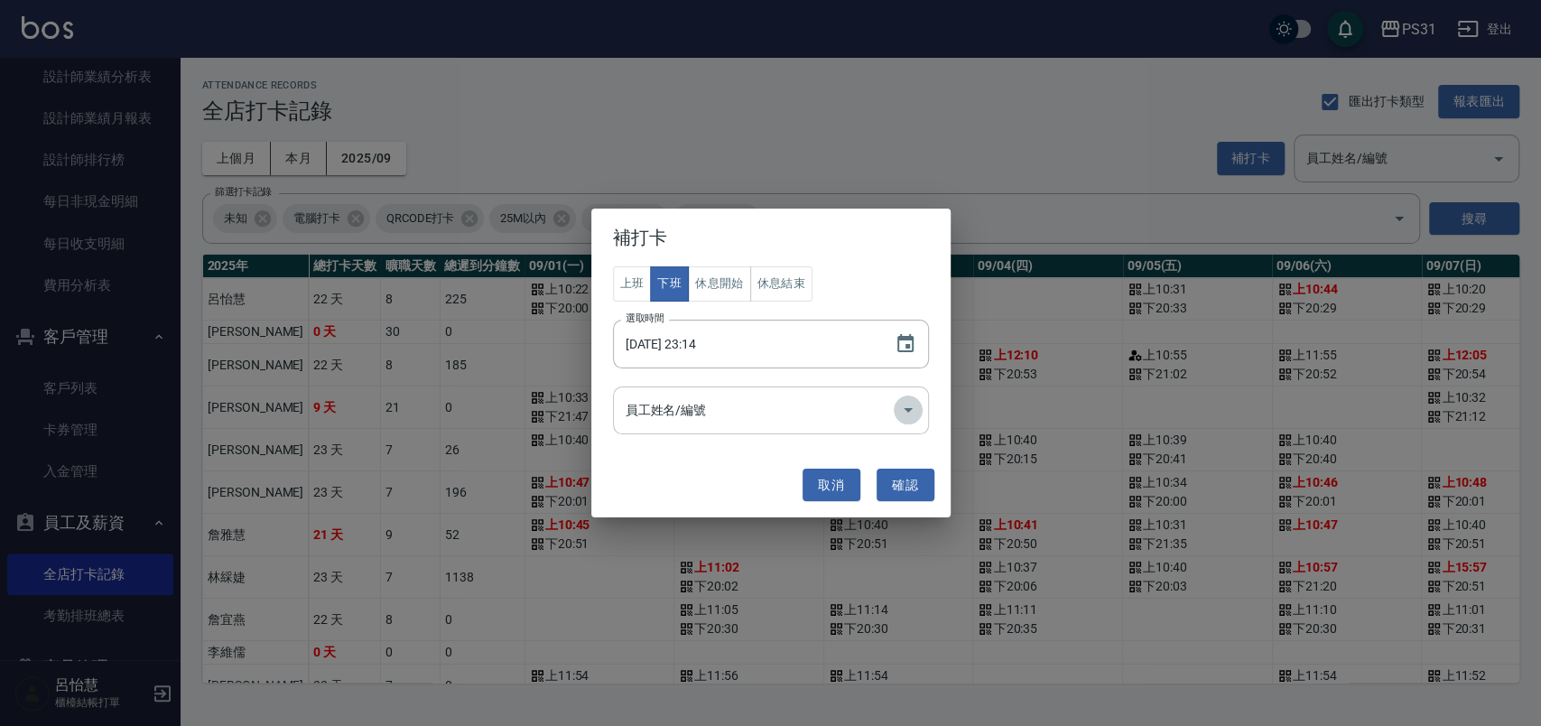
click at [907, 411] on icon "Open" at bounding box center [908, 410] width 9 height 5
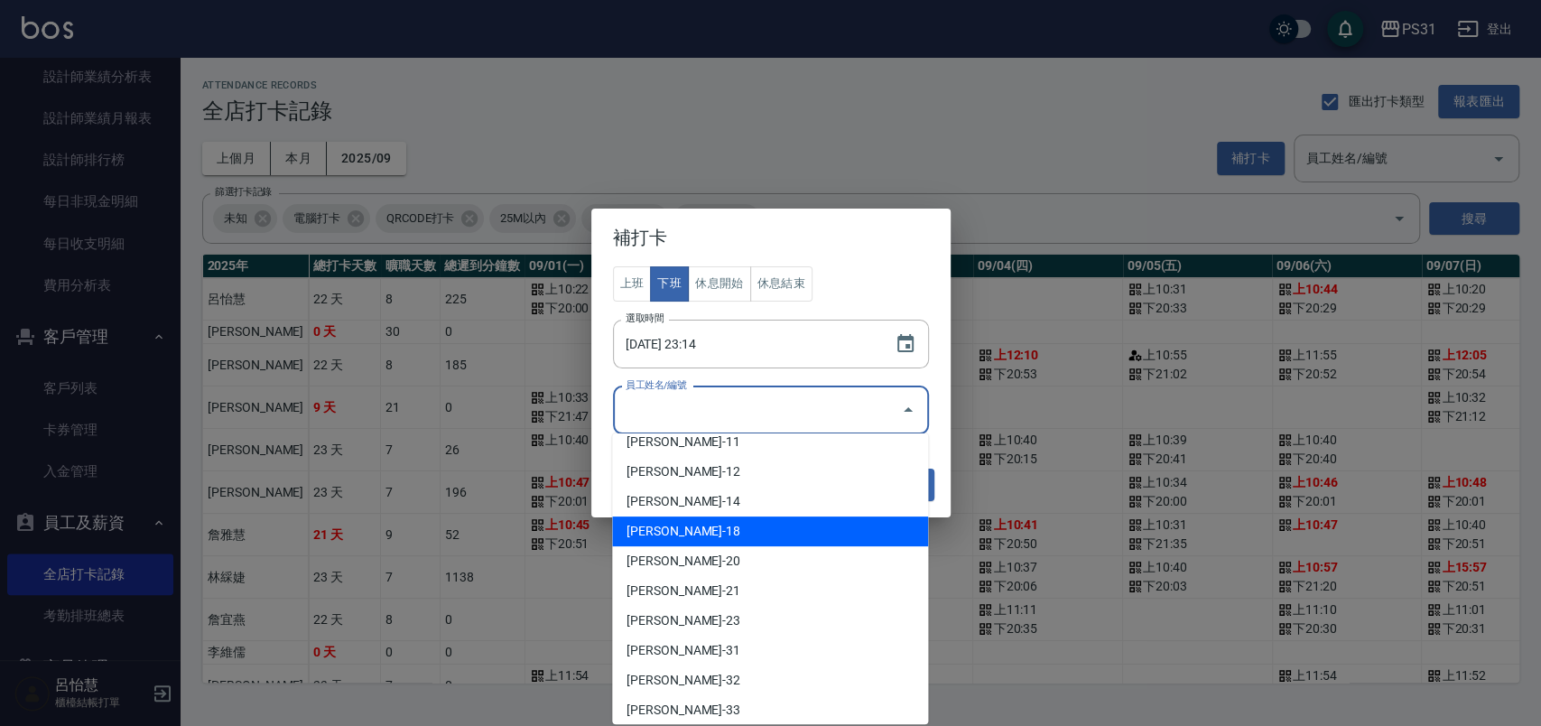
scroll to position [301, 0]
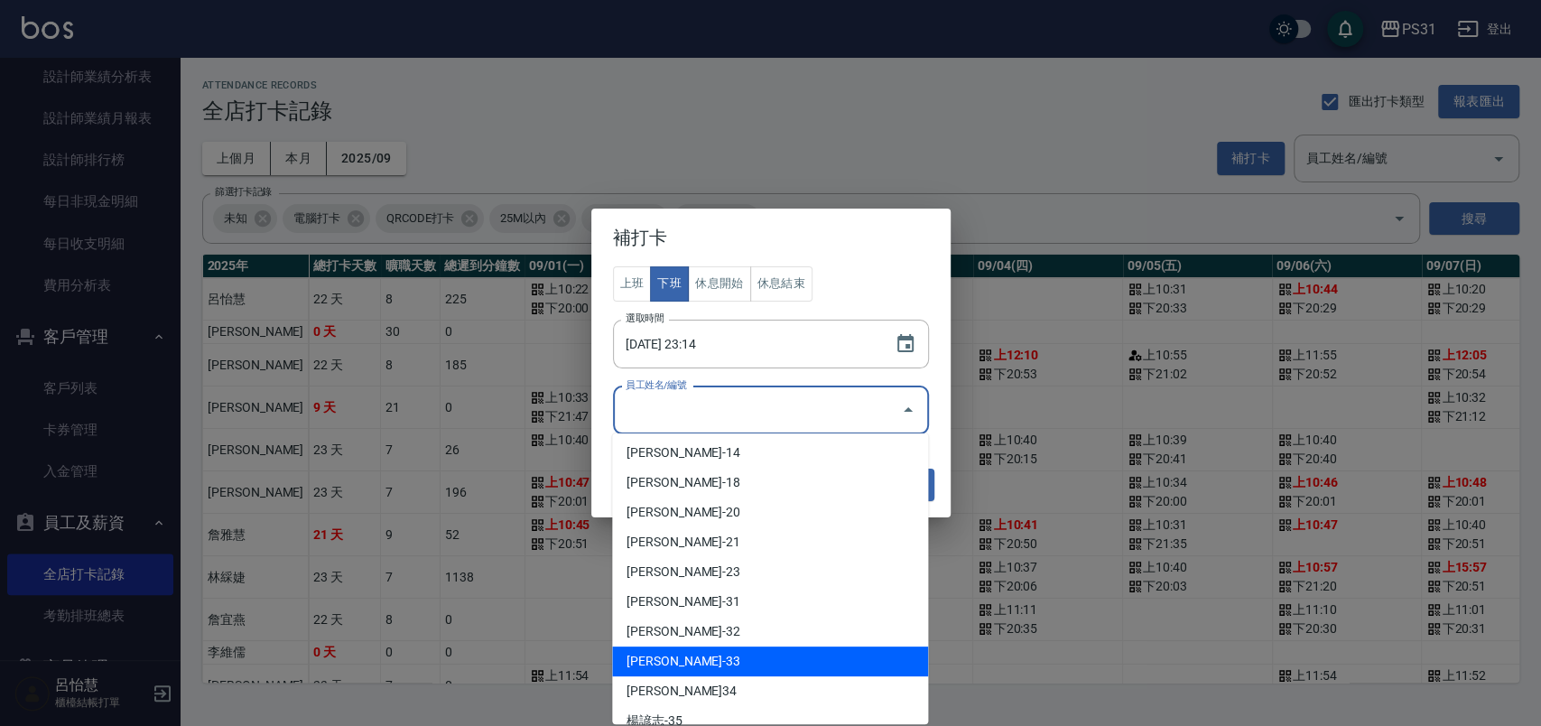
click at [820, 657] on li "高彗珊-33" at bounding box center [770, 661] width 316 height 30
type input "高彗珊"
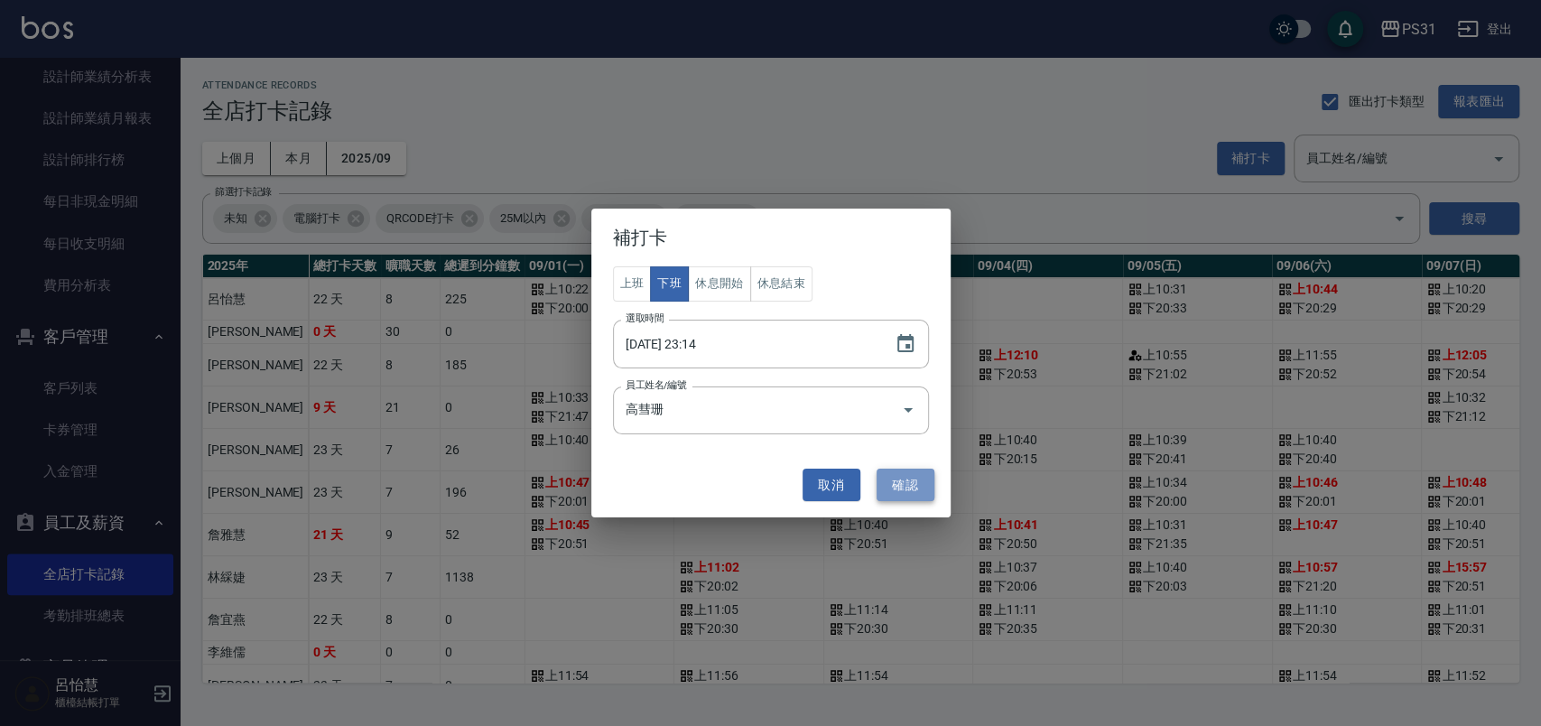
click at [896, 486] on button "確認" at bounding box center [906, 485] width 58 height 33
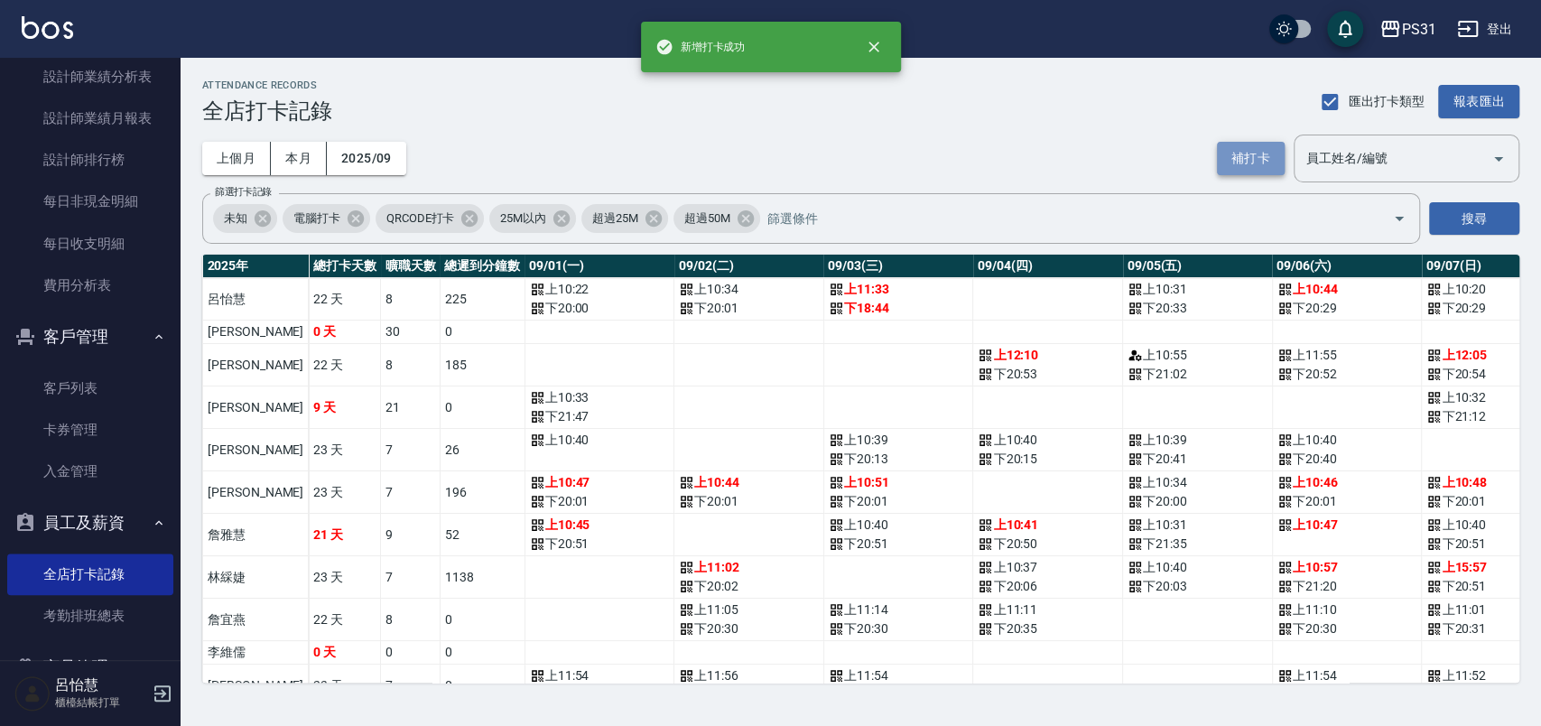
click at [1244, 170] on button "補打卡" at bounding box center [1251, 158] width 68 height 33
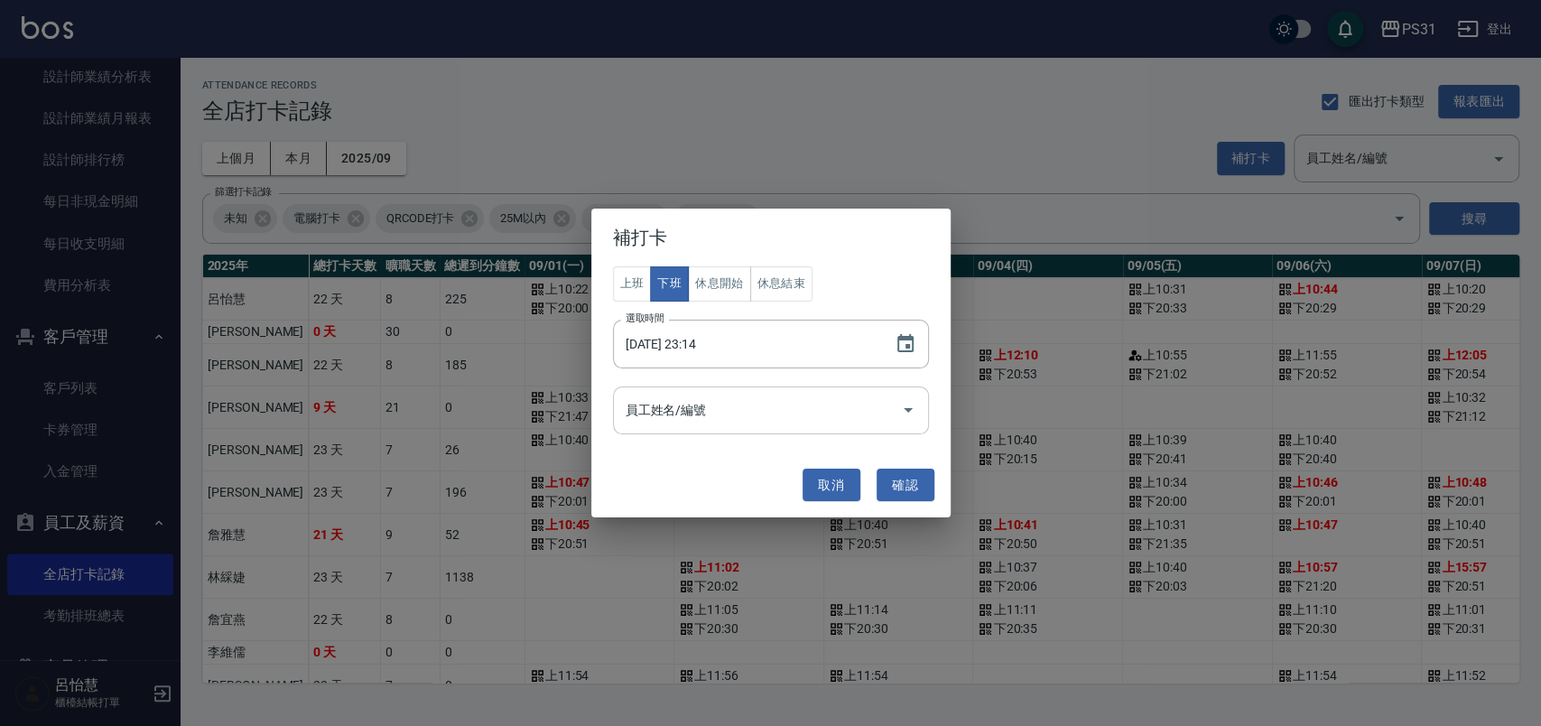
click at [881, 399] on input "員工姓名/編號" at bounding box center [757, 411] width 273 height 32
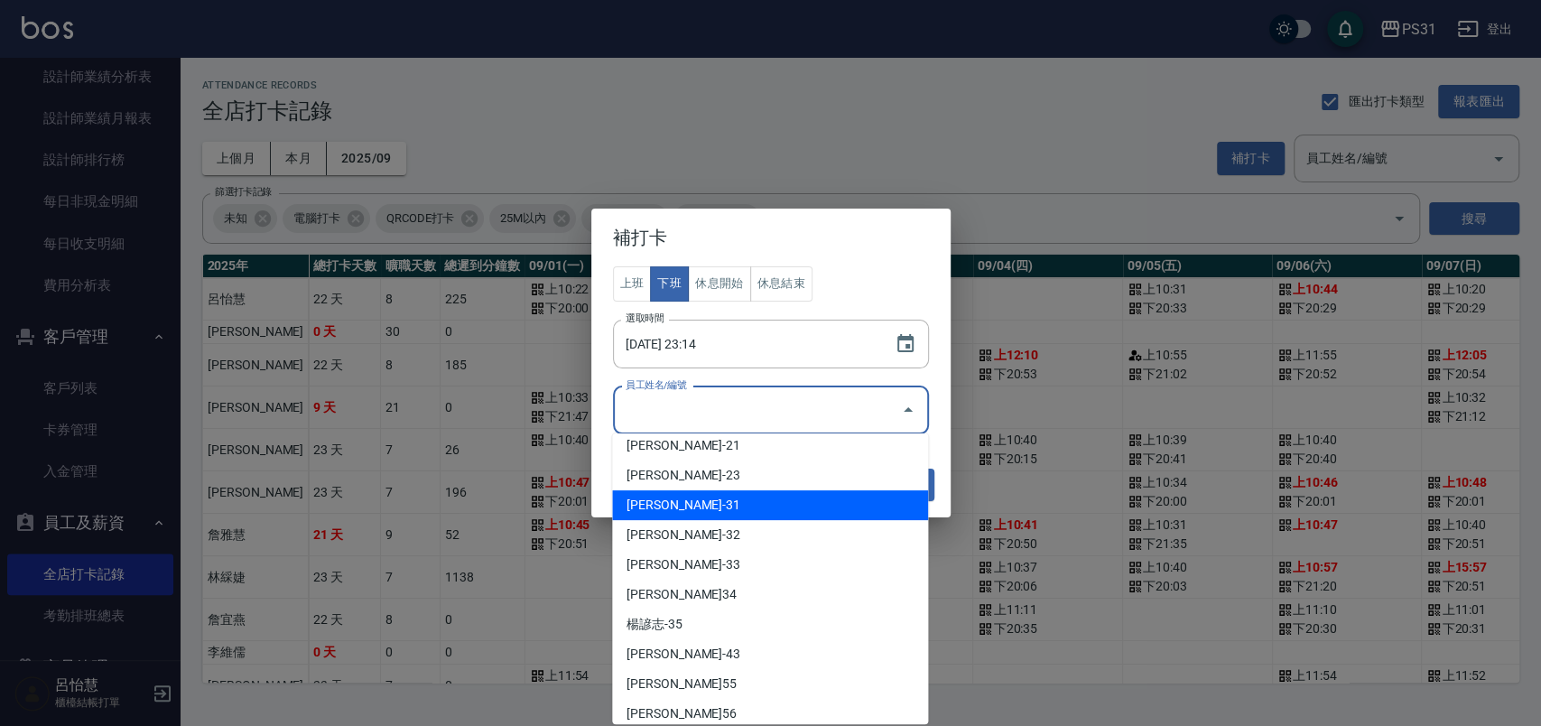
scroll to position [498, 0]
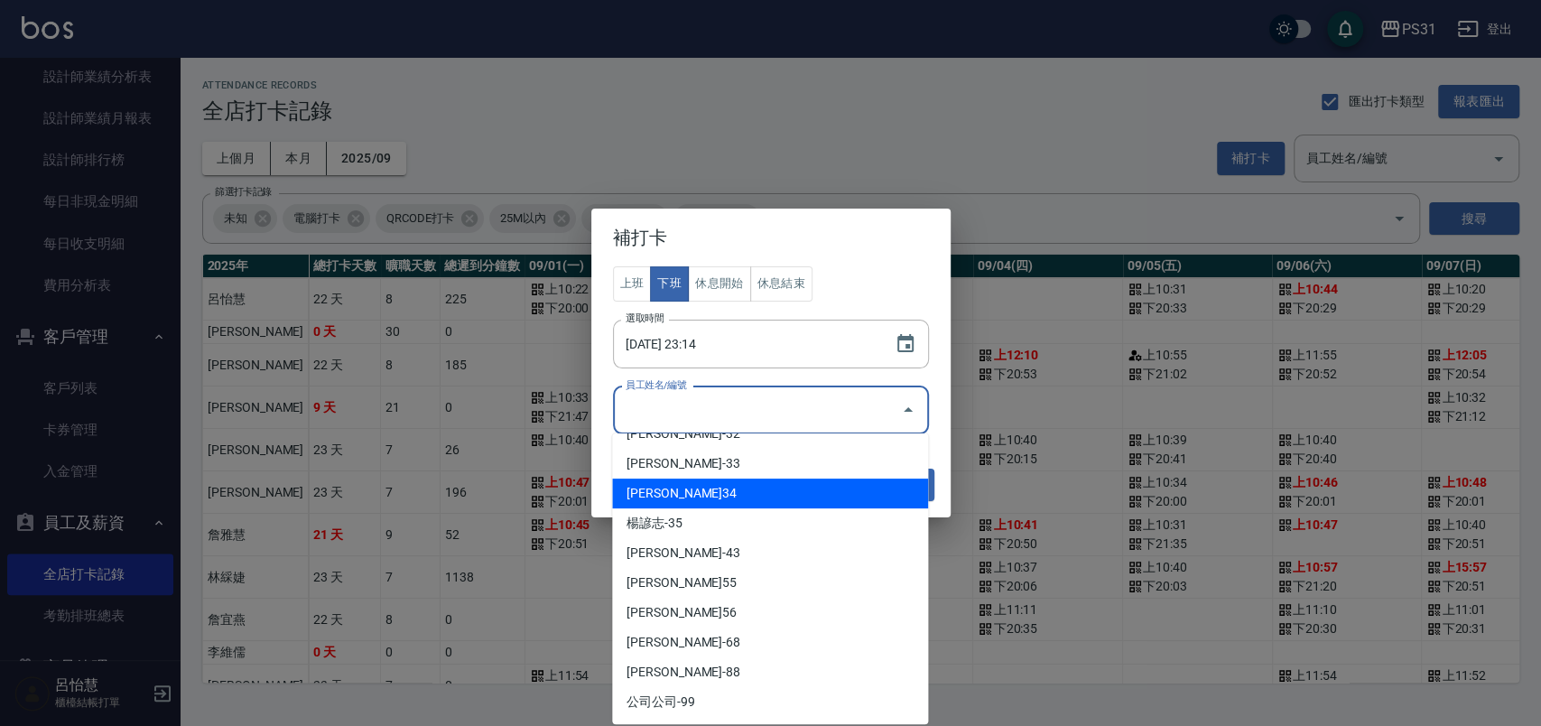
click at [773, 487] on li "陳鈺欣-34" at bounding box center [770, 493] width 316 height 30
type input "陳鈺欣"
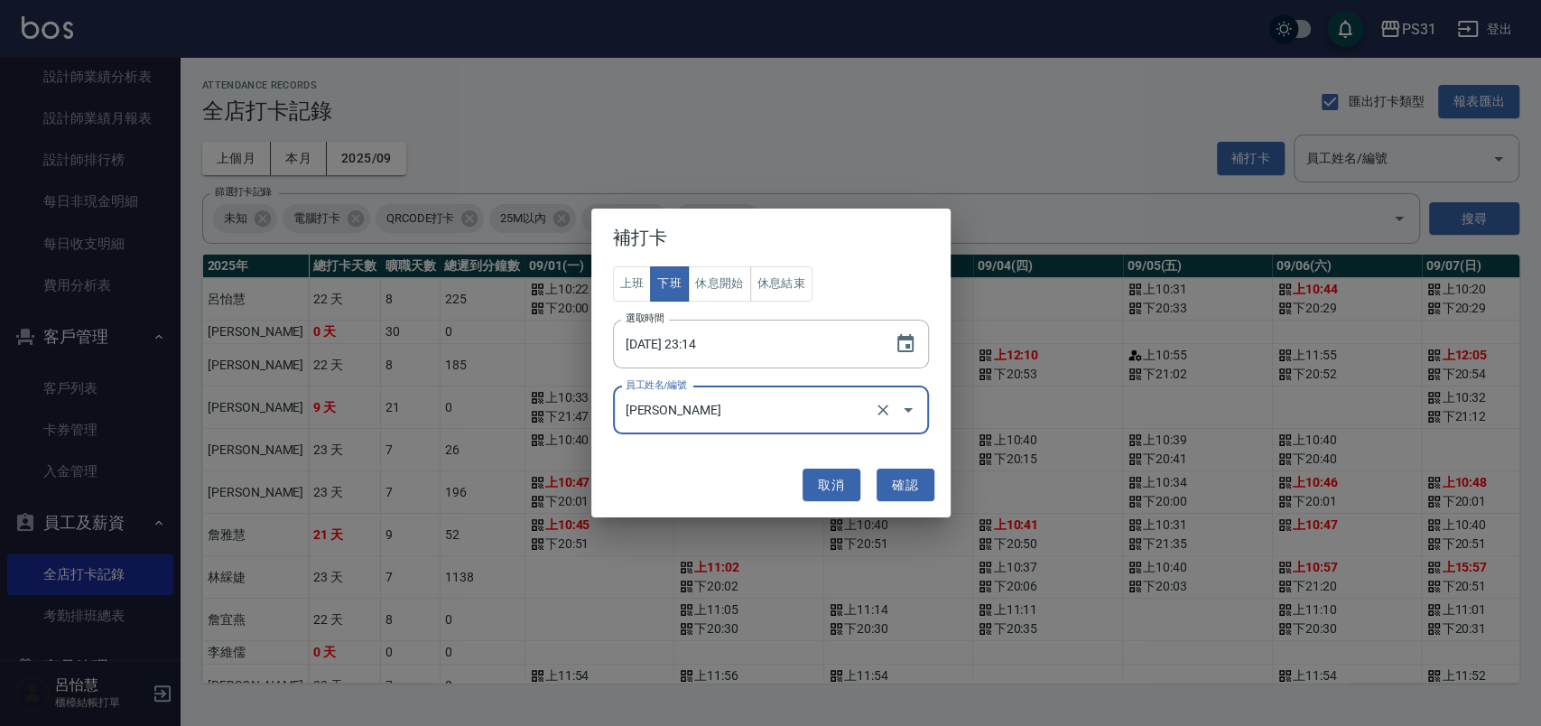
drag, startPoint x: 888, startPoint y: 481, endPoint x: 977, endPoint y: 404, distance: 117.1
click at [888, 481] on button "確認" at bounding box center [906, 485] width 58 height 33
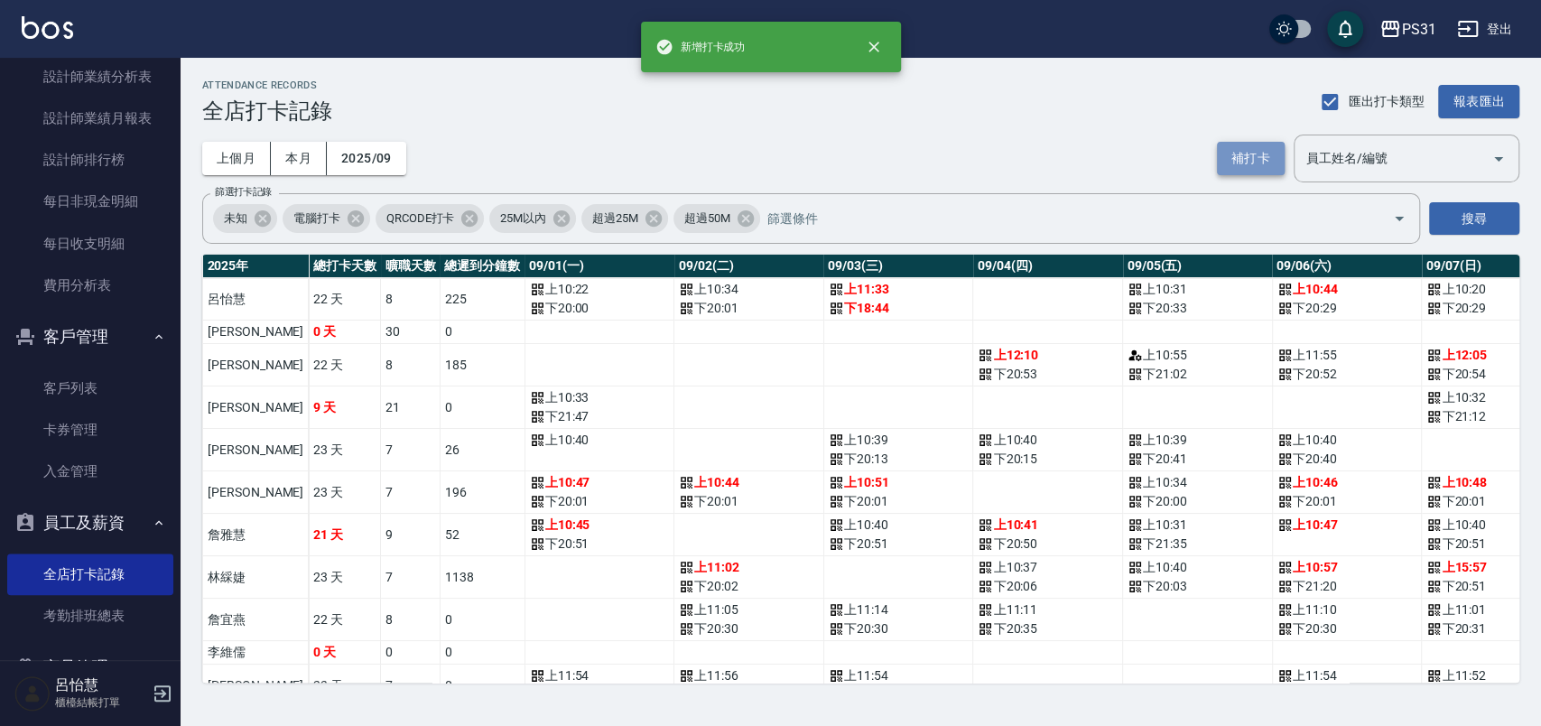
click at [1251, 166] on button "補打卡" at bounding box center [1251, 158] width 68 height 33
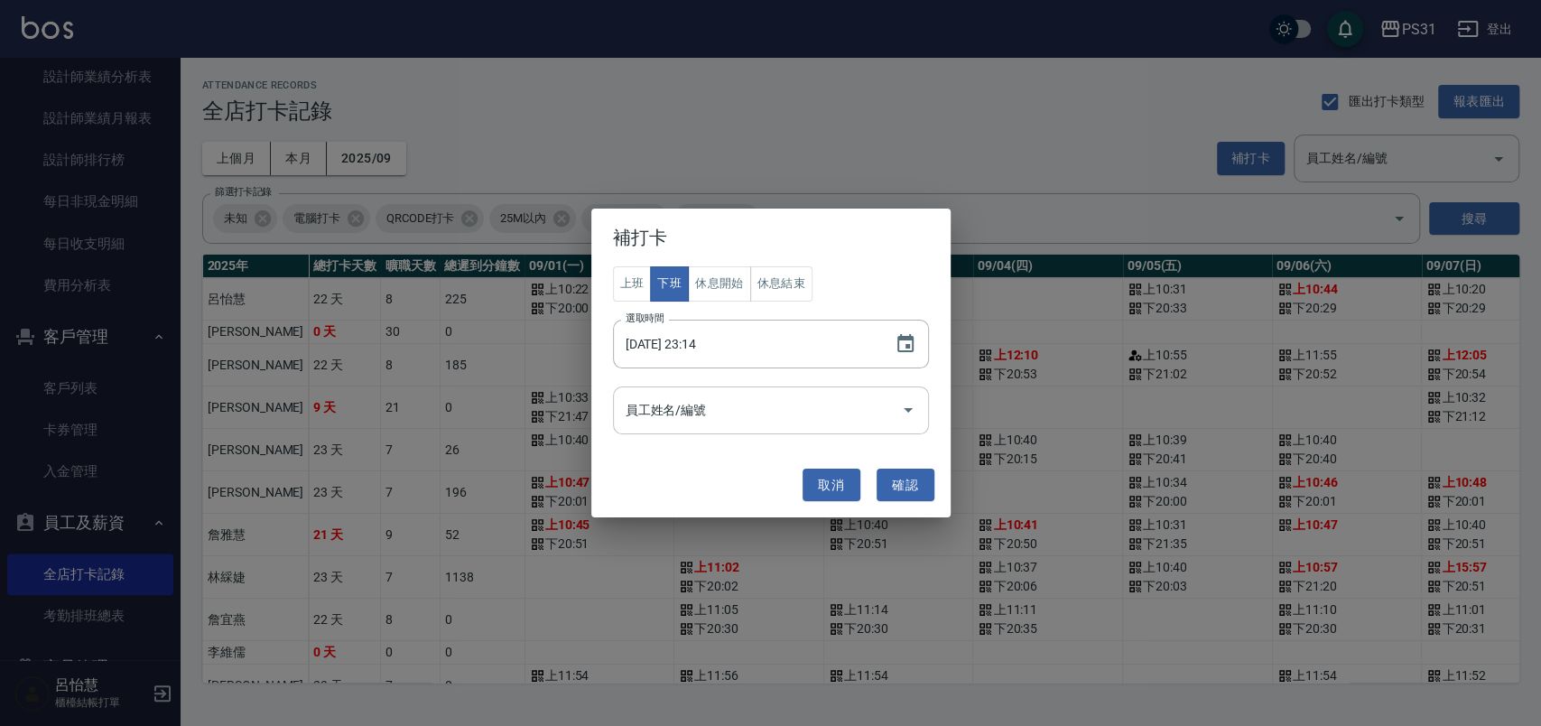
click at [832, 414] on input "員工姓名/編號" at bounding box center [757, 411] width 273 height 32
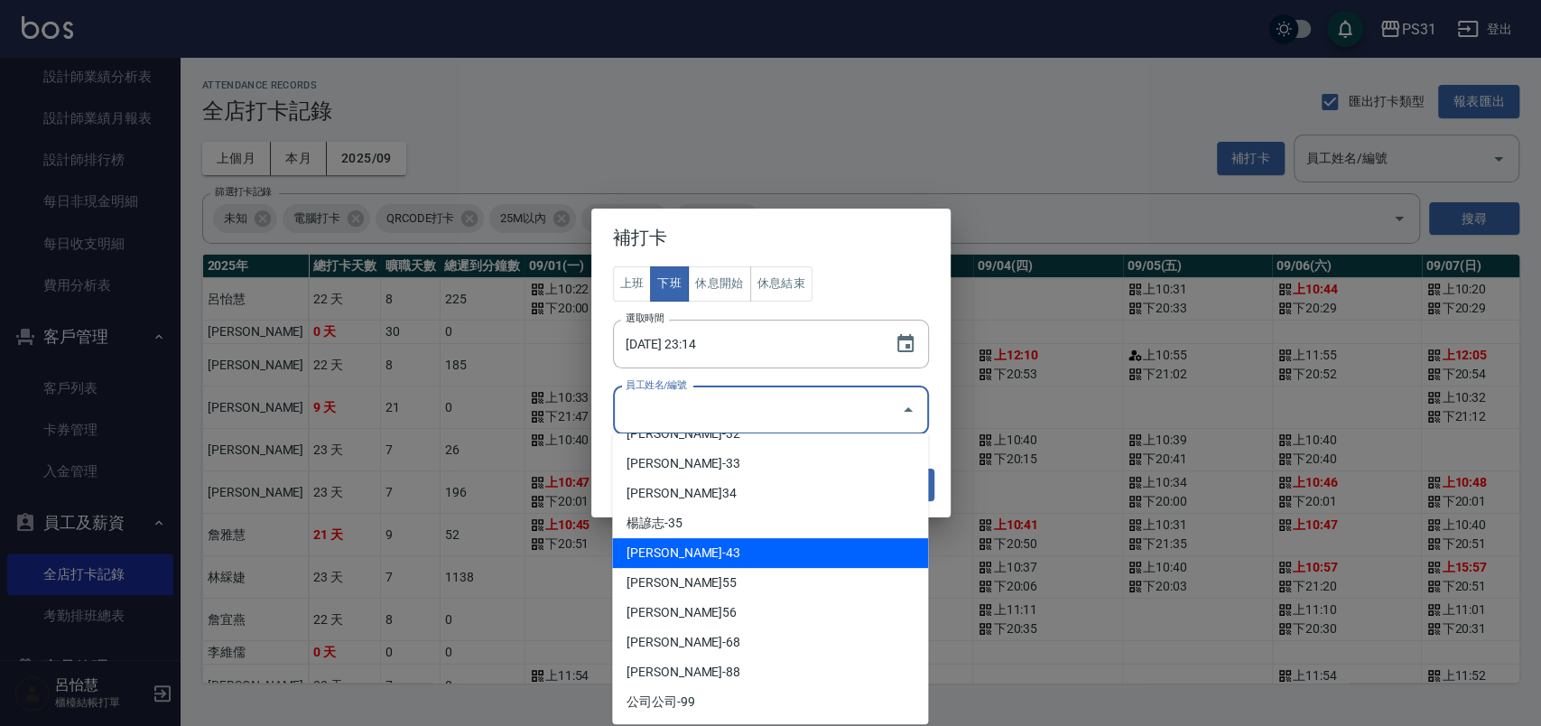
click at [835, 560] on li "翁鈺婷-43" at bounding box center [770, 553] width 316 height 30
type input "翁鈺婷"
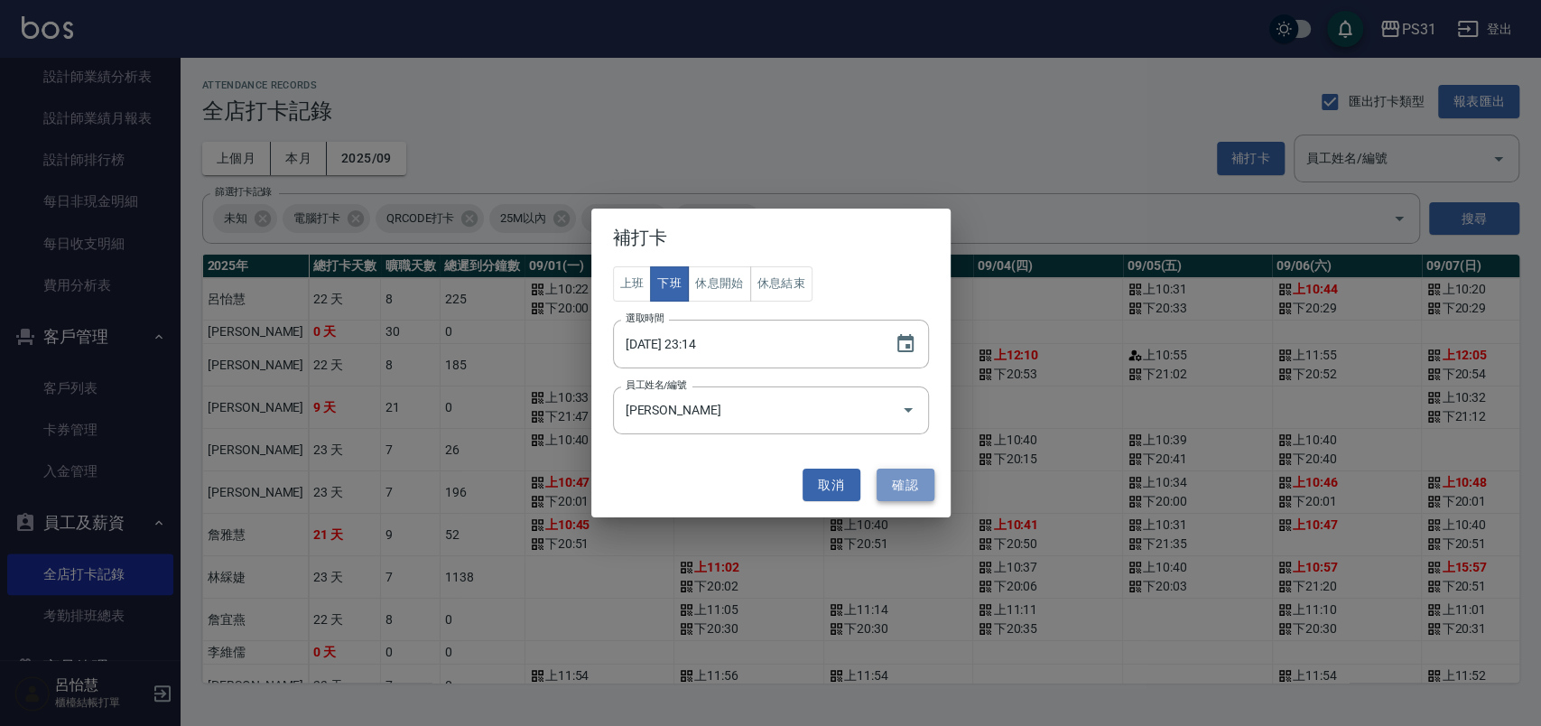
click at [899, 482] on button "確認" at bounding box center [906, 485] width 58 height 33
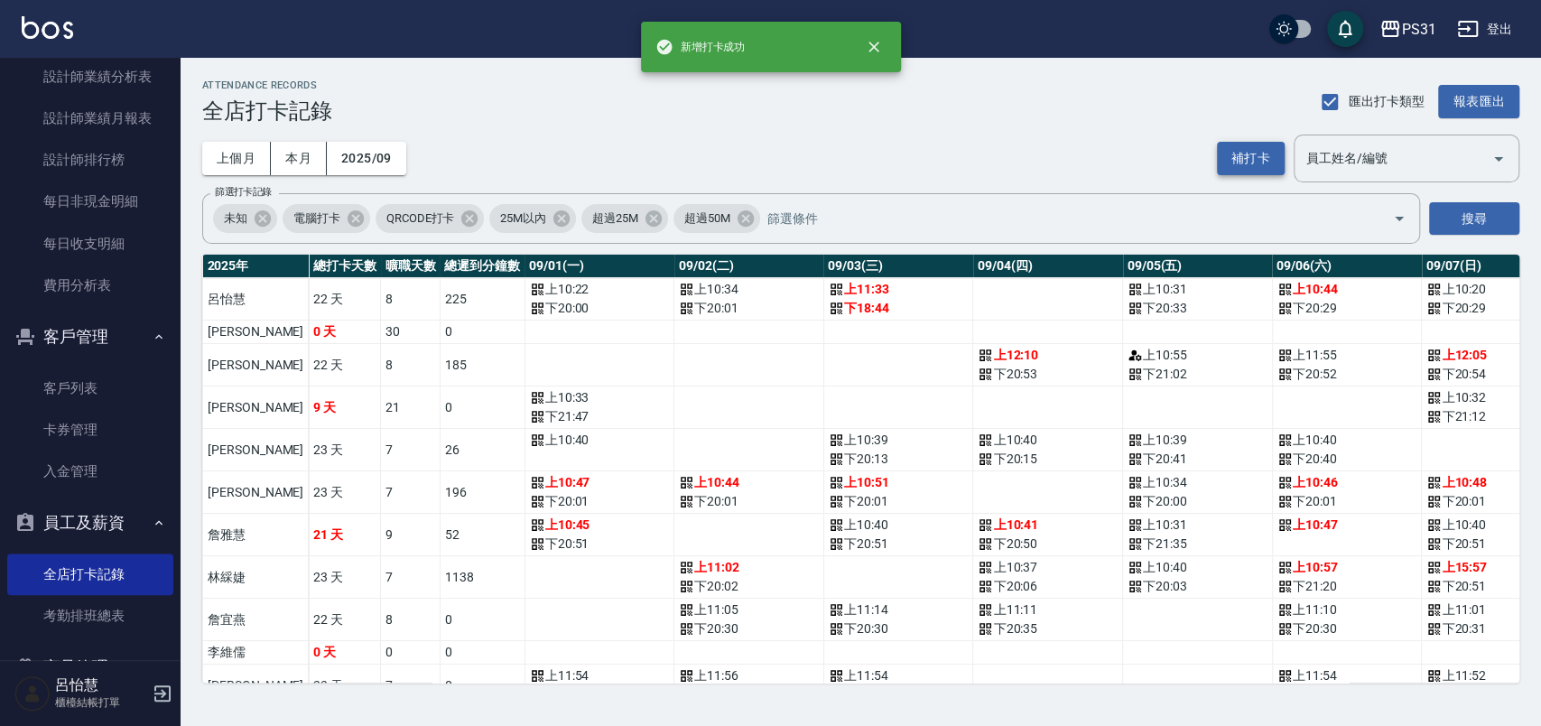
click at [1237, 164] on button "補打卡" at bounding box center [1251, 158] width 68 height 33
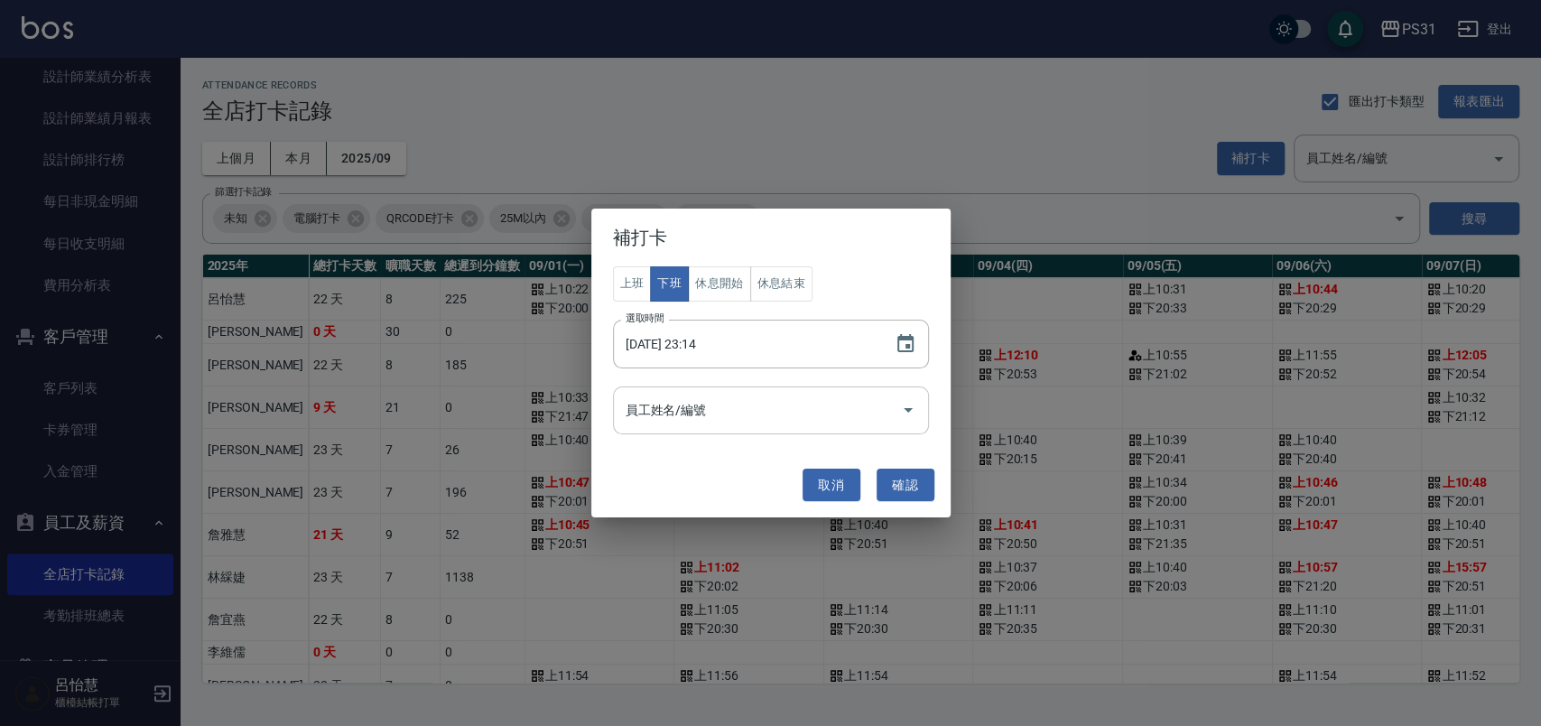
click at [852, 416] on input "員工姓名/編號" at bounding box center [757, 411] width 273 height 32
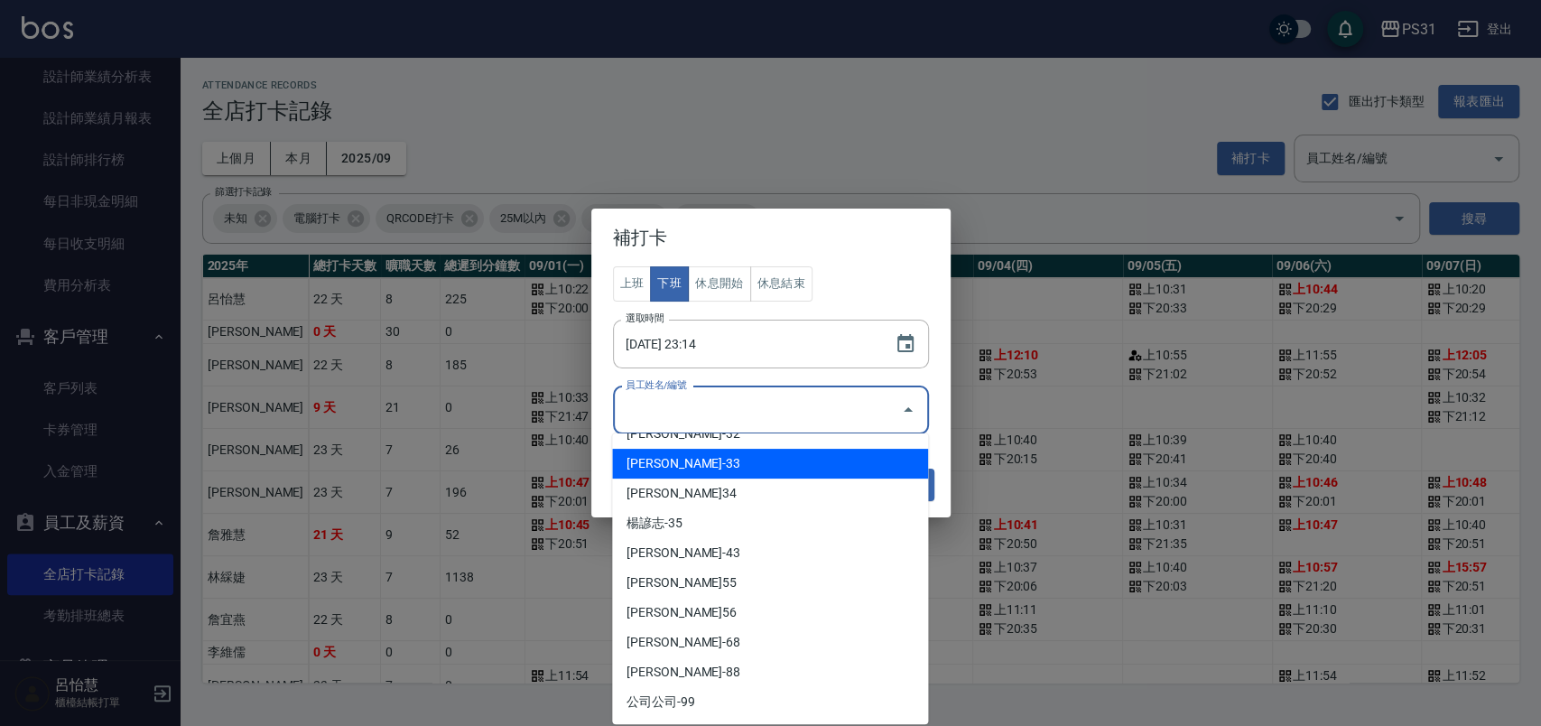
click at [1034, 153] on div "補打卡 上班 下班 休息開始 休息結束 選取時間 2025/10/11 23:14 選取時間 員工姓名/編號 員工姓名/編號 取消 確認" at bounding box center [770, 363] width 1541 height 726
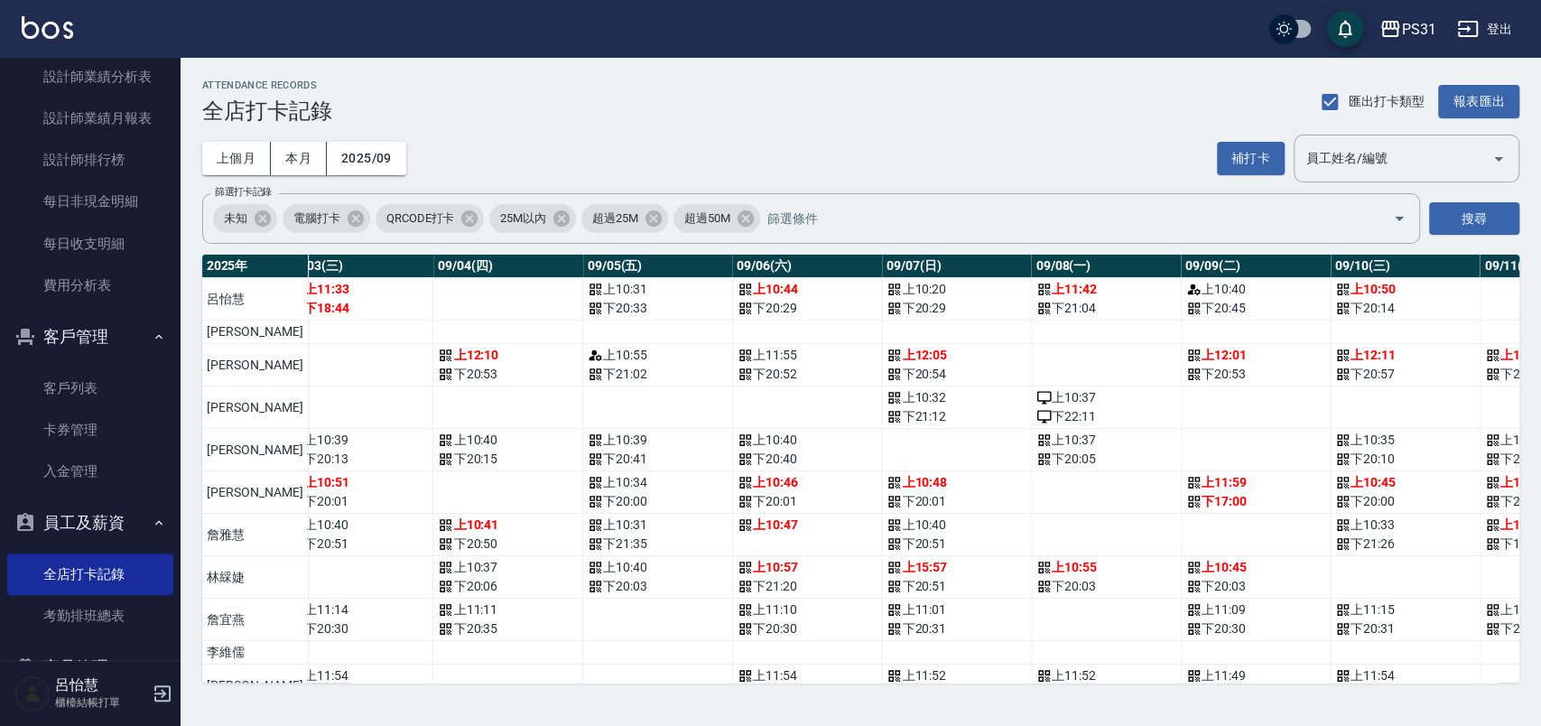
scroll to position [0, 0]
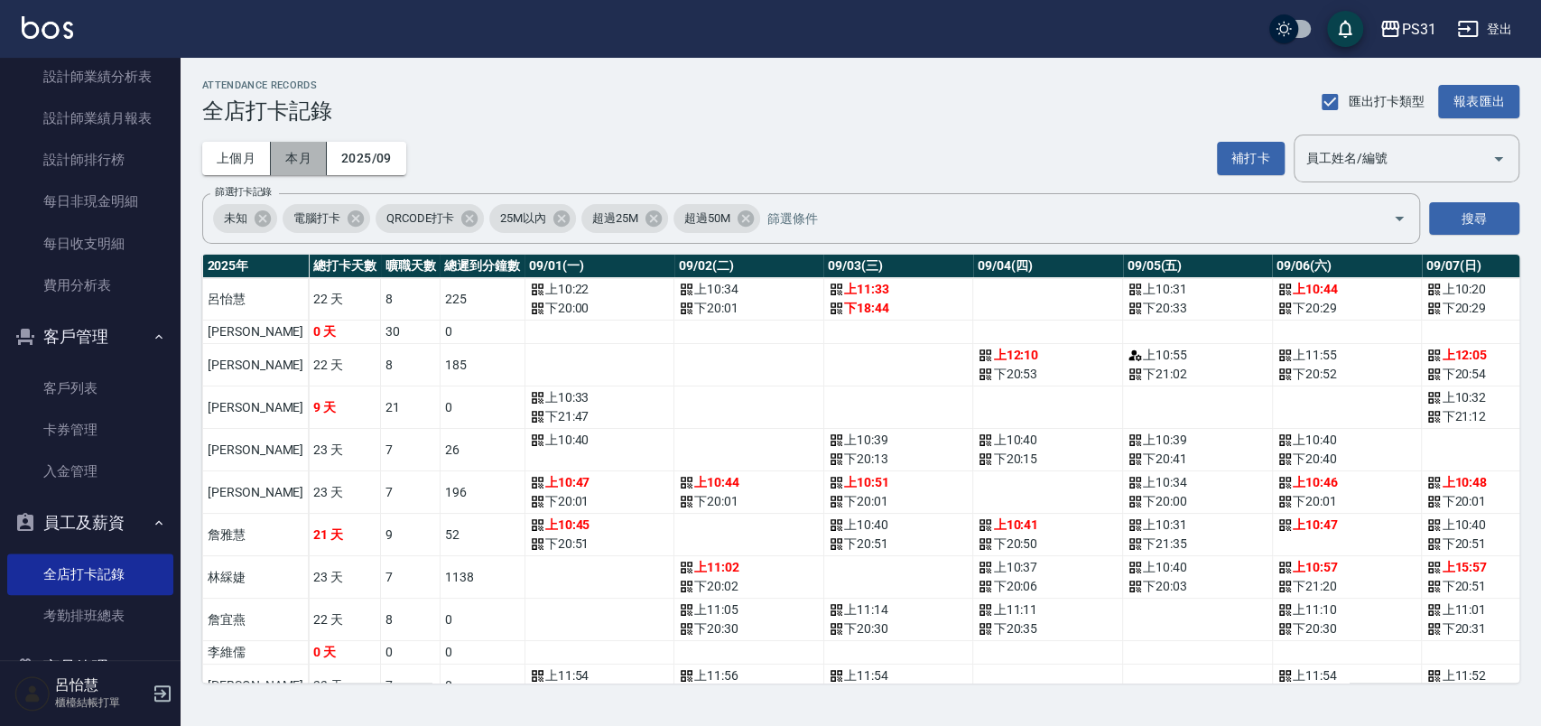
click at [291, 159] on button "本月" at bounding box center [299, 158] width 56 height 33
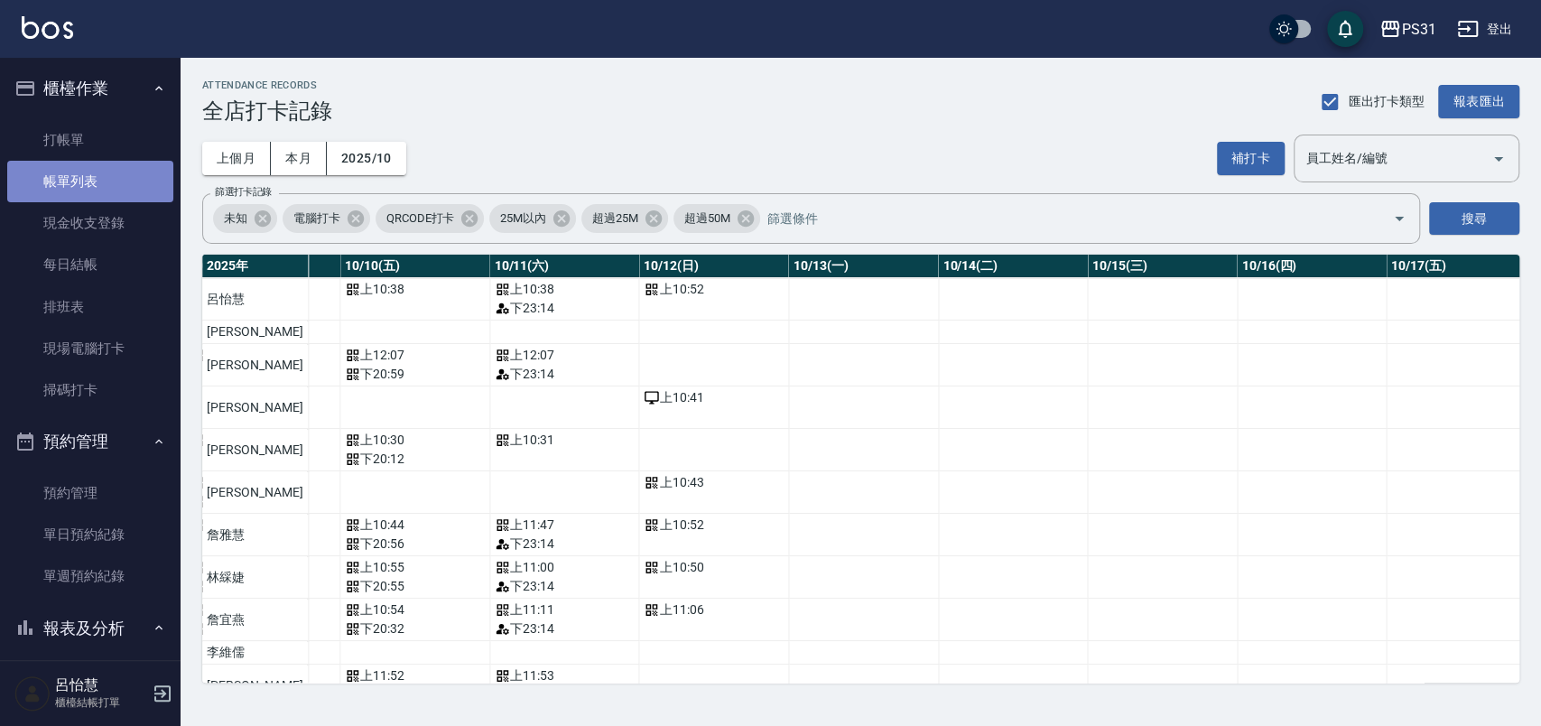
click at [125, 182] on link "帳單列表" at bounding box center [90, 182] width 166 height 42
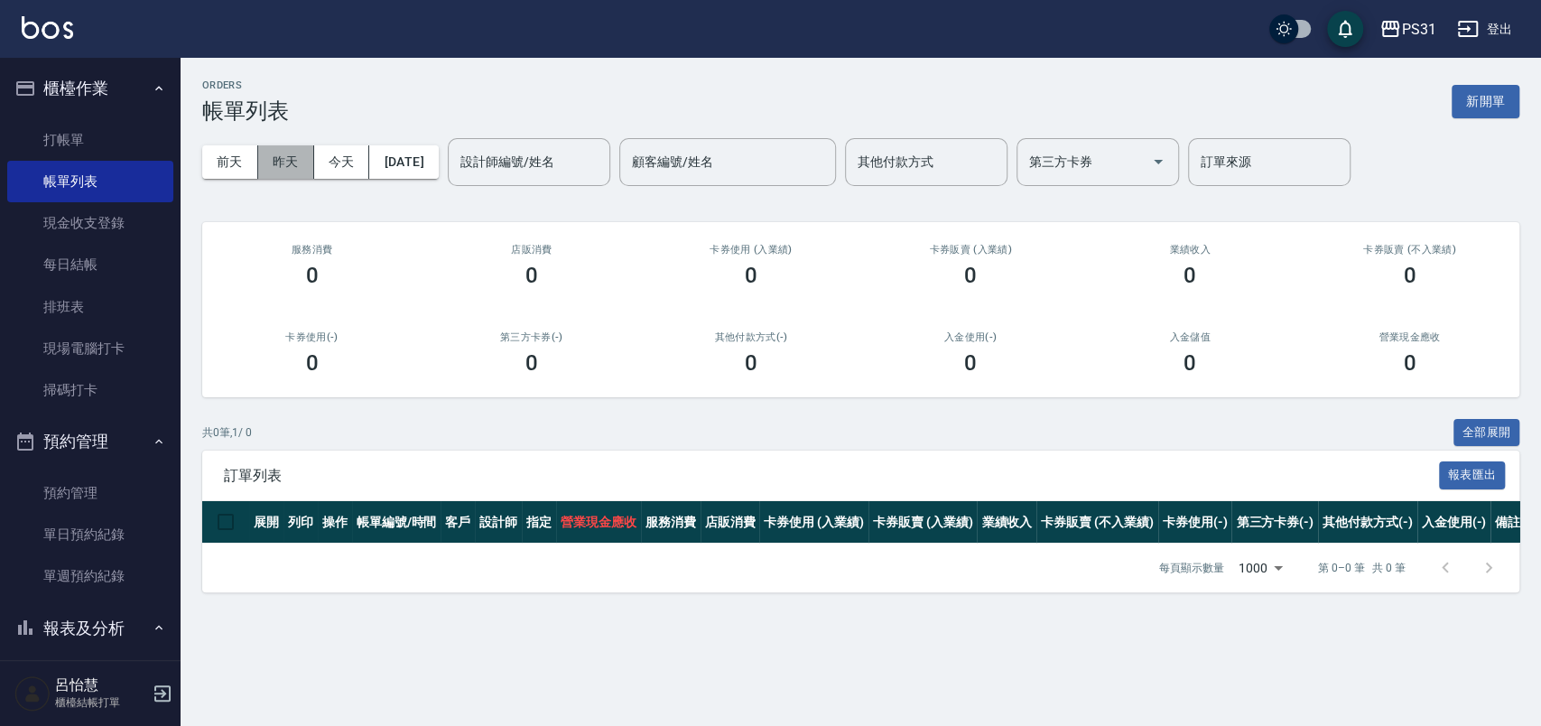
click at [296, 162] on button "昨天" at bounding box center [286, 161] width 56 height 33
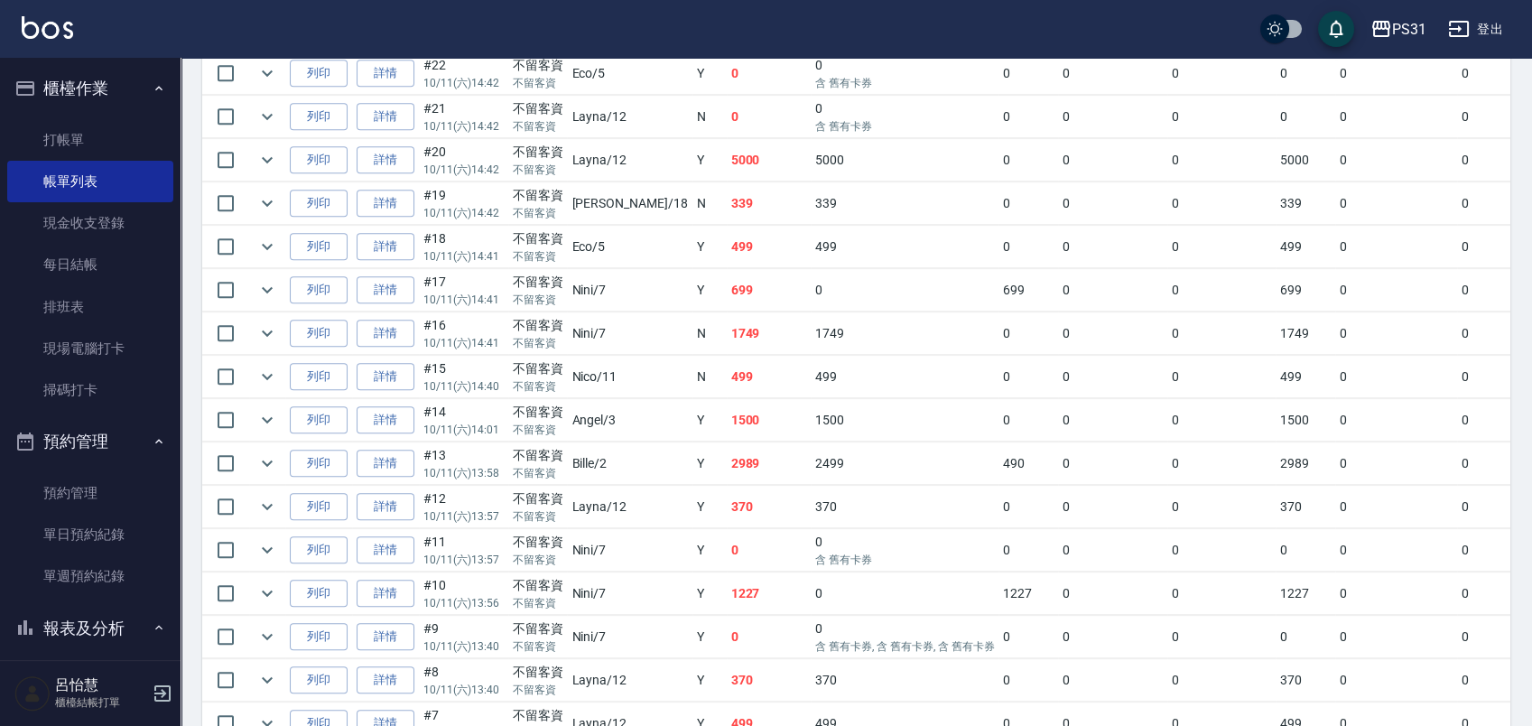
scroll to position [1906, 0]
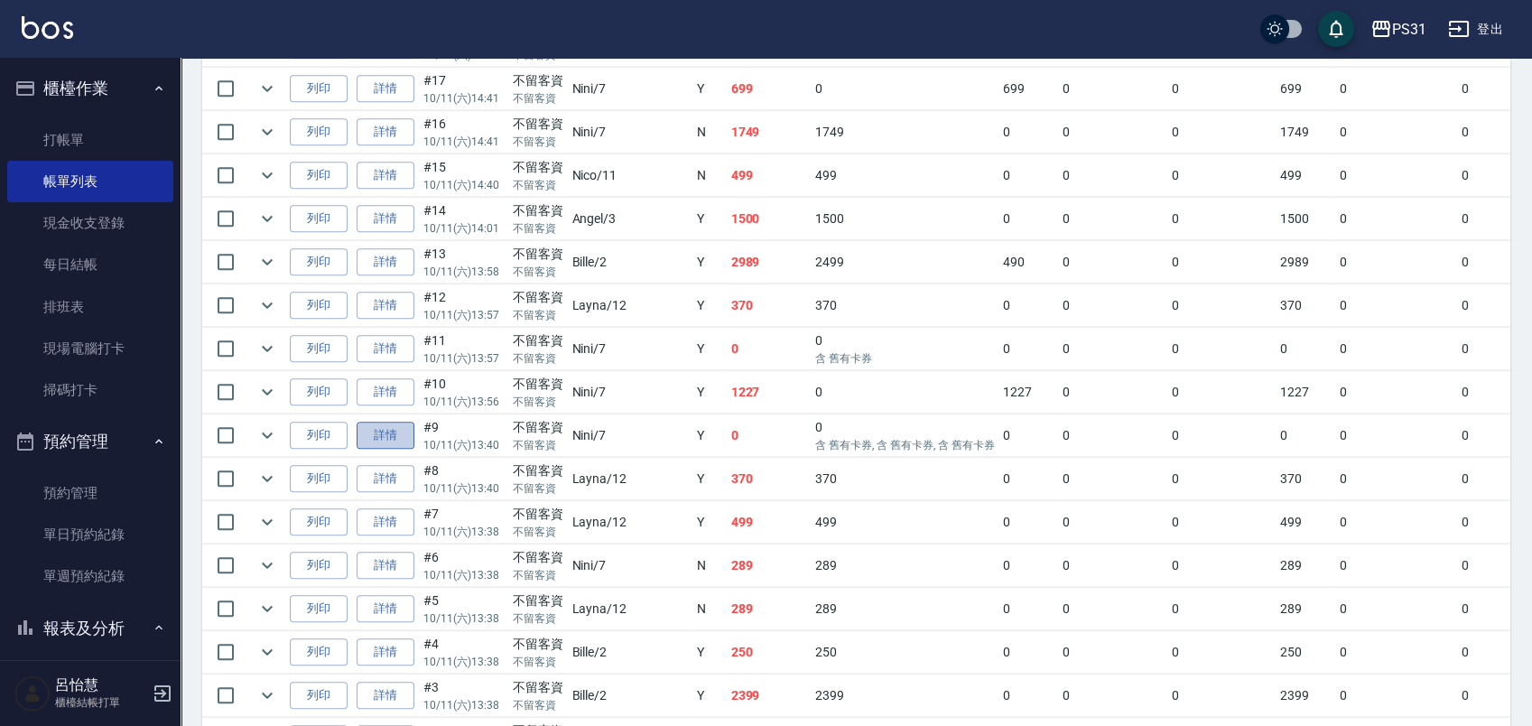
click at [399, 422] on link "詳情" at bounding box center [386, 436] width 58 height 28
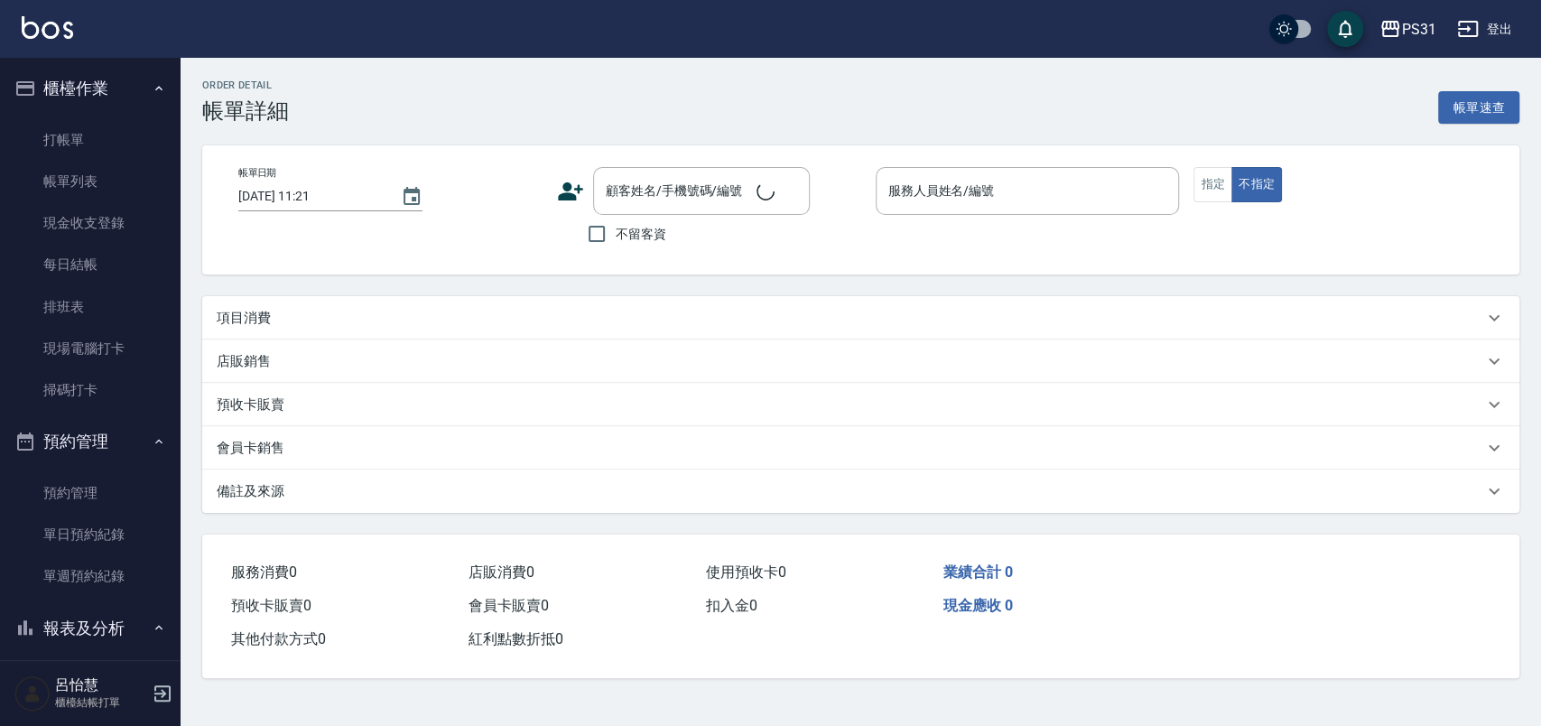
type input "2025/10/11 13:40"
checkbox input "true"
type input "Nini-7"
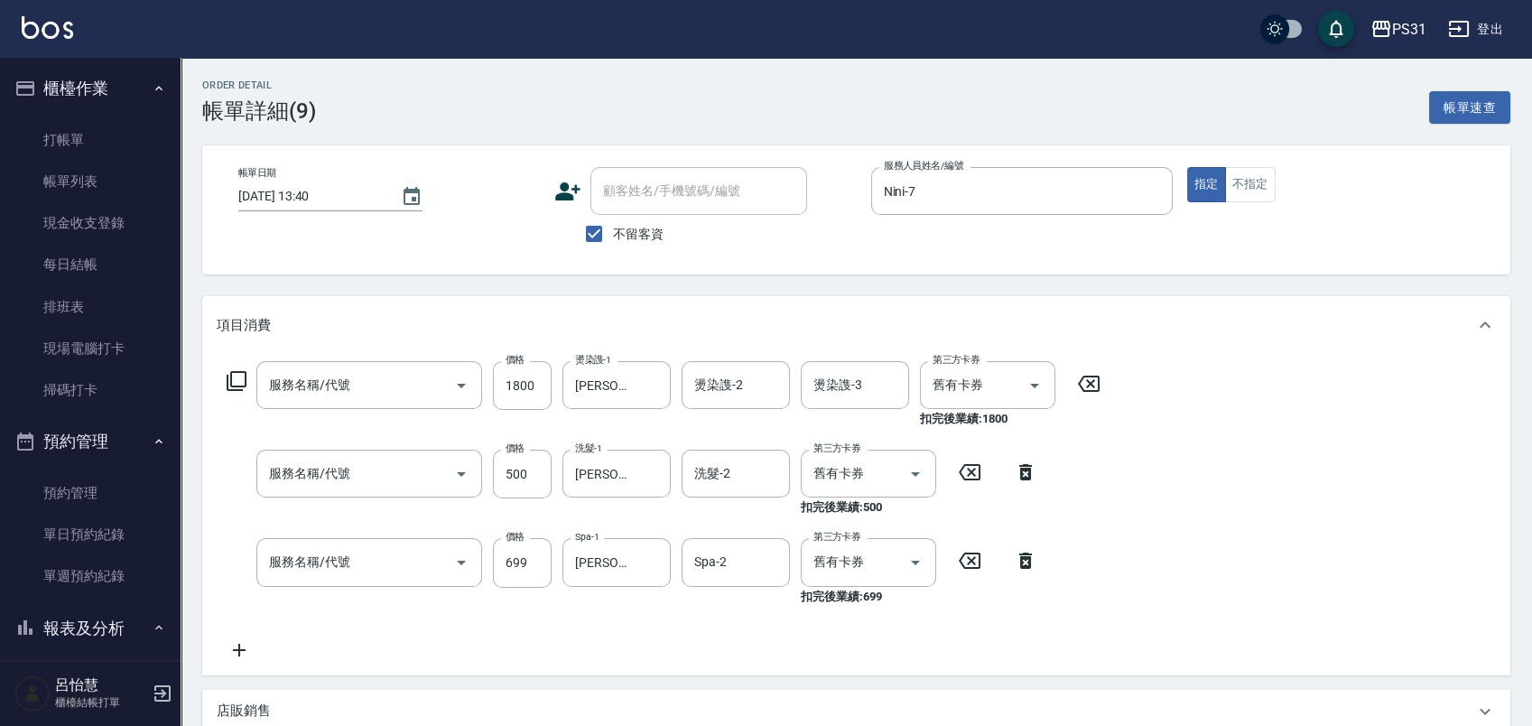
type input "鏡面護髮(51800)"
type input "肩頸500(1500)"
type input "精油699(0699)"
click at [650, 384] on icon "Clear" at bounding box center [651, 385] width 11 height 11
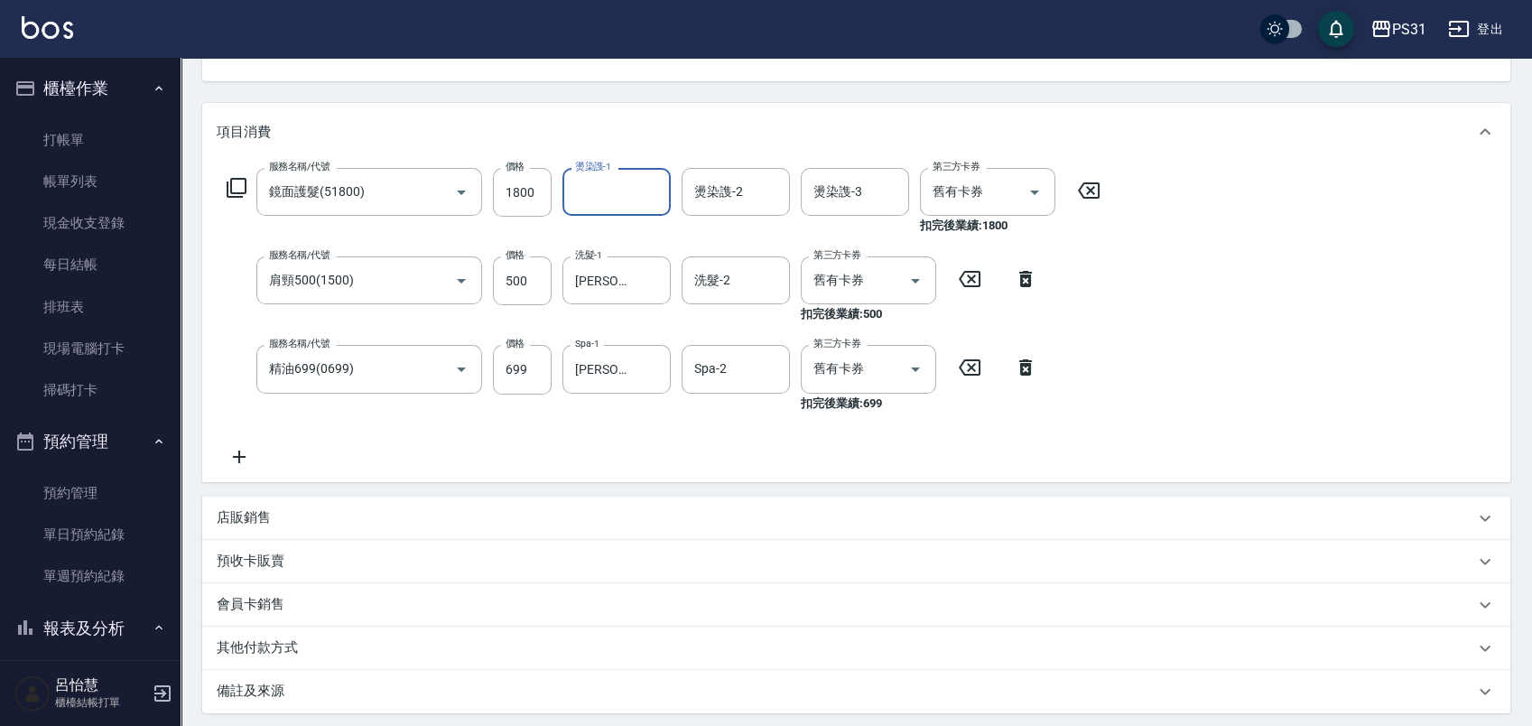
scroll to position [373, 0]
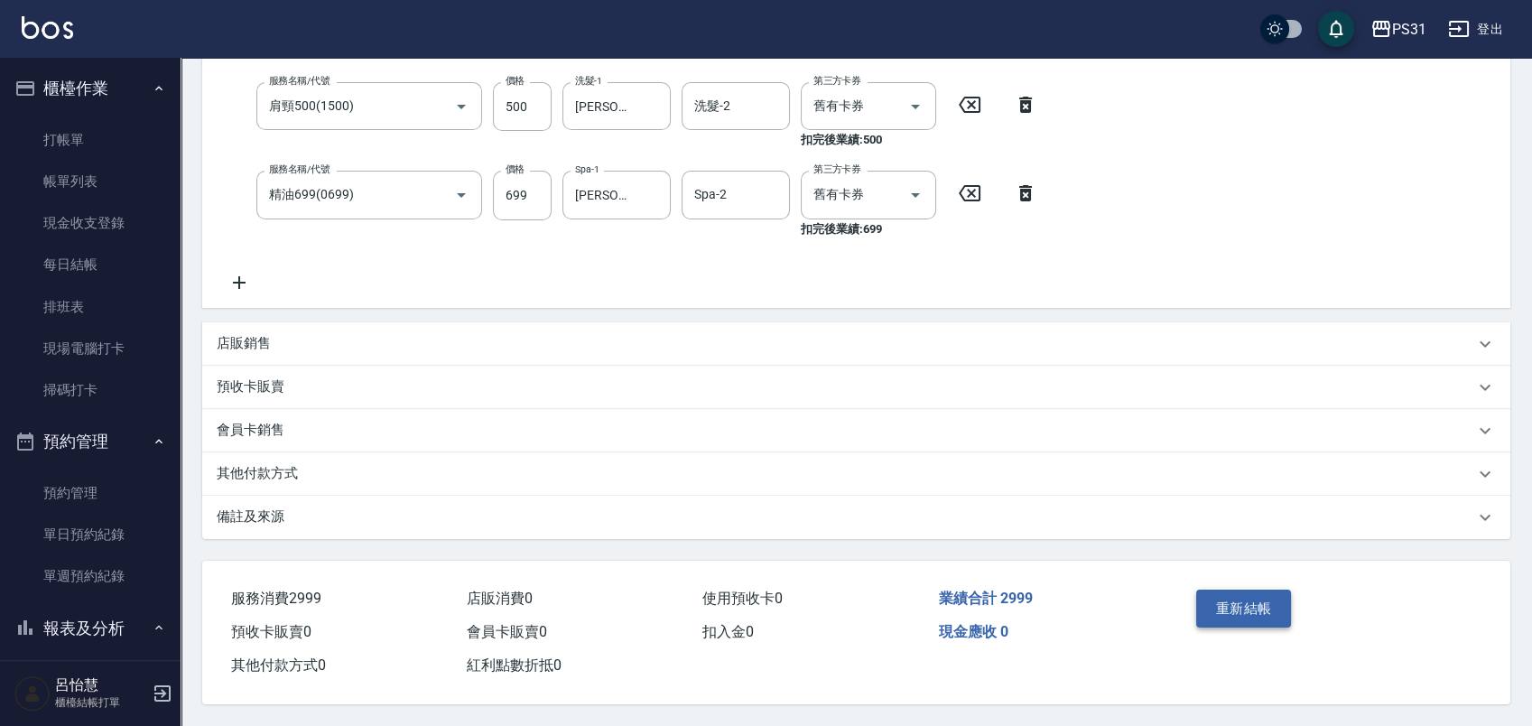
click at [1274, 599] on button "重新結帳" at bounding box center [1244, 609] width 96 height 38
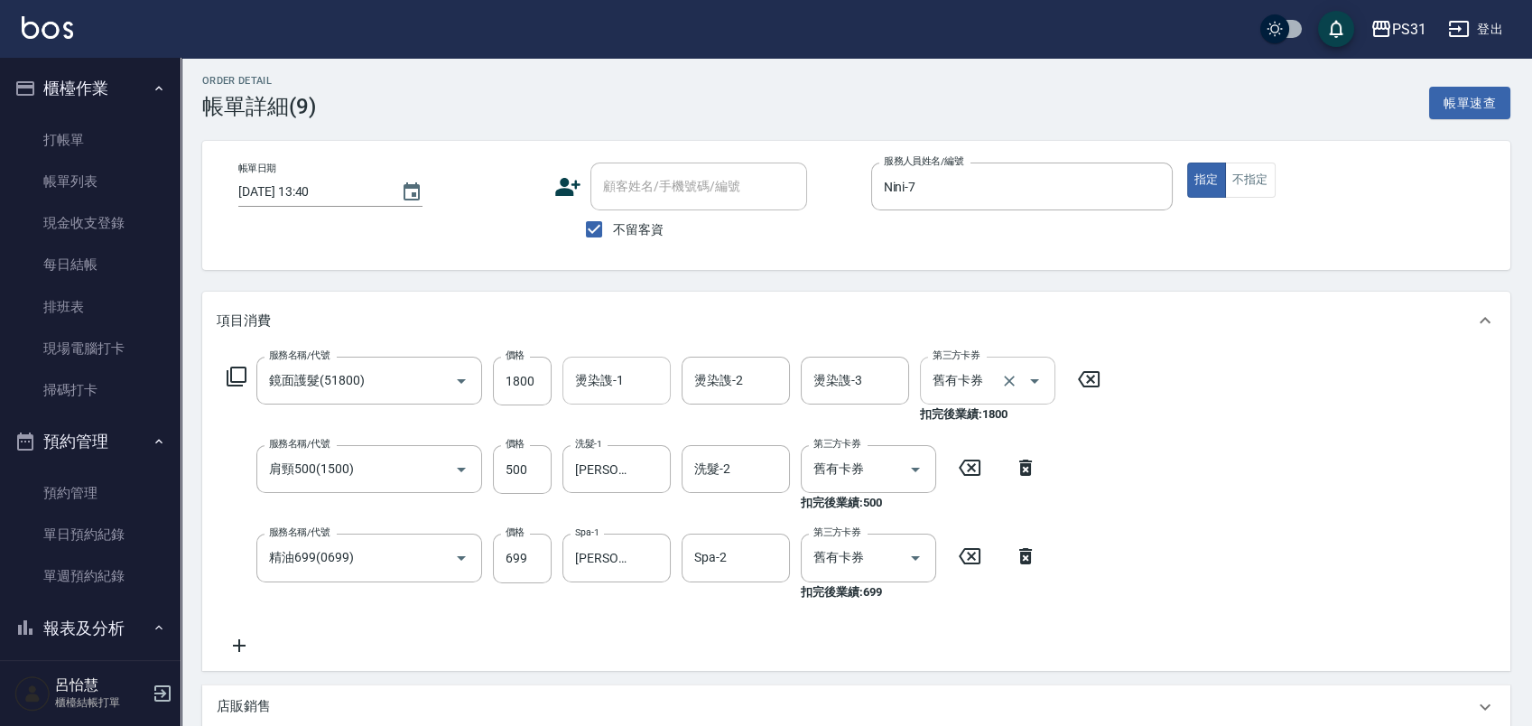
scroll to position [0, 0]
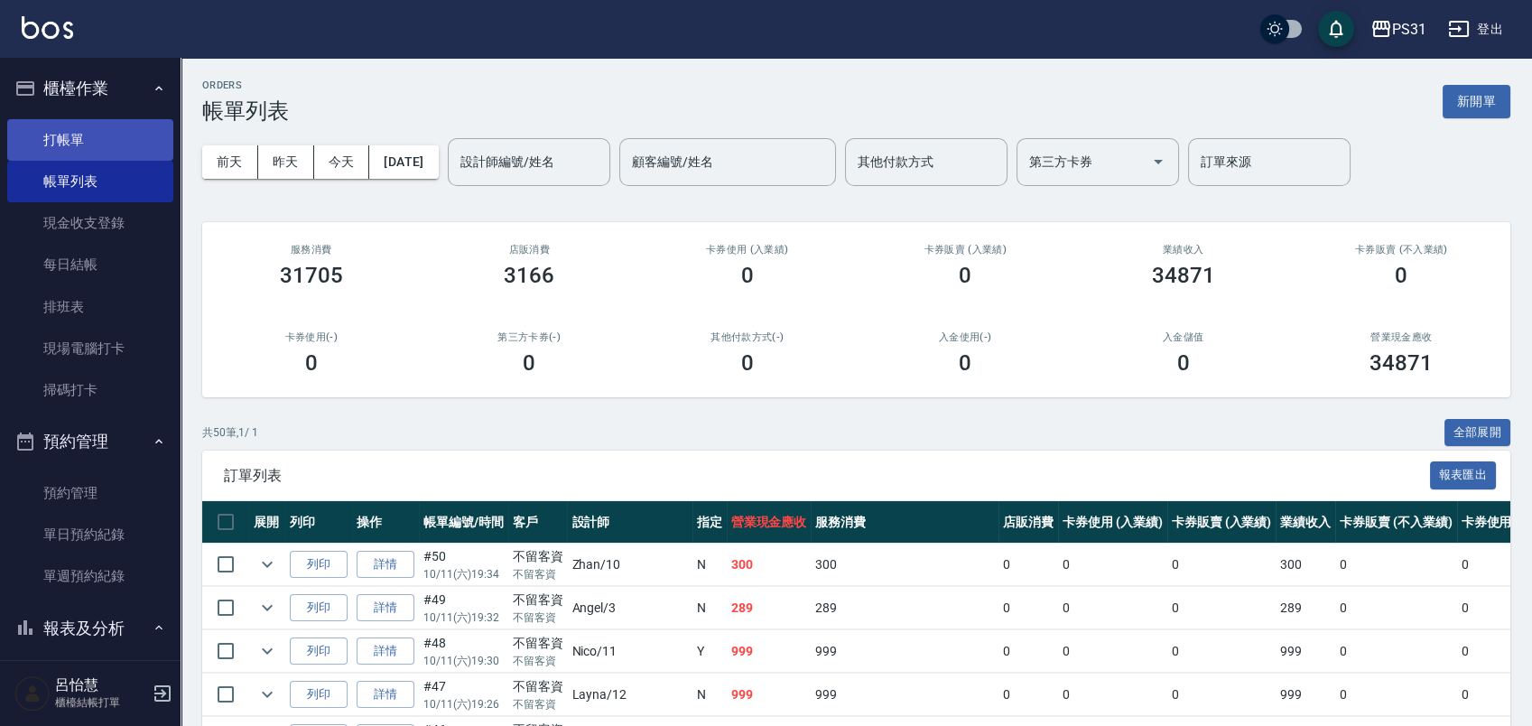
click at [78, 147] on link "打帳單" at bounding box center [90, 140] width 166 height 42
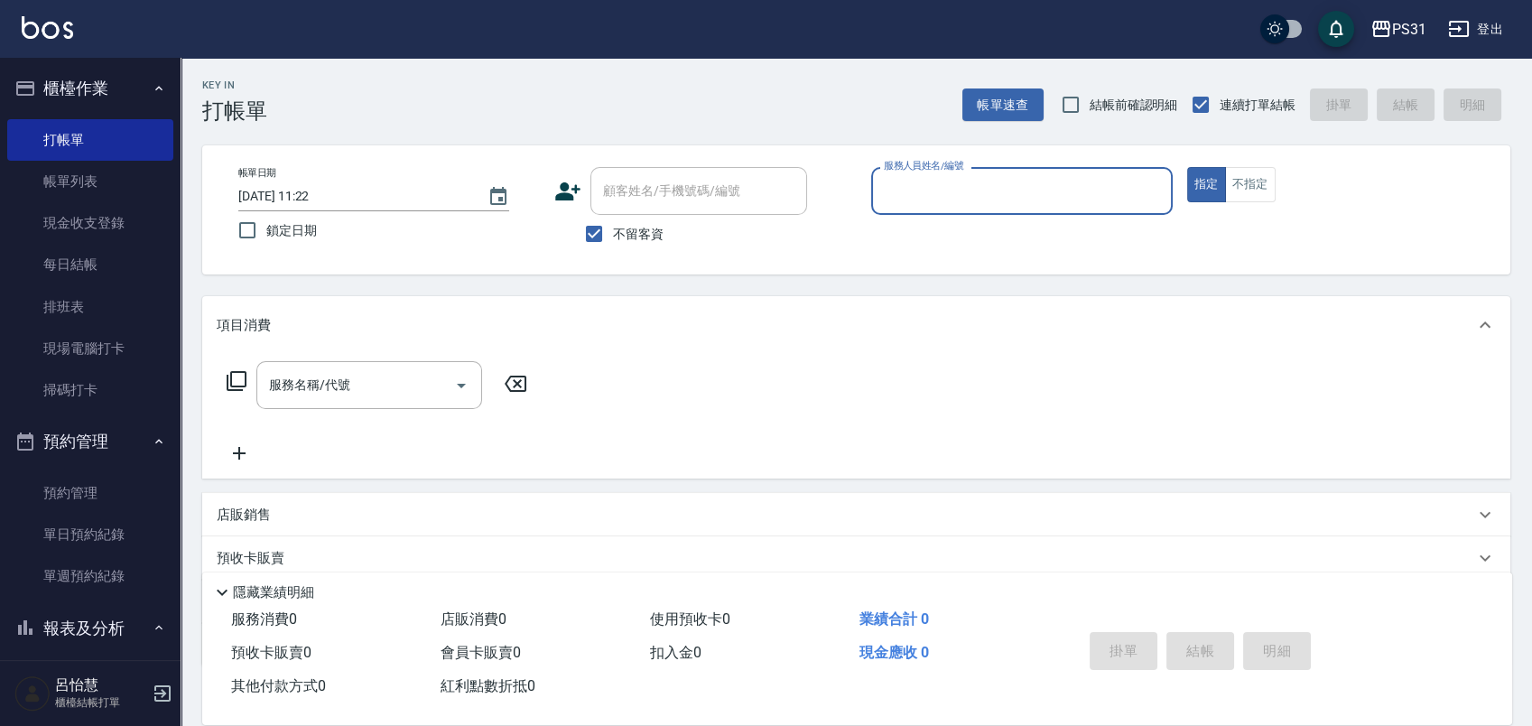
click at [347, 197] on input "2025/10/12 11:22" at bounding box center [353, 196] width 231 height 30
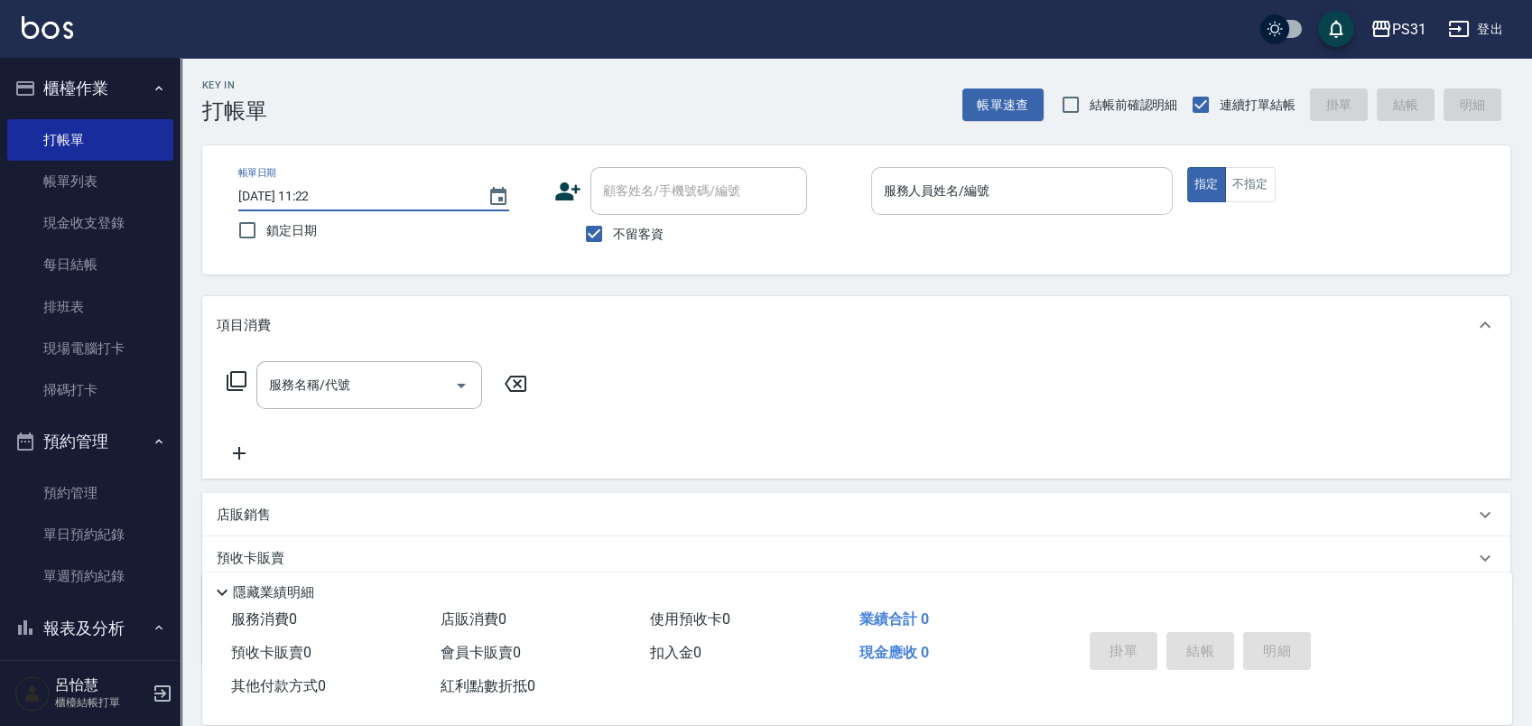
click at [944, 210] on div "服務人員姓名/編號" at bounding box center [1022, 191] width 302 height 48
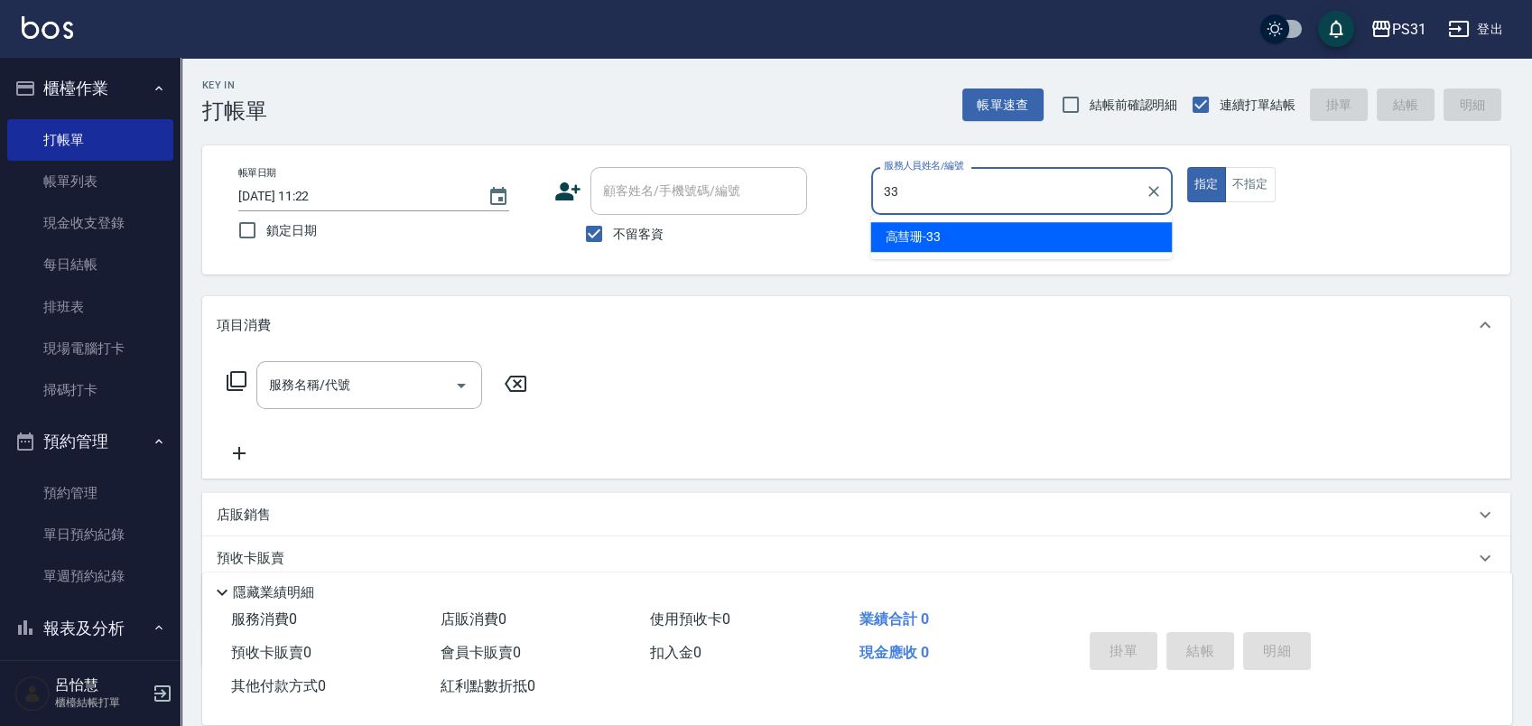
type input "3"
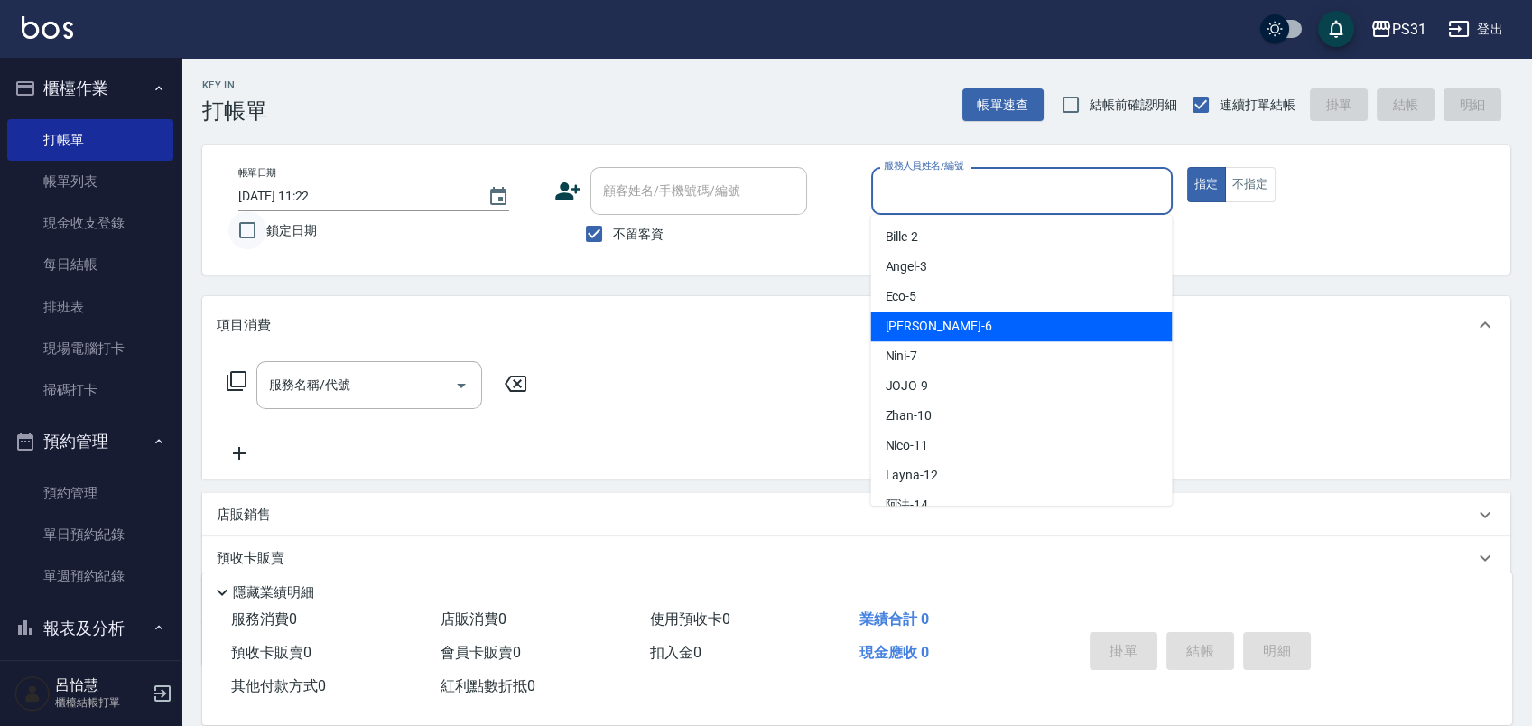
click at [242, 237] on input "鎖定日期" at bounding box center [247, 230] width 38 height 38
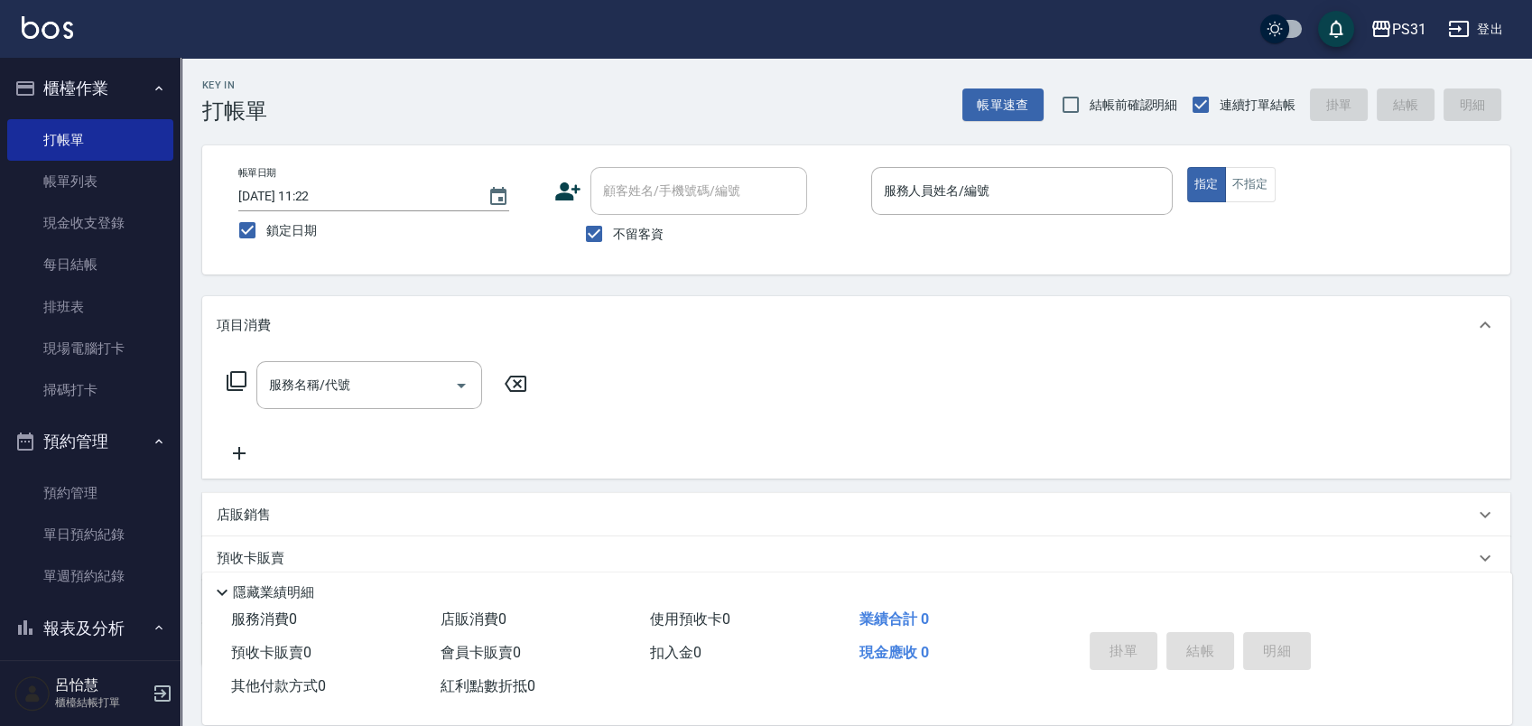
click at [306, 198] on input "2025/10/12 11:22" at bounding box center [353, 196] width 231 height 30
click at [253, 236] on input "鎖定日期" at bounding box center [247, 230] width 38 height 38
checkbox input "false"
click at [295, 197] on input "2025/10/12 11:23" at bounding box center [353, 196] width 231 height 30
type input "2025/10/01 11:23"
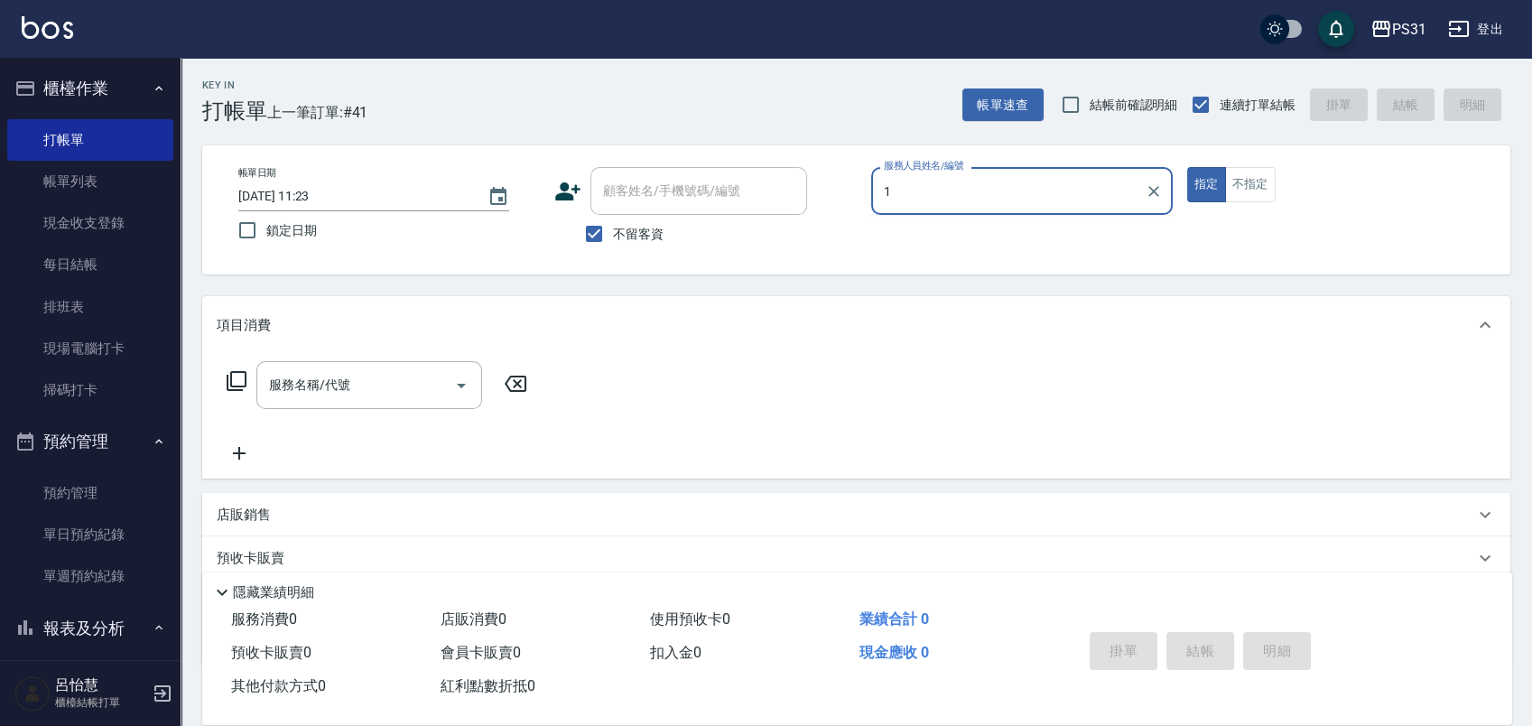
type input "1"
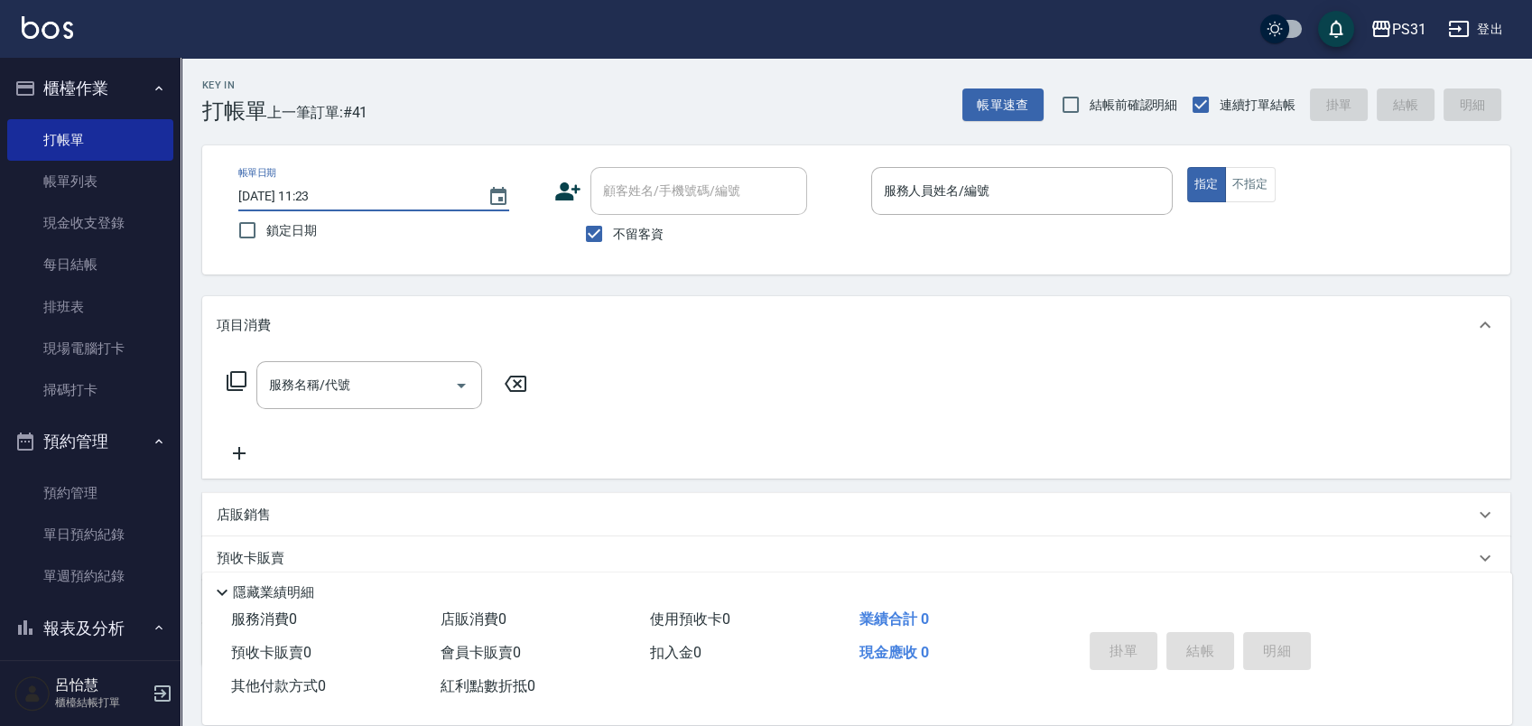
click at [303, 196] on input "2025/10/01 11:23" at bounding box center [353, 196] width 231 height 30
type input "2025/10/11 11:23"
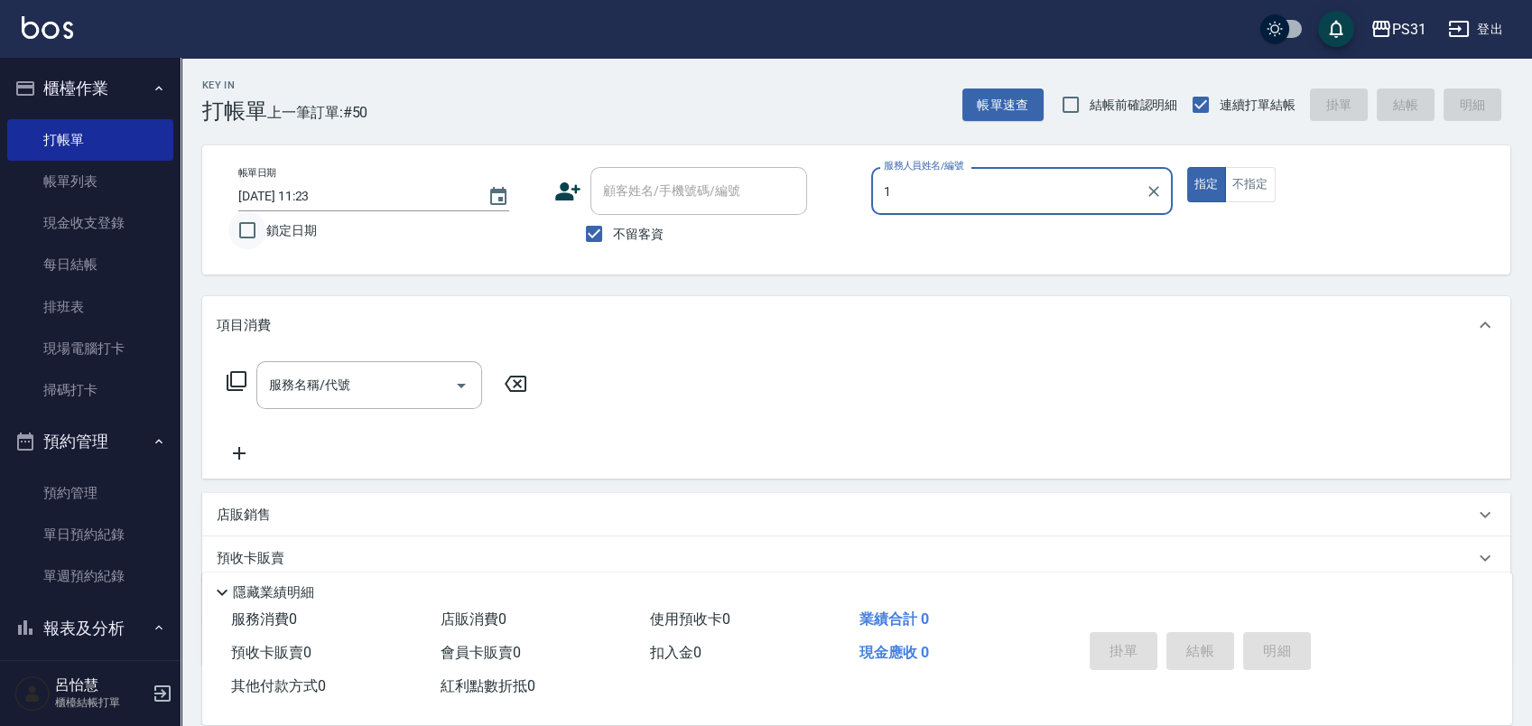
type input "1"
click at [244, 235] on input "鎖定日期" at bounding box center [247, 230] width 38 height 38
checkbox input "true"
click at [1047, 202] on input "服務人員姓名/編號" at bounding box center [1021, 191] width 285 height 32
type input "Layna-12"
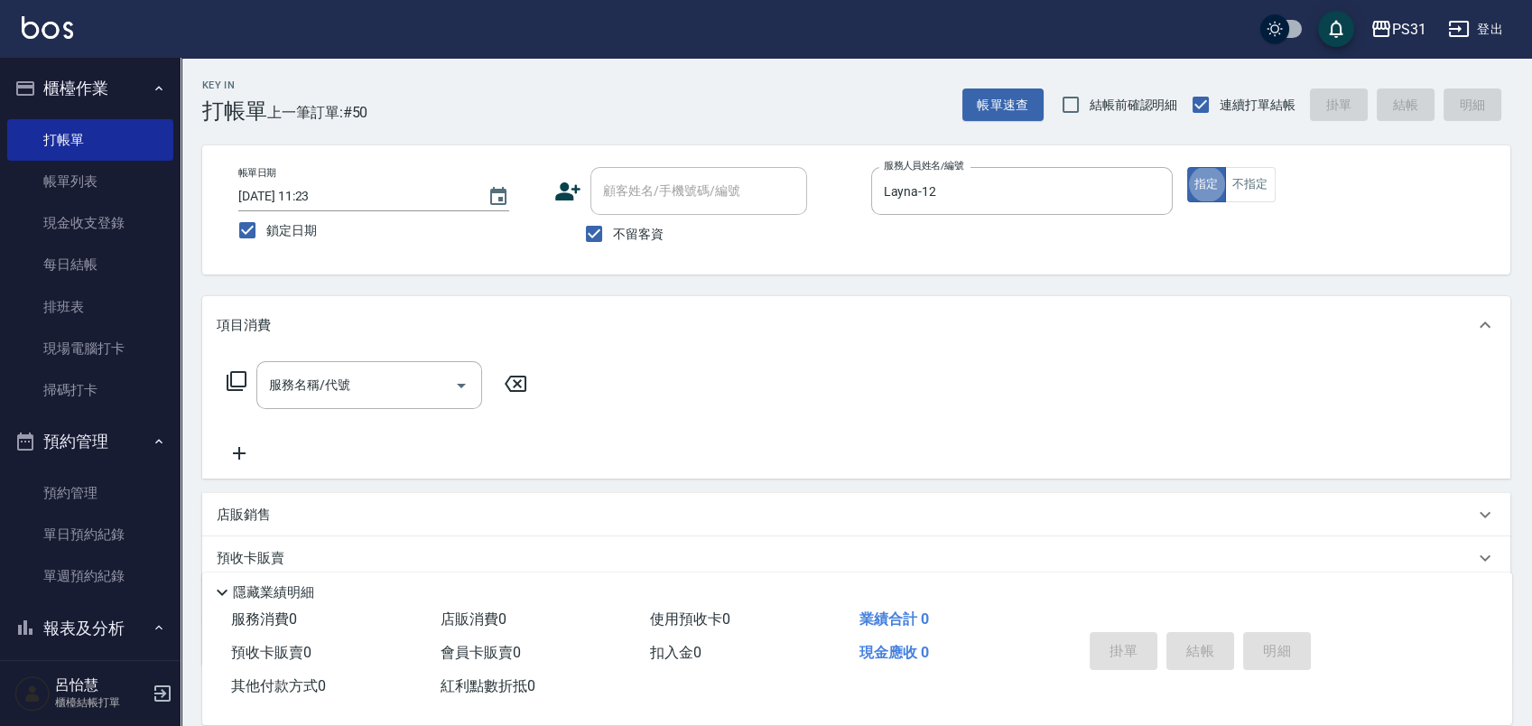
type button "true"
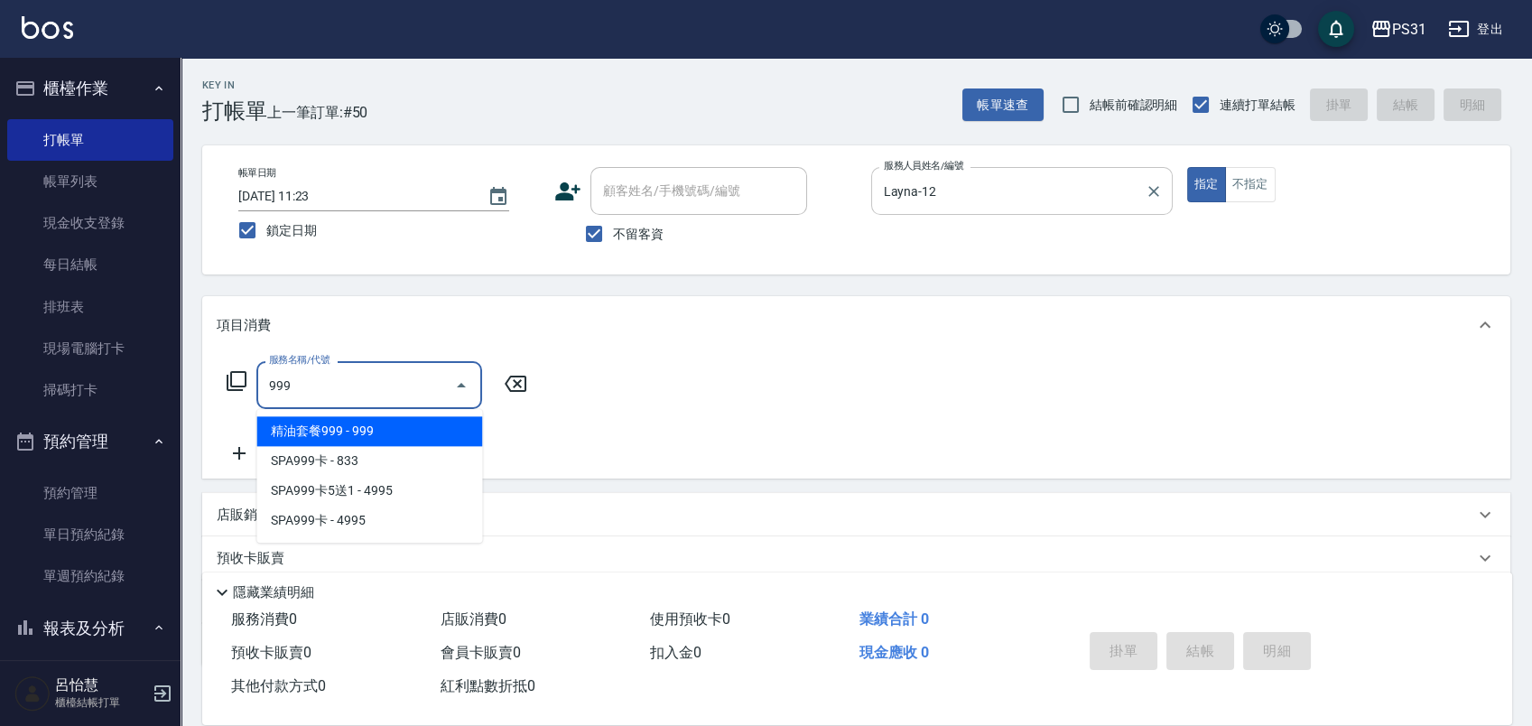
type input "精油套餐999(999)"
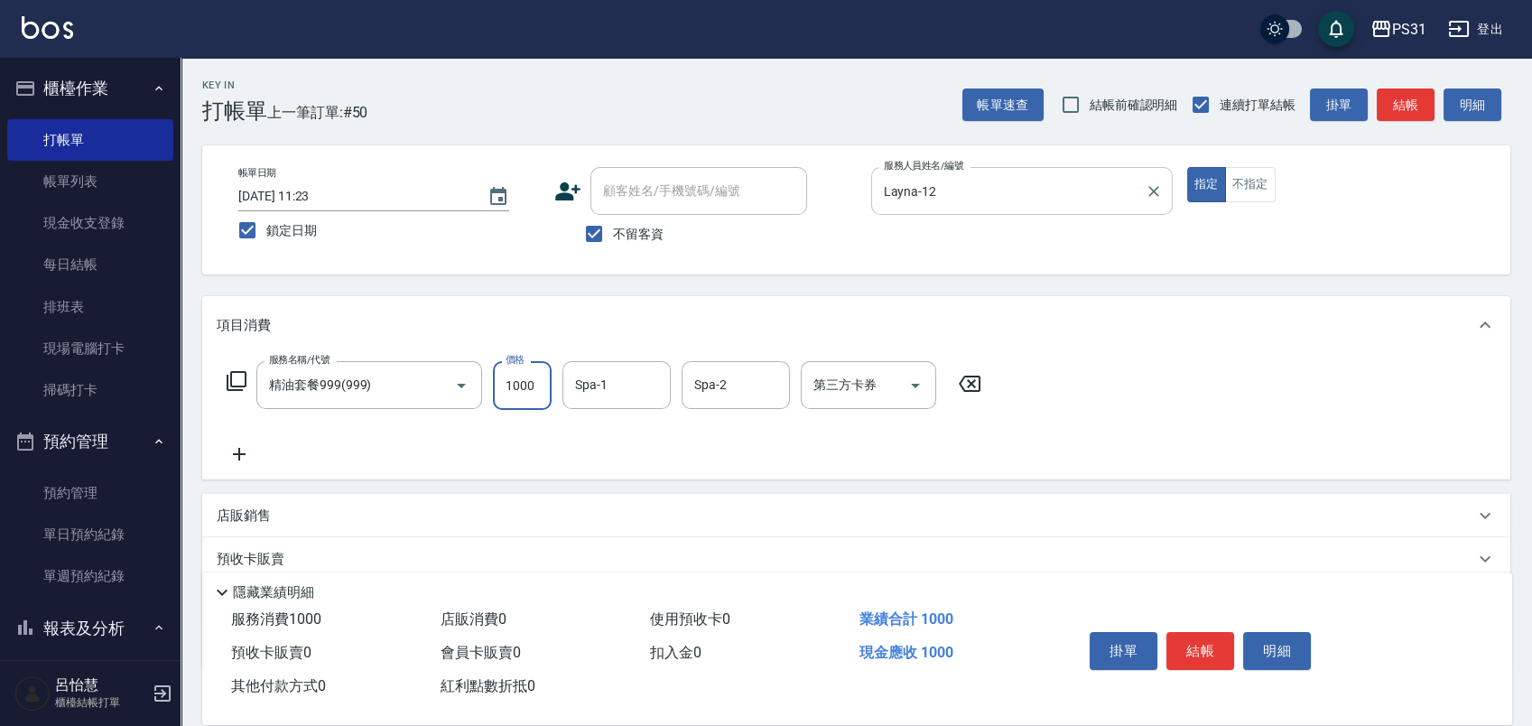
type input "1000"
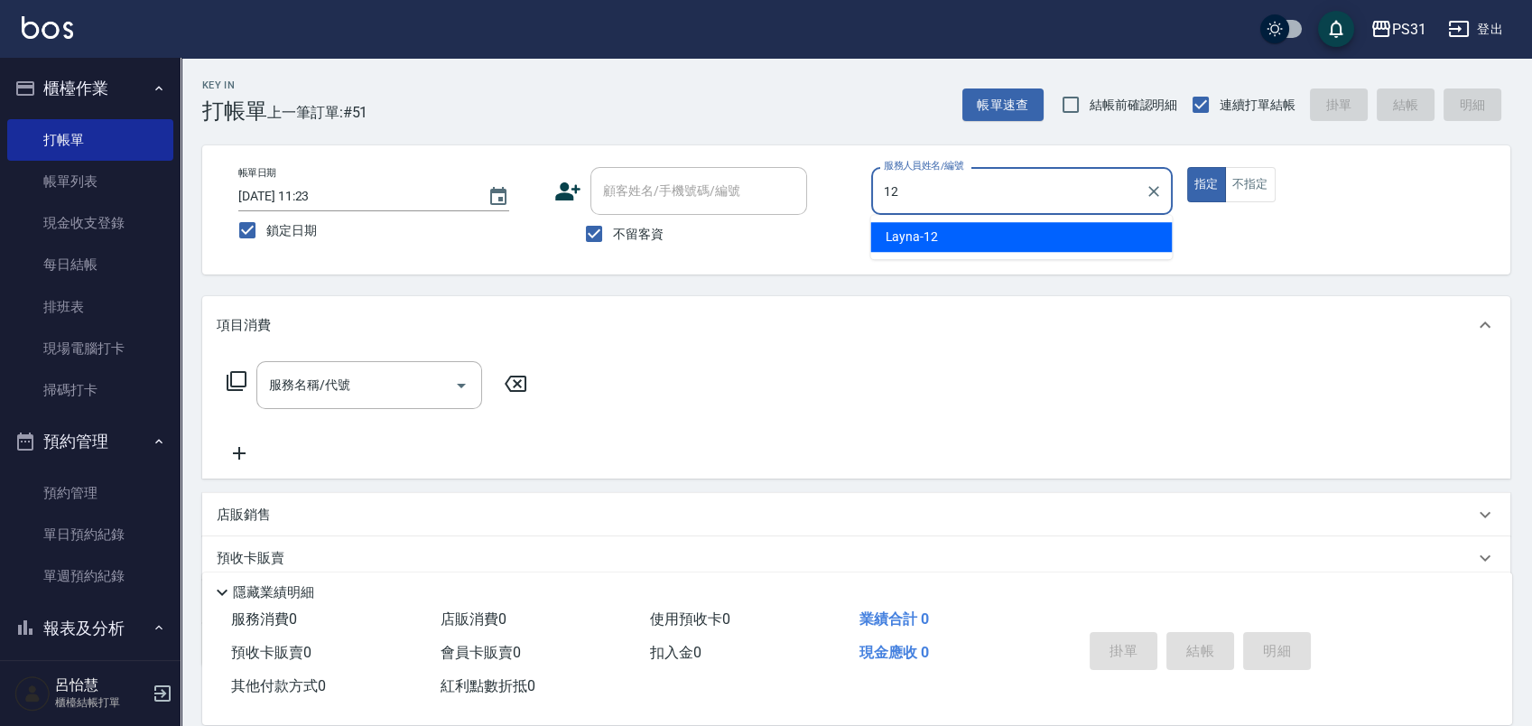
type input "Layna-12"
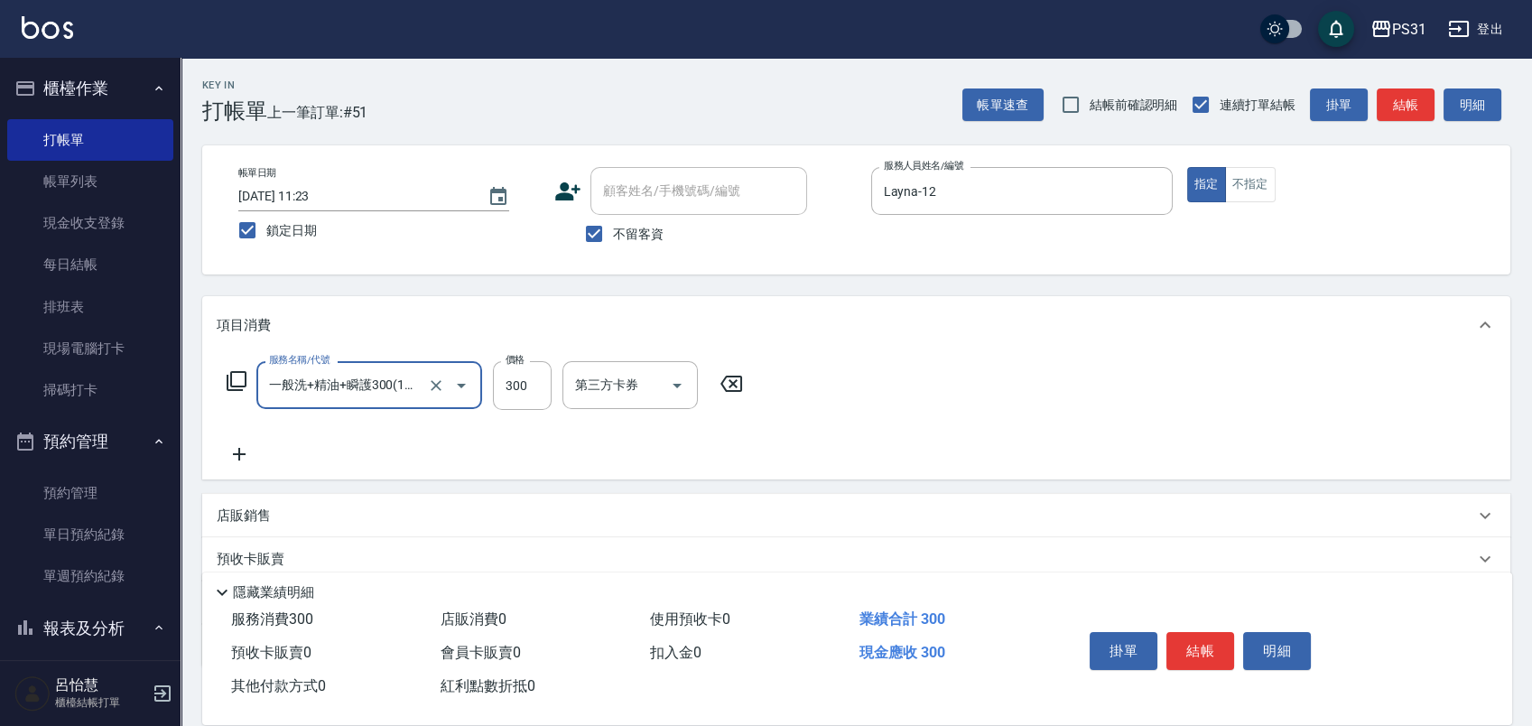
type input "一般洗+精油+瞬護300(1300)"
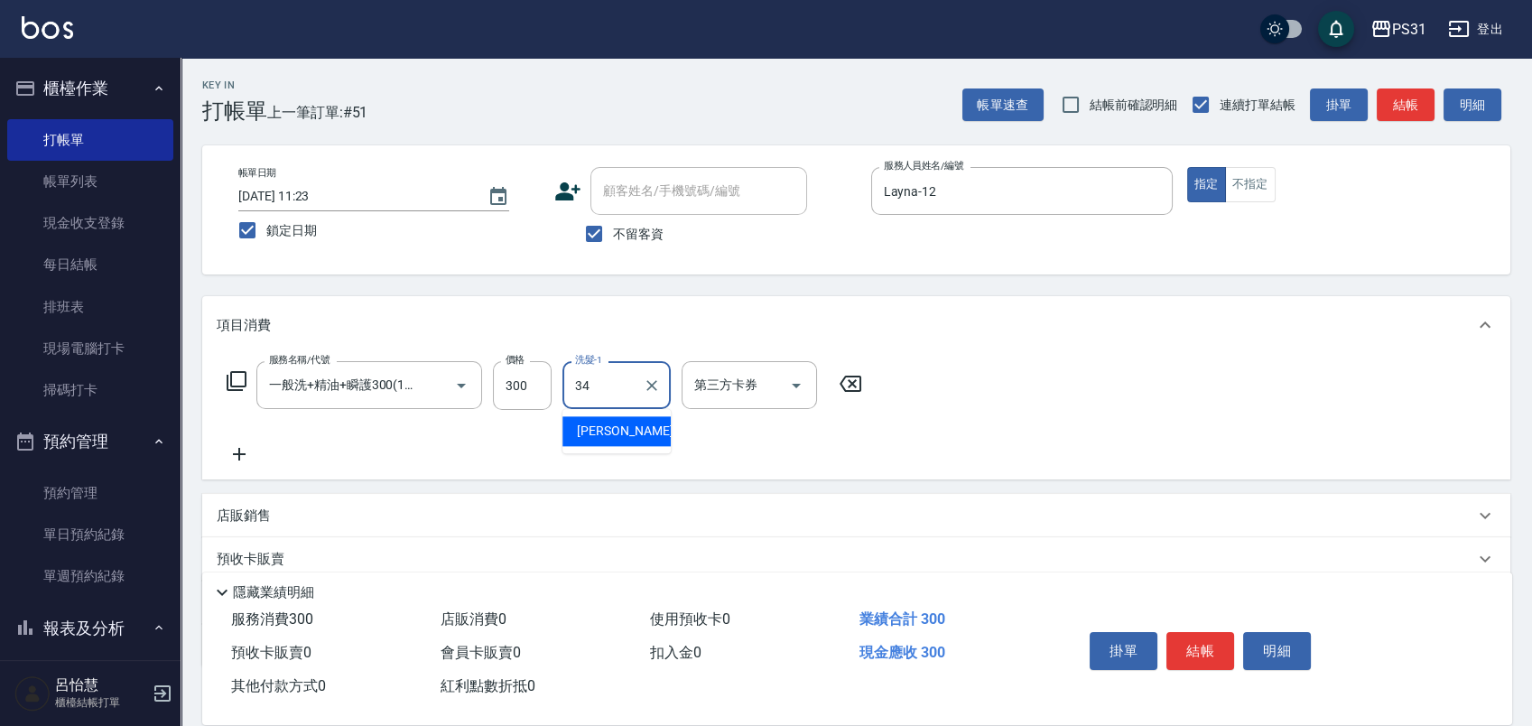
type input "鈺欣-34"
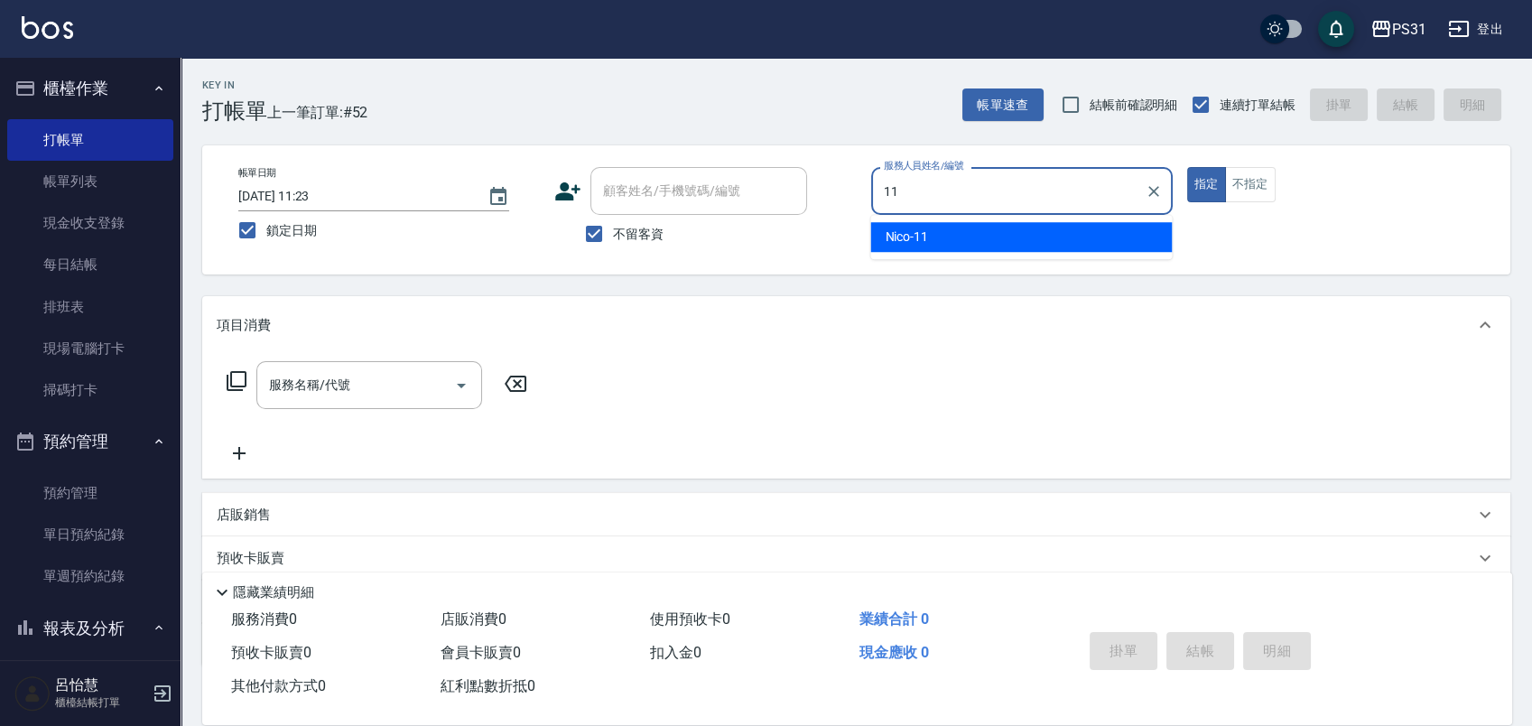
type input "Nico-11"
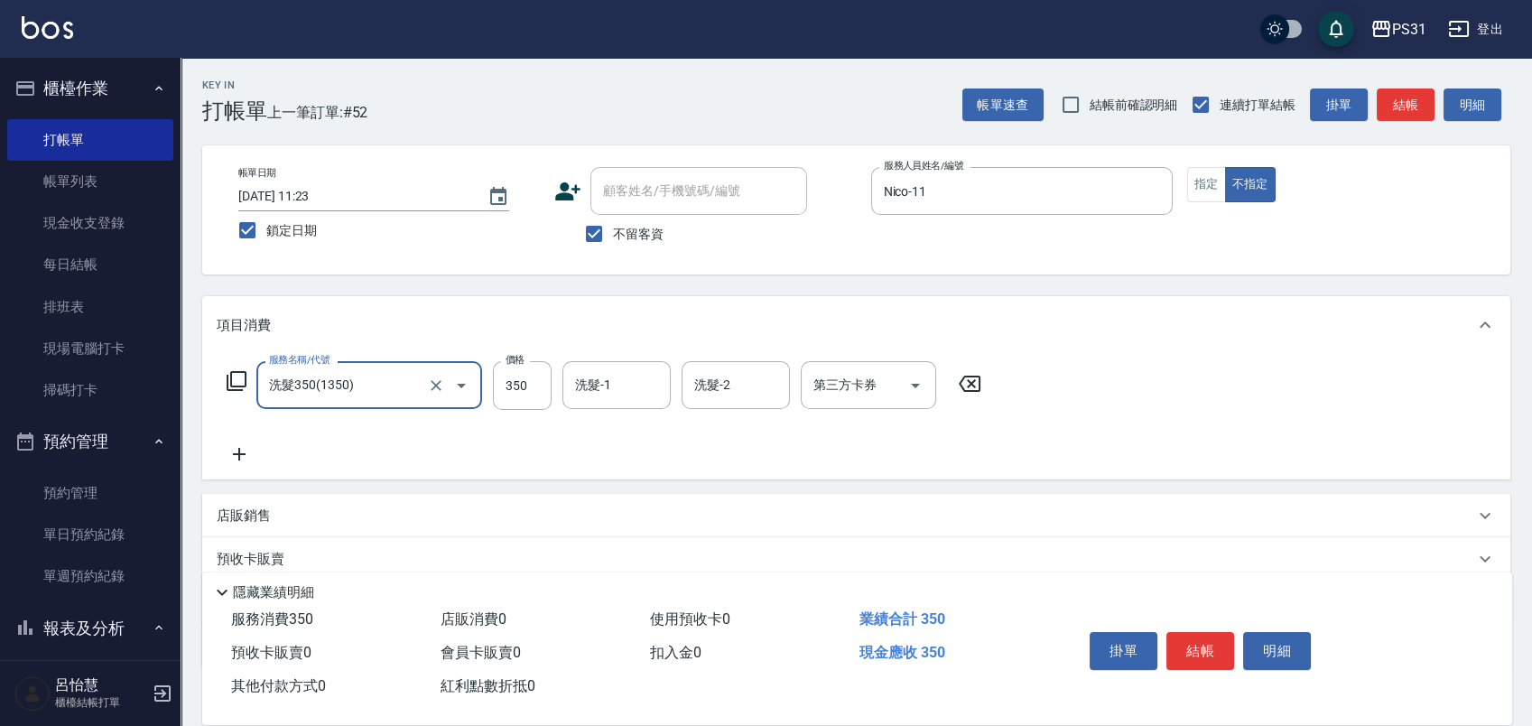
type input "洗髮350(1350)"
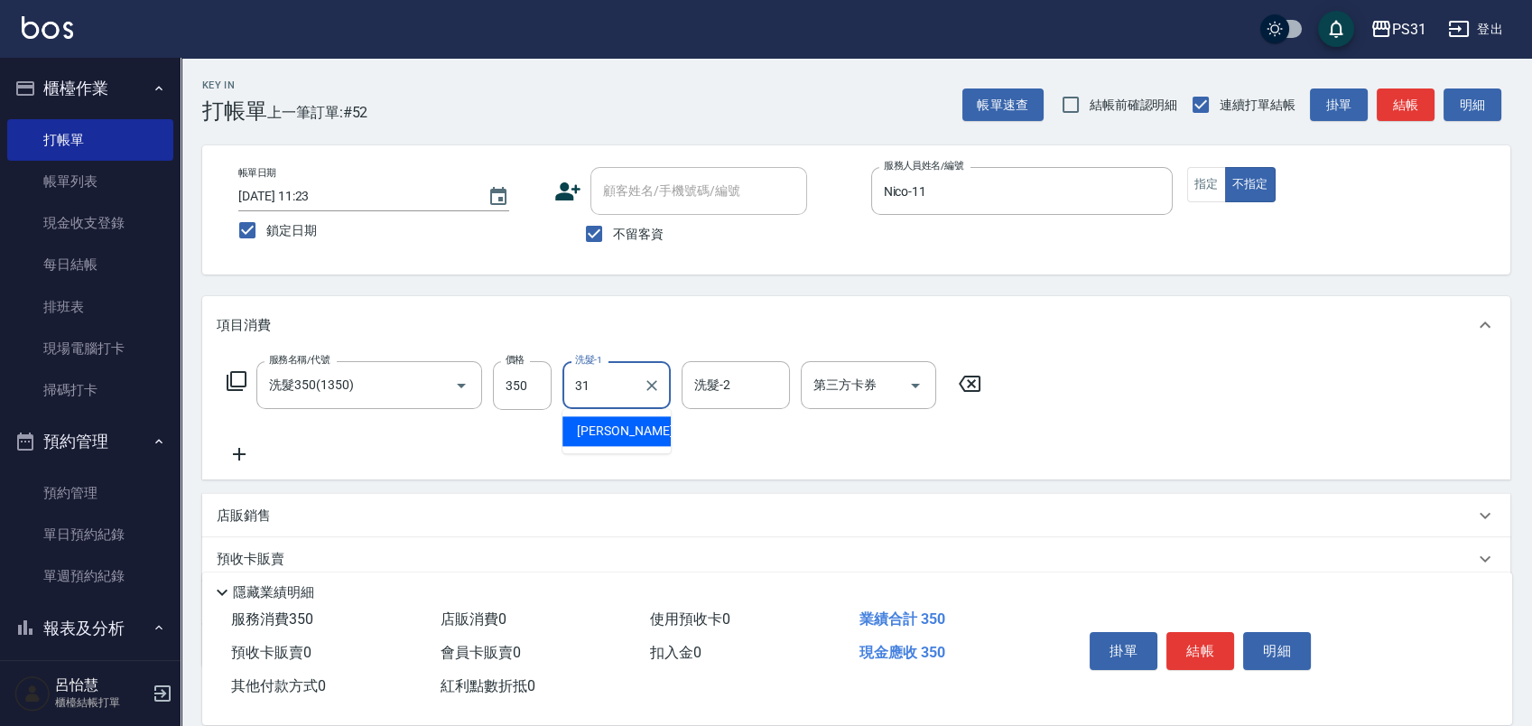
type input "何宜柔-31"
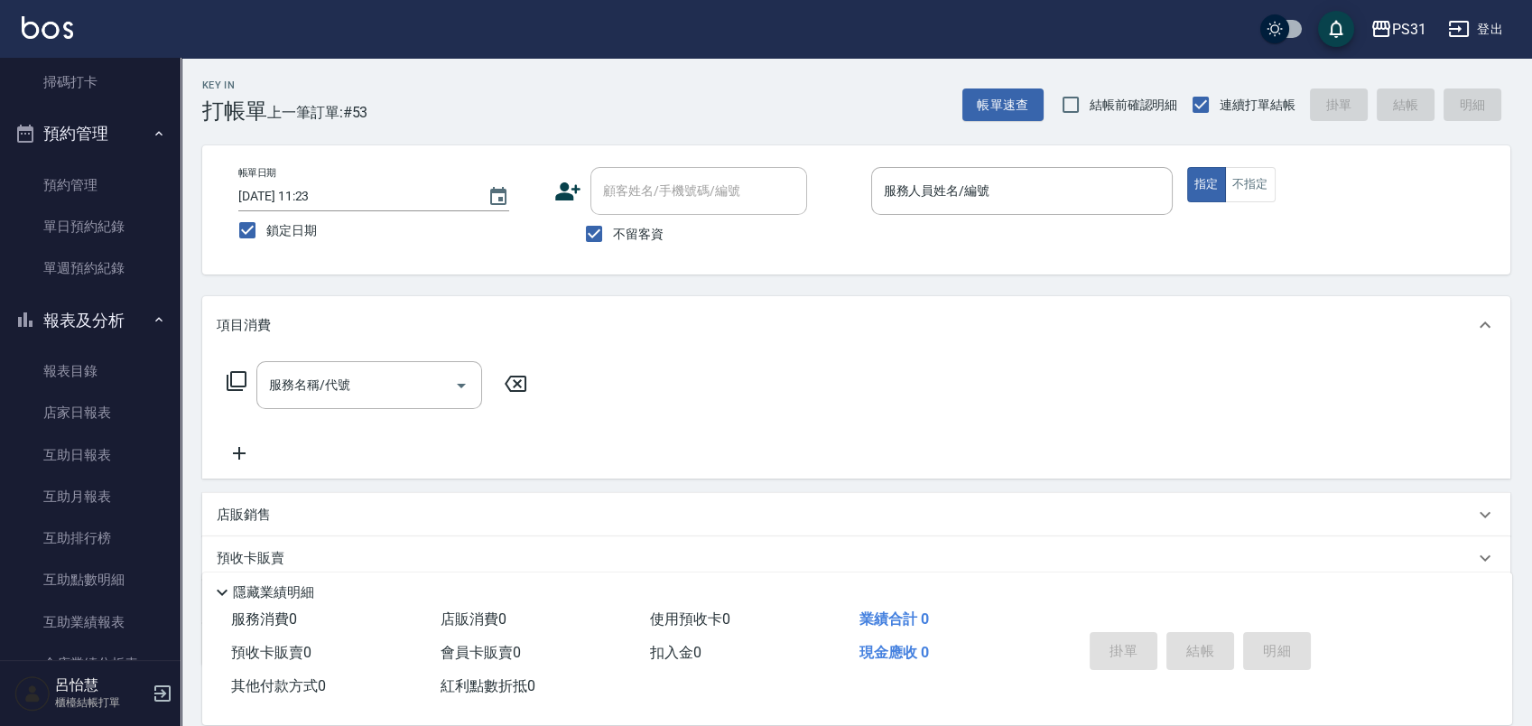
scroll to position [301, 0]
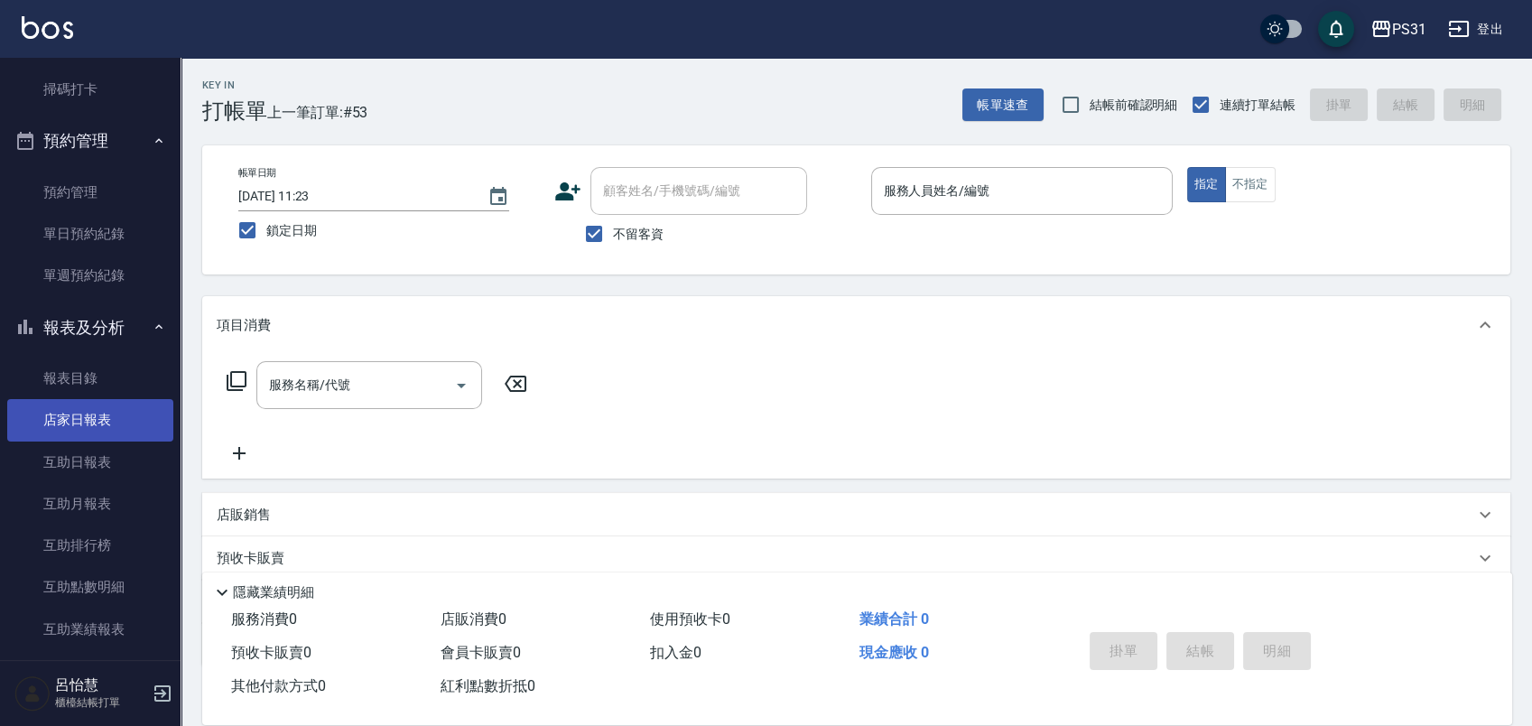
click at [119, 424] on link "店家日報表" at bounding box center [90, 420] width 166 height 42
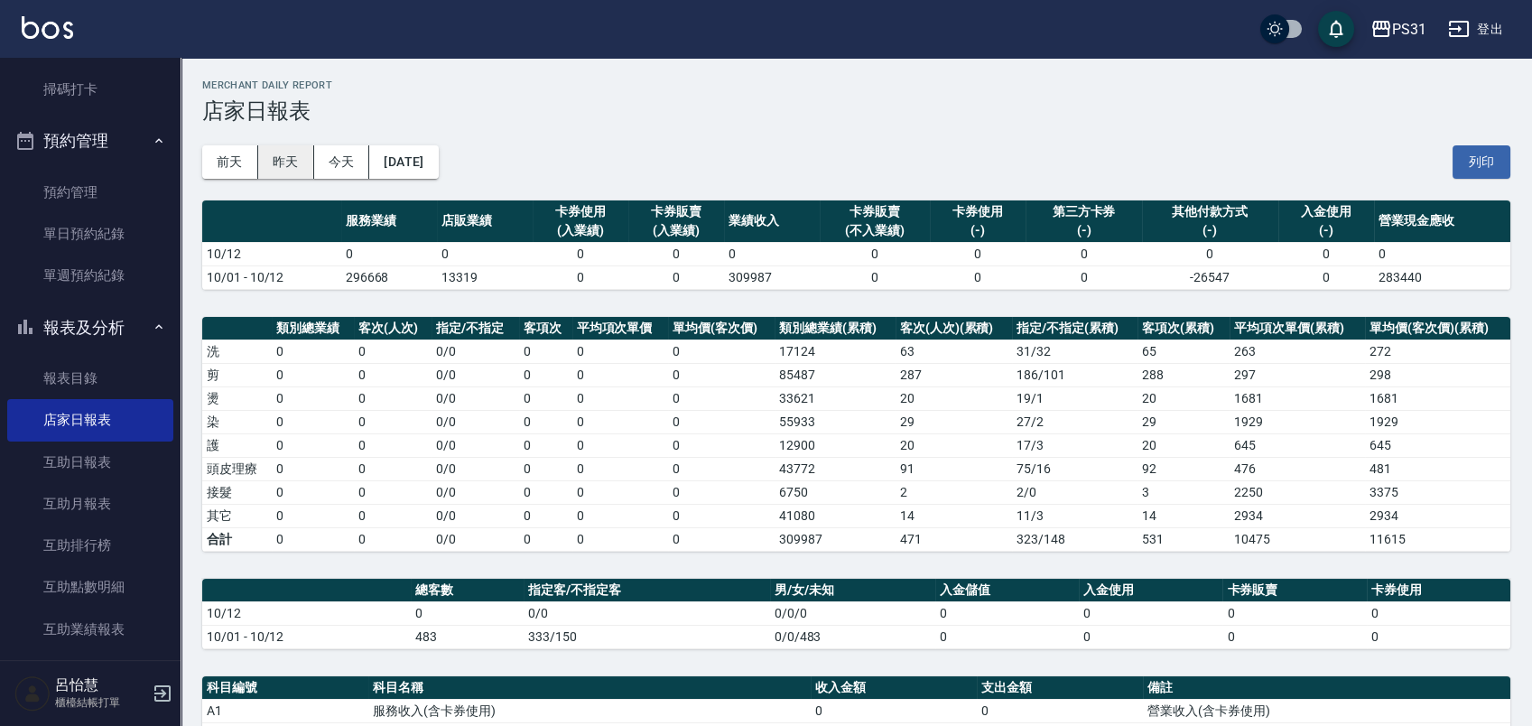
click at [297, 162] on button "昨天" at bounding box center [286, 161] width 56 height 33
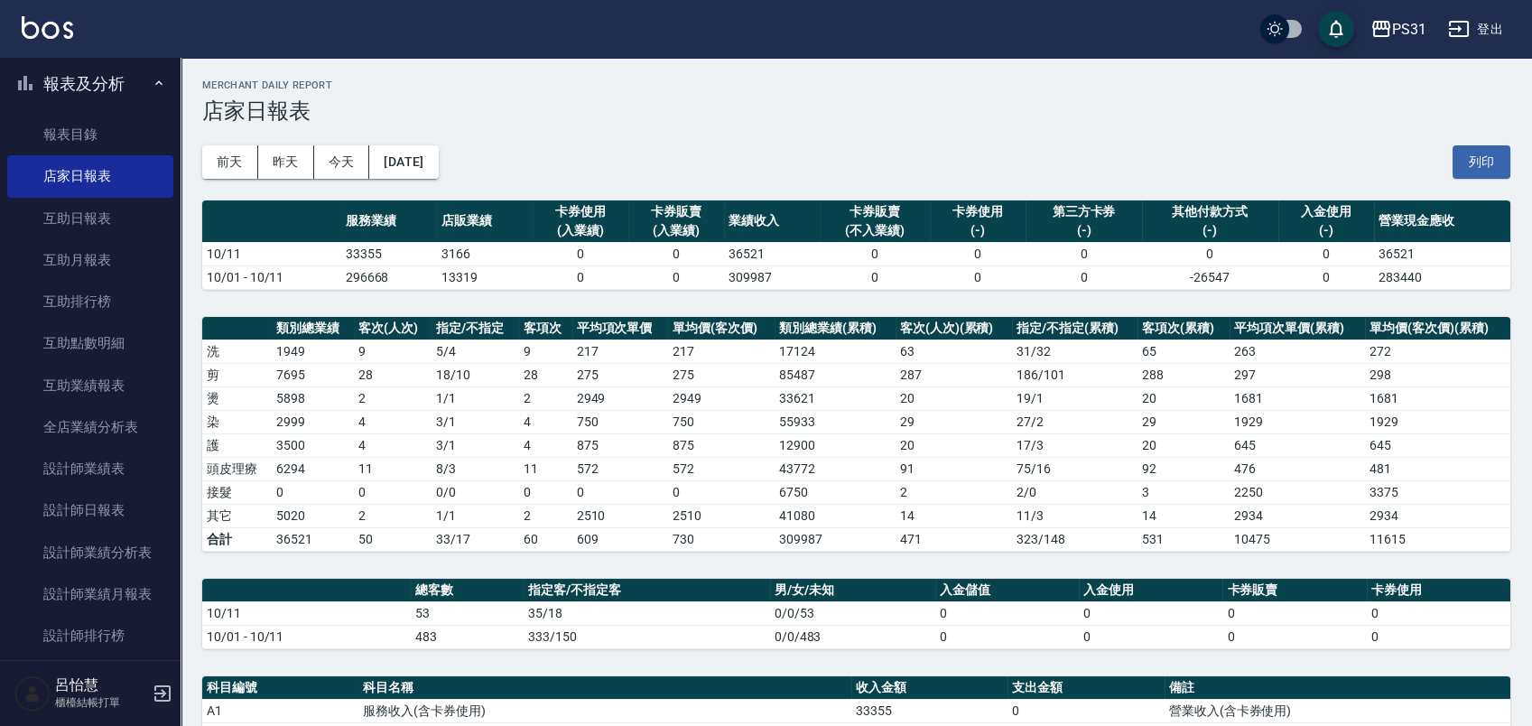
scroll to position [802, 0]
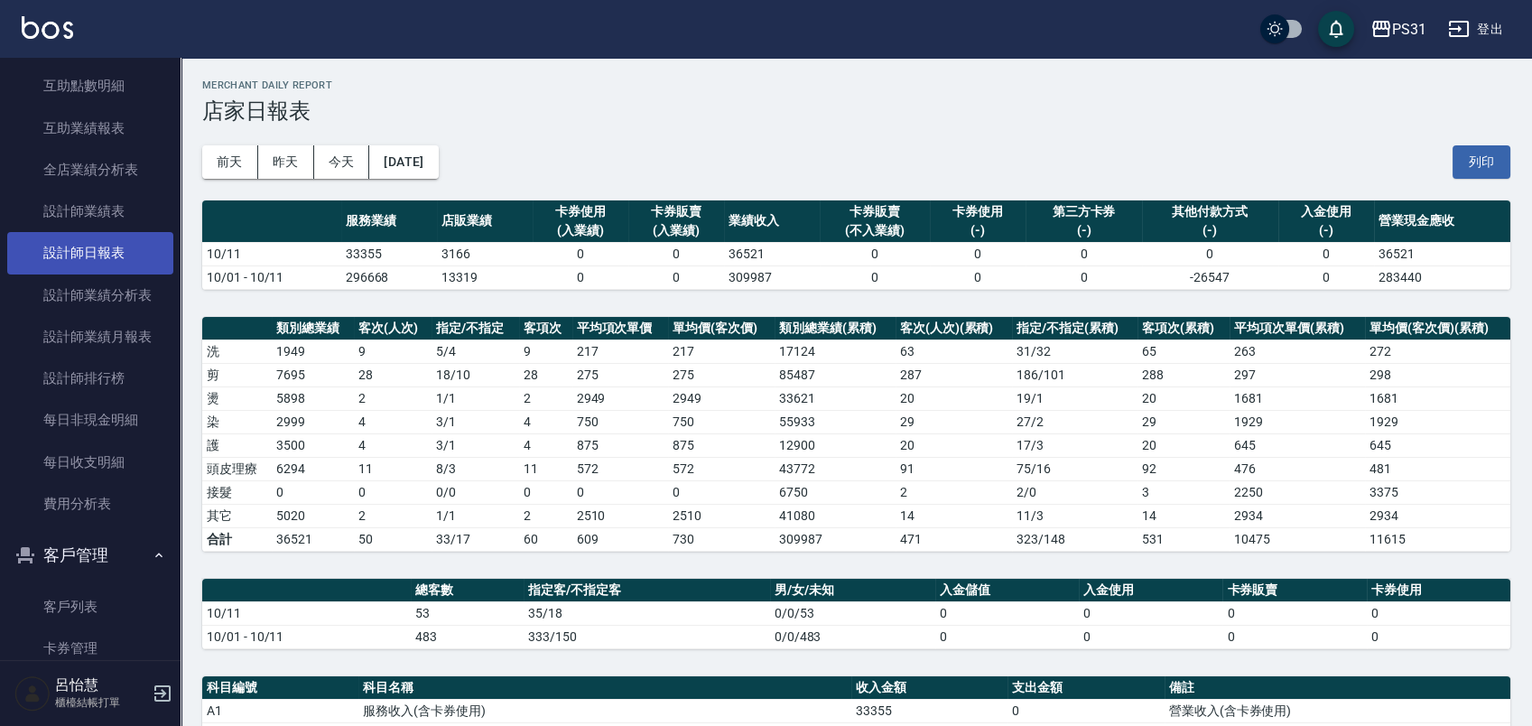
click at [120, 245] on link "設計師日報表" at bounding box center [90, 253] width 166 height 42
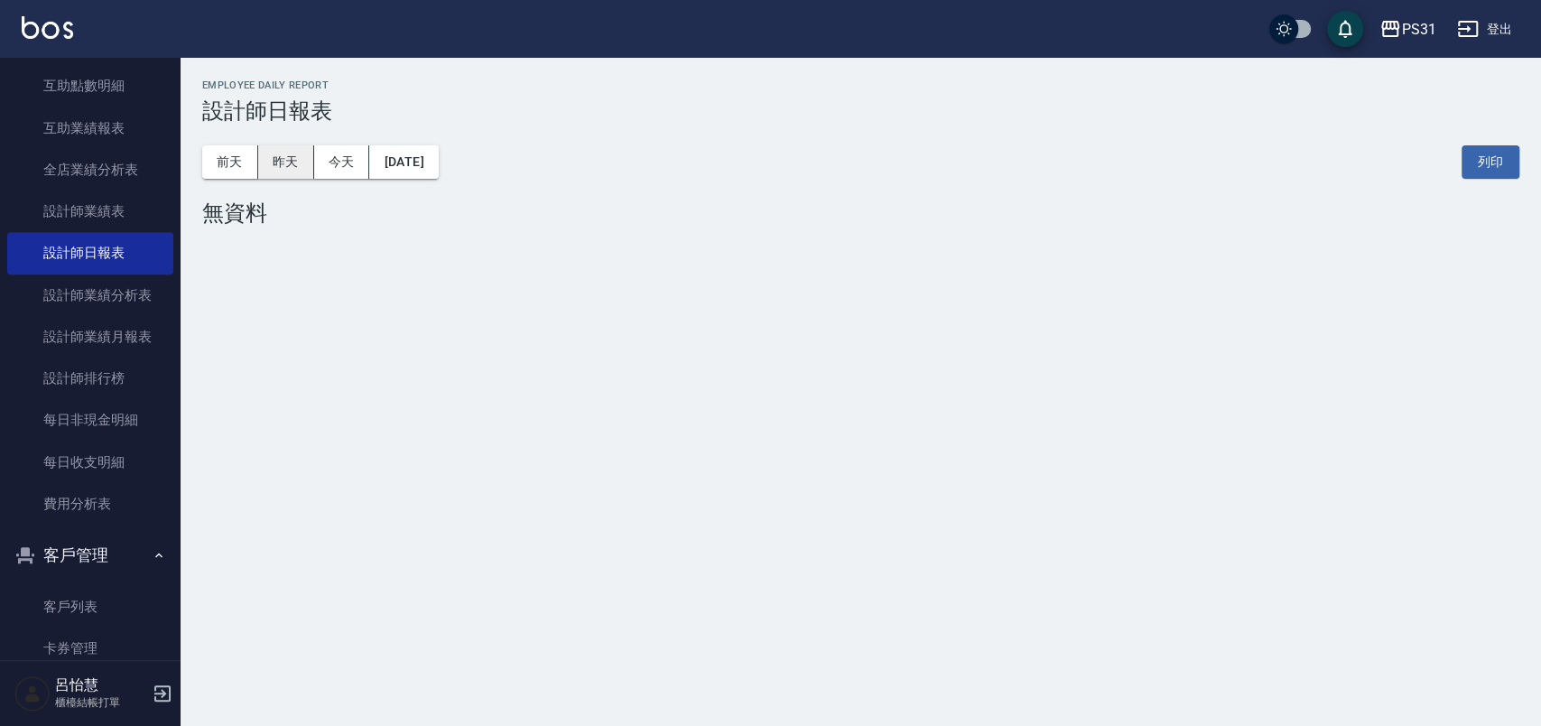
click at [264, 163] on button "昨天" at bounding box center [286, 161] width 56 height 33
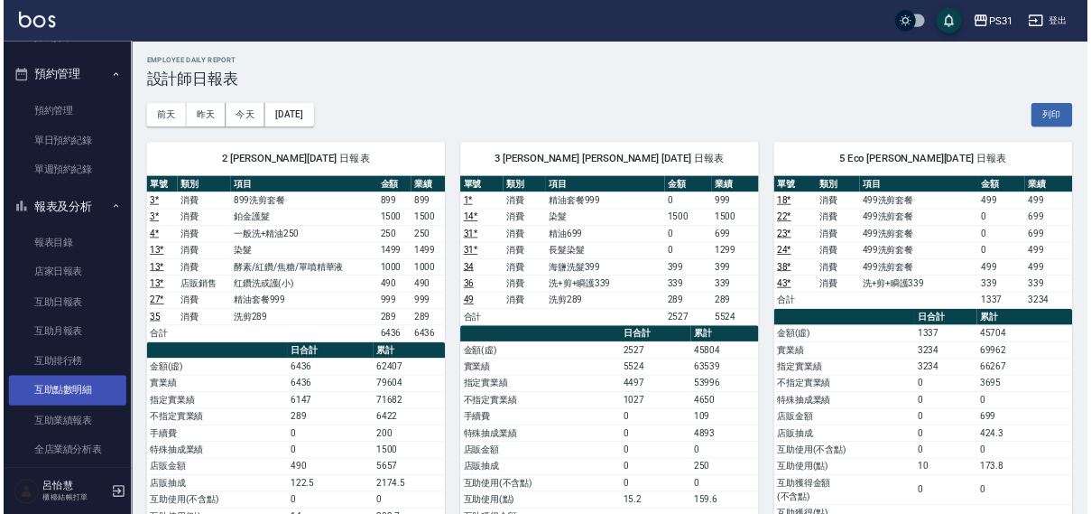
scroll to position [100, 0]
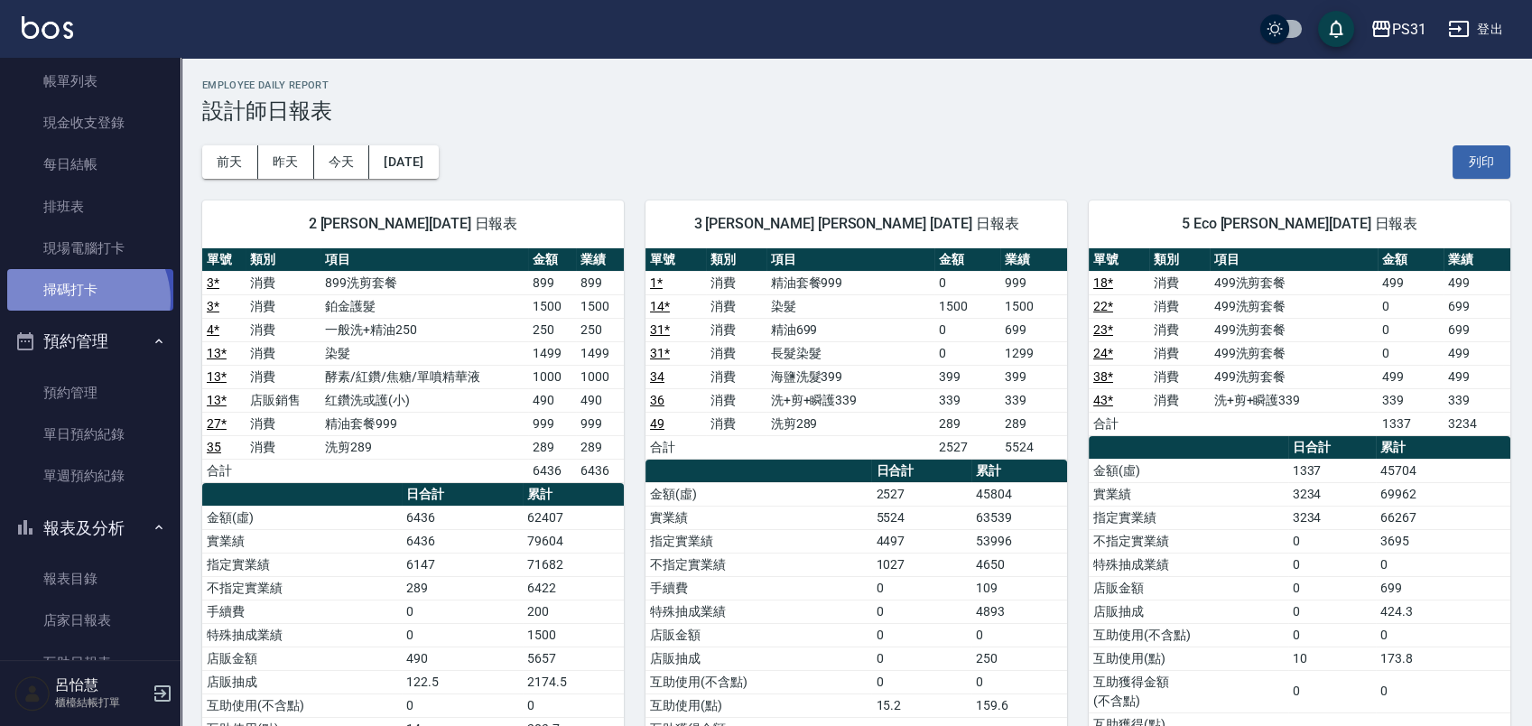
click at [82, 300] on link "掃碼打卡" at bounding box center [90, 290] width 166 height 42
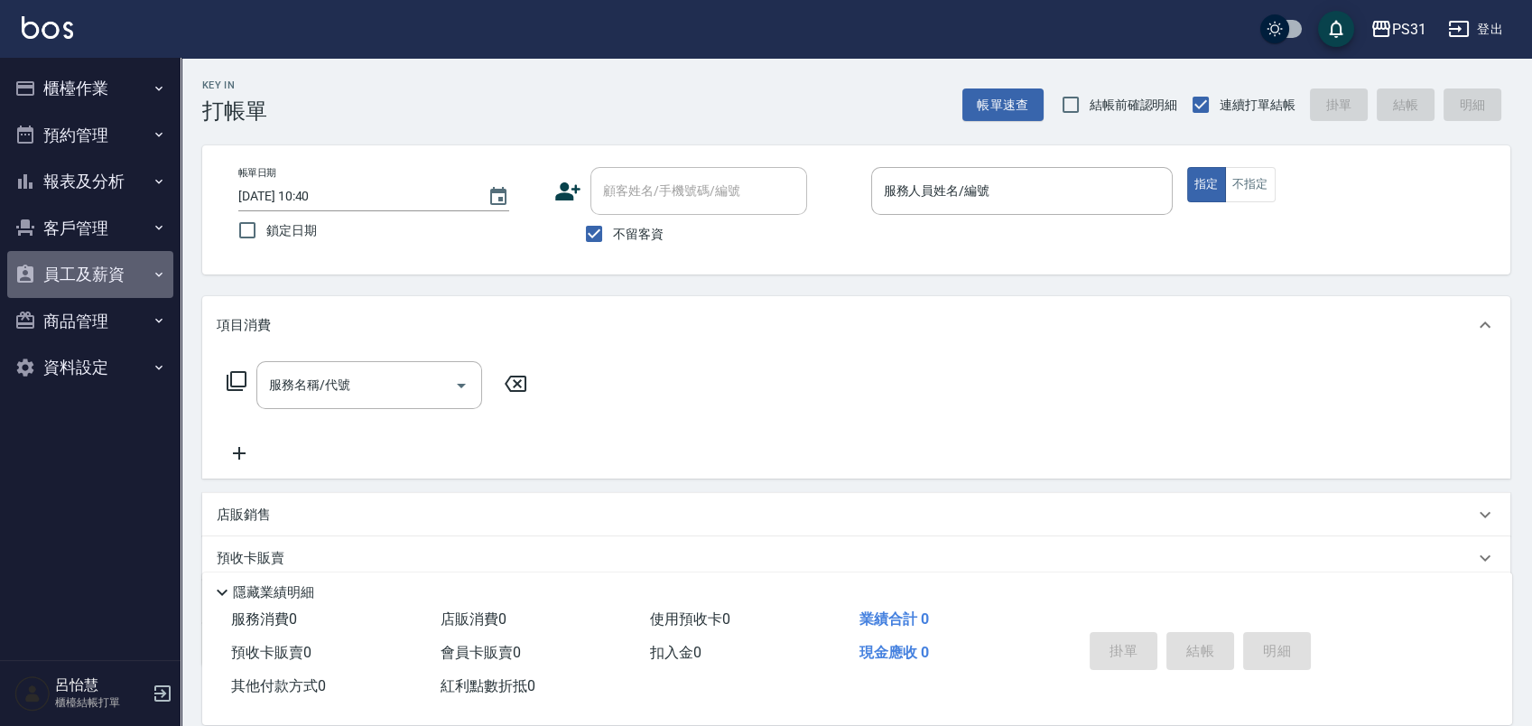
click at [125, 278] on button "員工及薪資" at bounding box center [90, 274] width 166 height 47
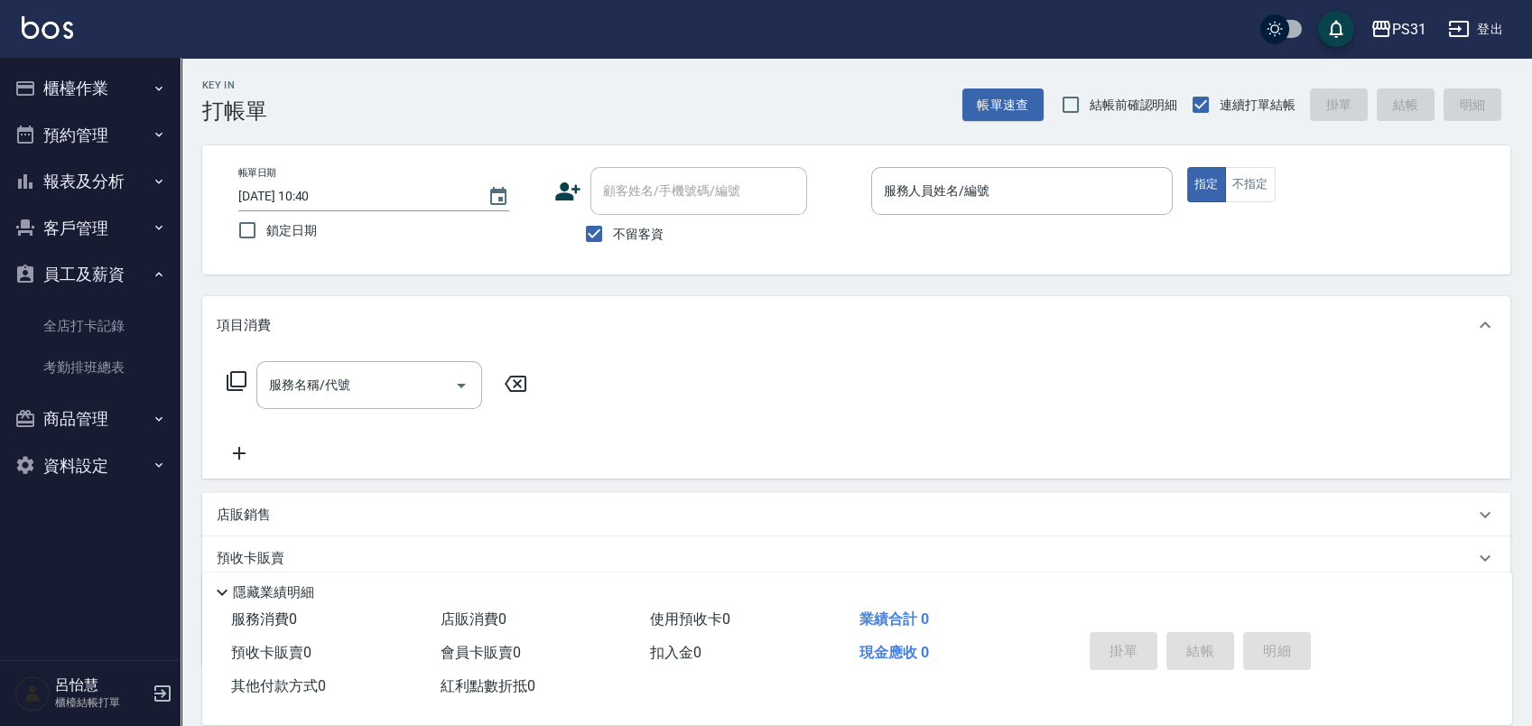
click at [136, 199] on button "報表及分析" at bounding box center [90, 181] width 166 height 47
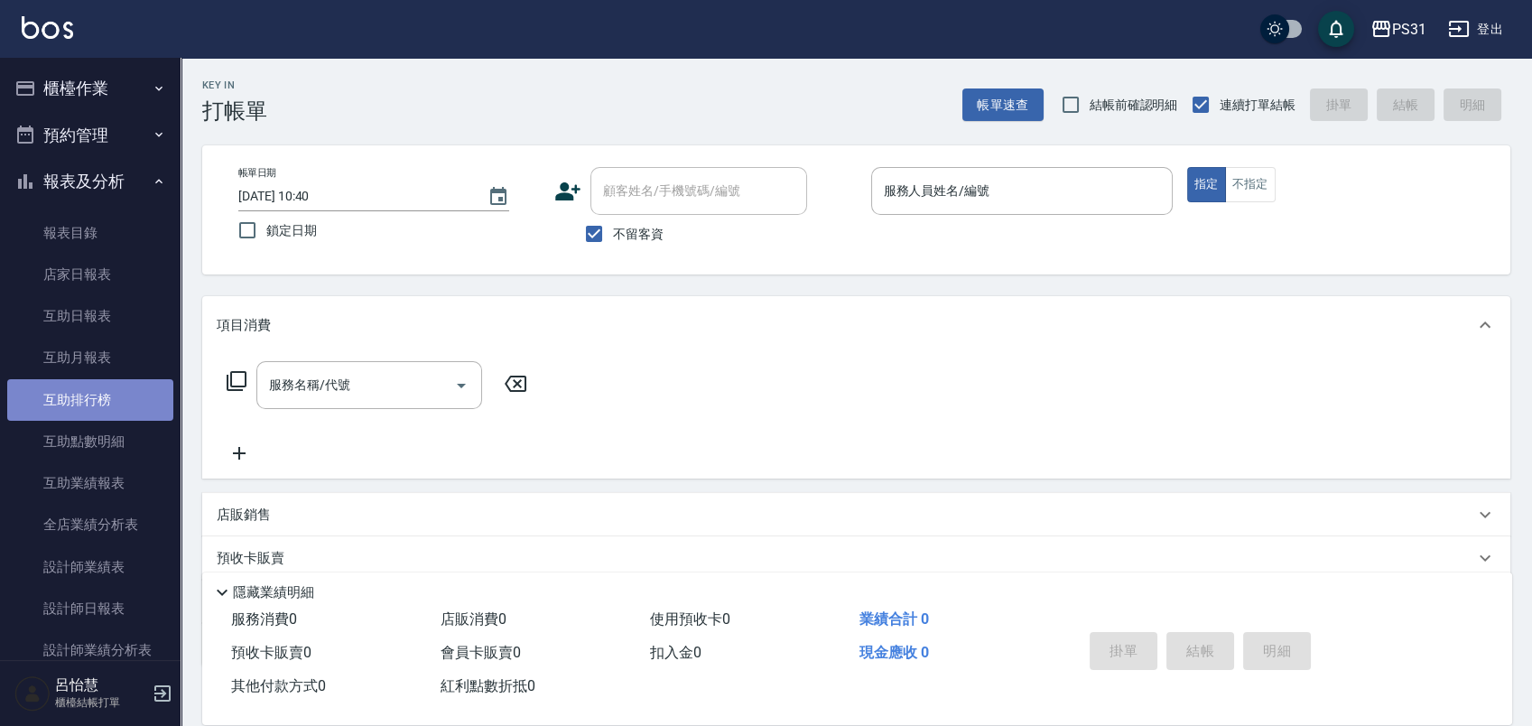
click at [132, 408] on link "互助排行榜" at bounding box center [90, 400] width 166 height 42
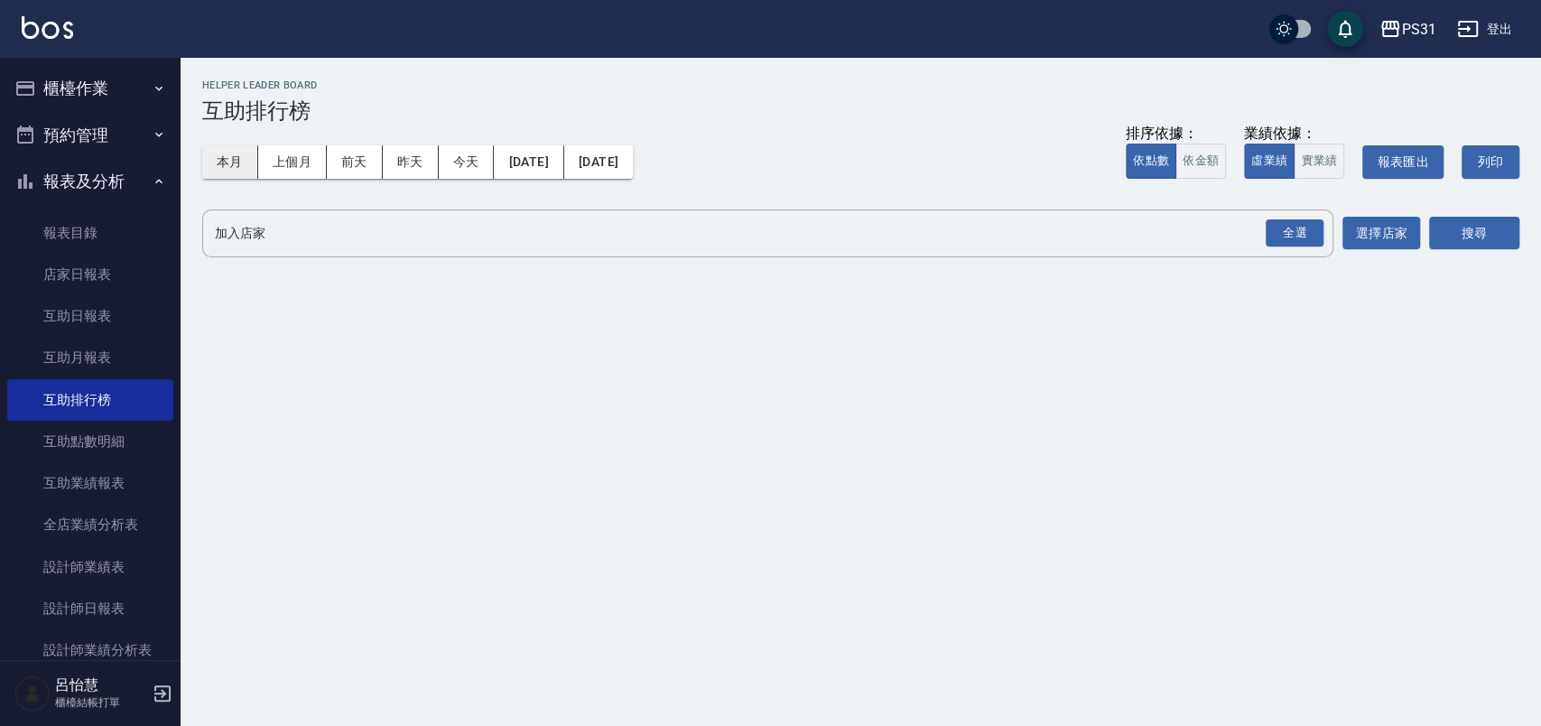
click at [240, 174] on button "本月" at bounding box center [230, 161] width 56 height 33
click at [1278, 241] on div "全選" at bounding box center [1295, 233] width 58 height 28
click at [1495, 230] on button "搜尋" at bounding box center [1474, 234] width 90 height 33
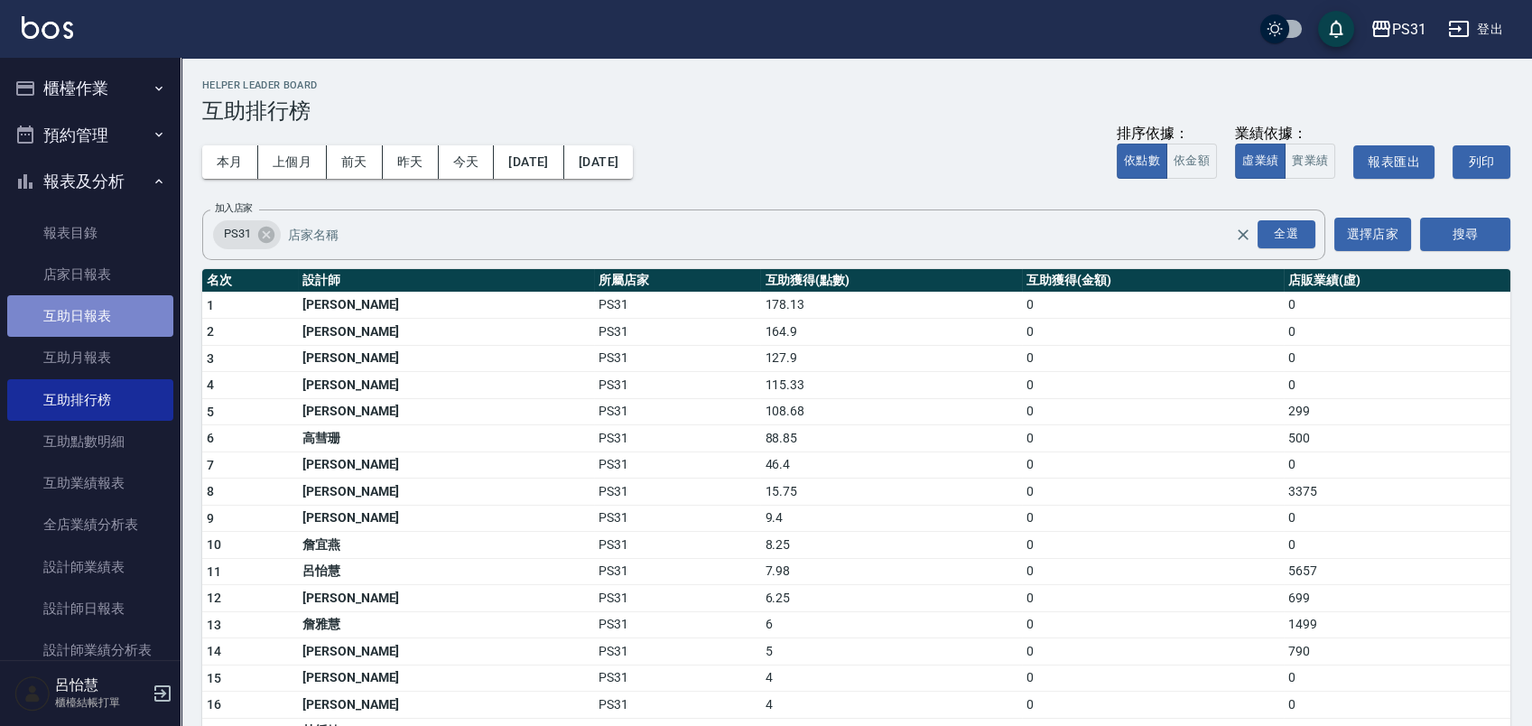
click at [123, 311] on link "互助日報表" at bounding box center [90, 316] width 166 height 42
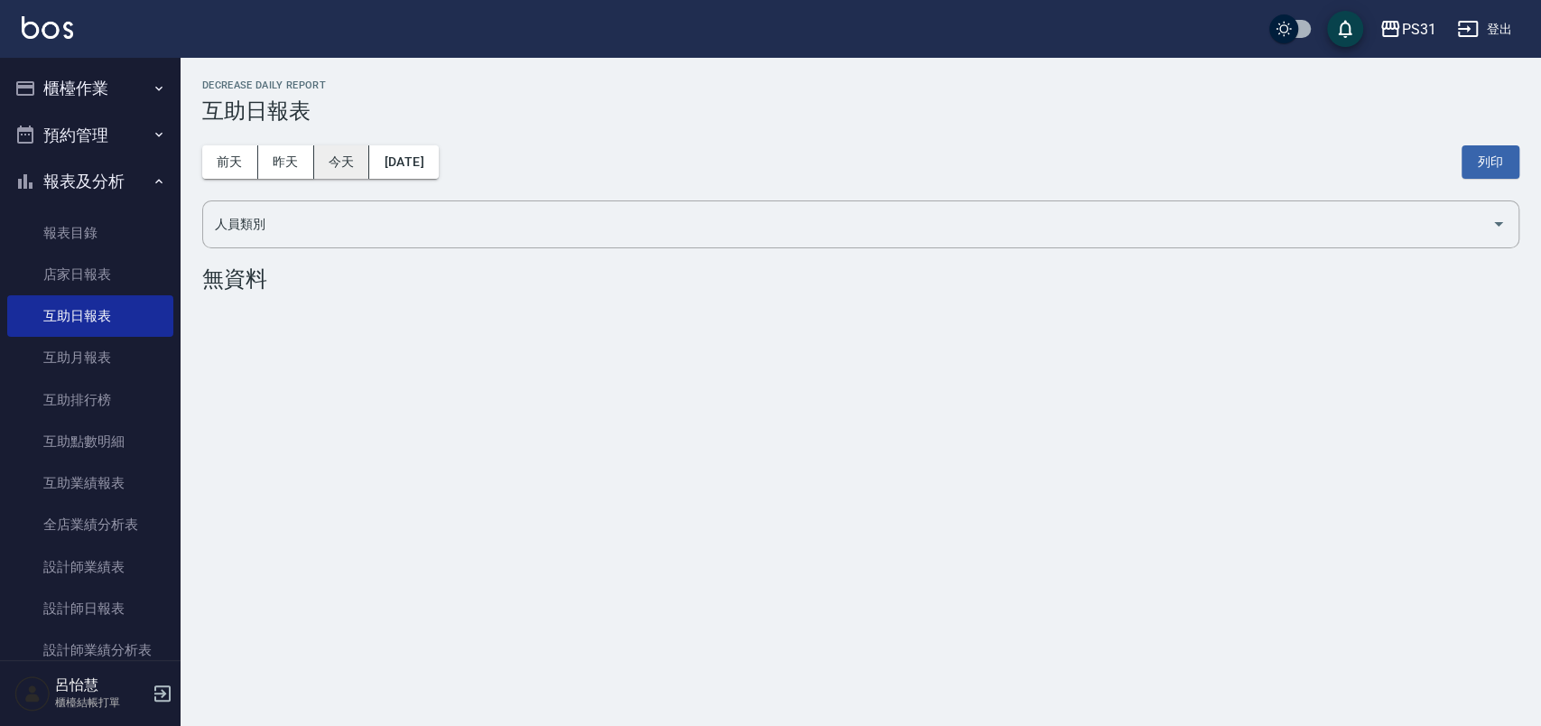
click at [348, 170] on button "今天" at bounding box center [342, 161] width 56 height 33
click at [294, 160] on button "昨天" at bounding box center [286, 161] width 56 height 33
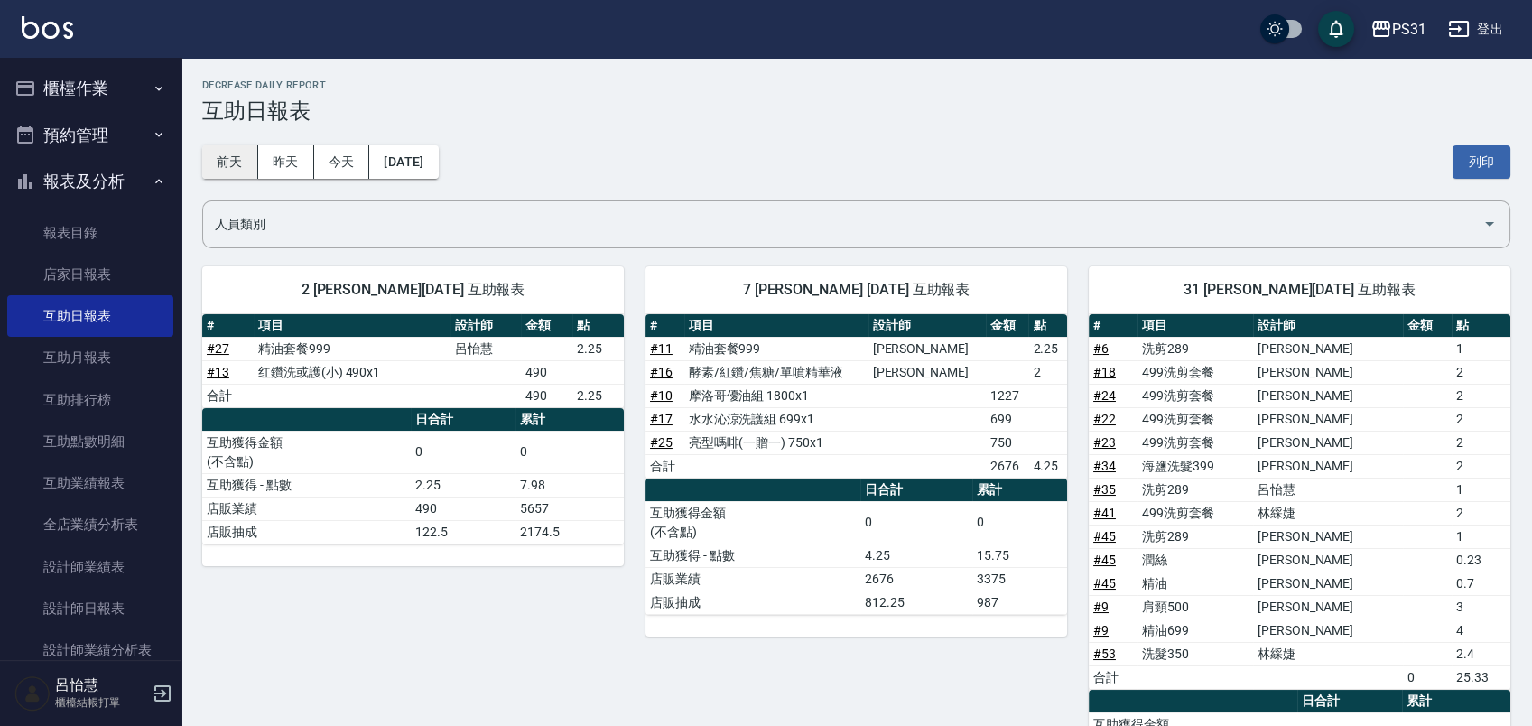
click at [226, 177] on button "前天" at bounding box center [230, 161] width 56 height 33
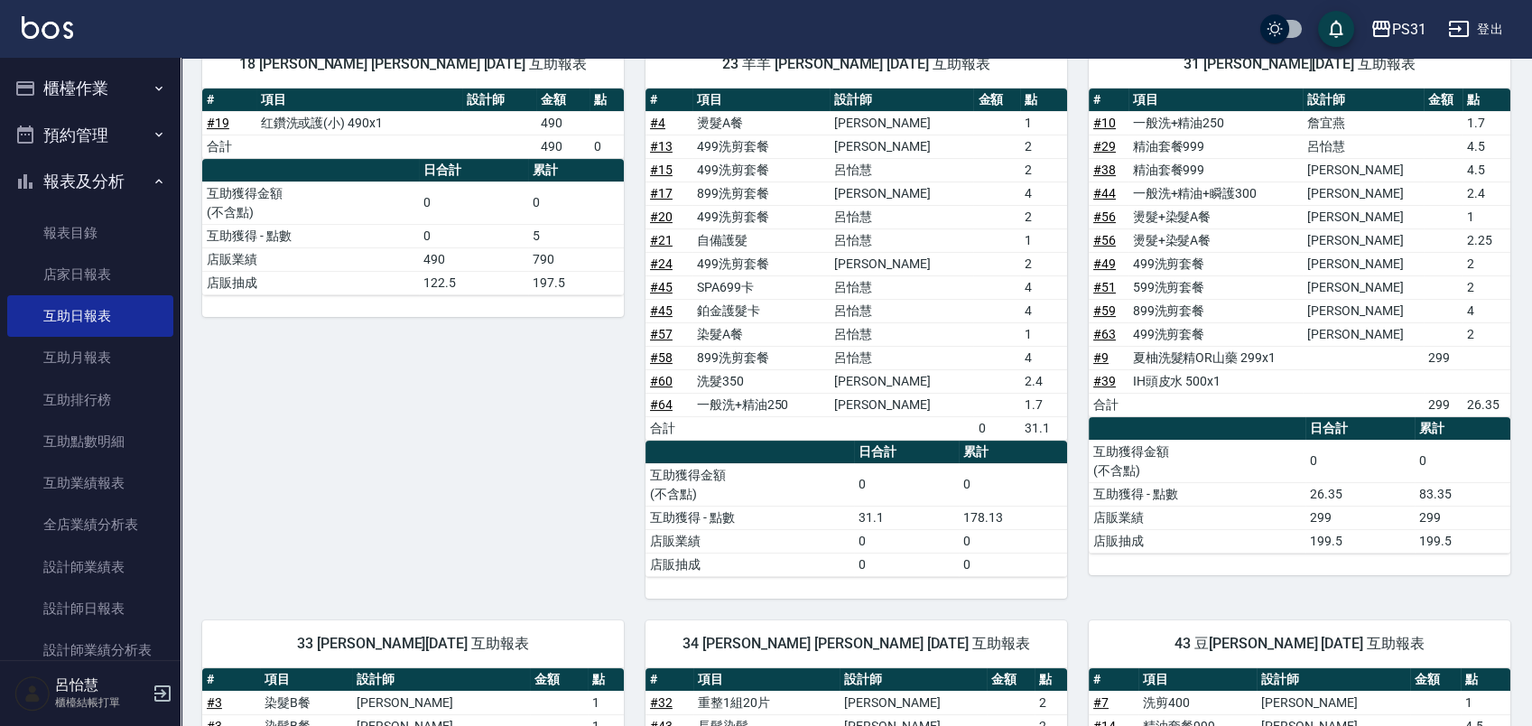
scroll to position [818, 0]
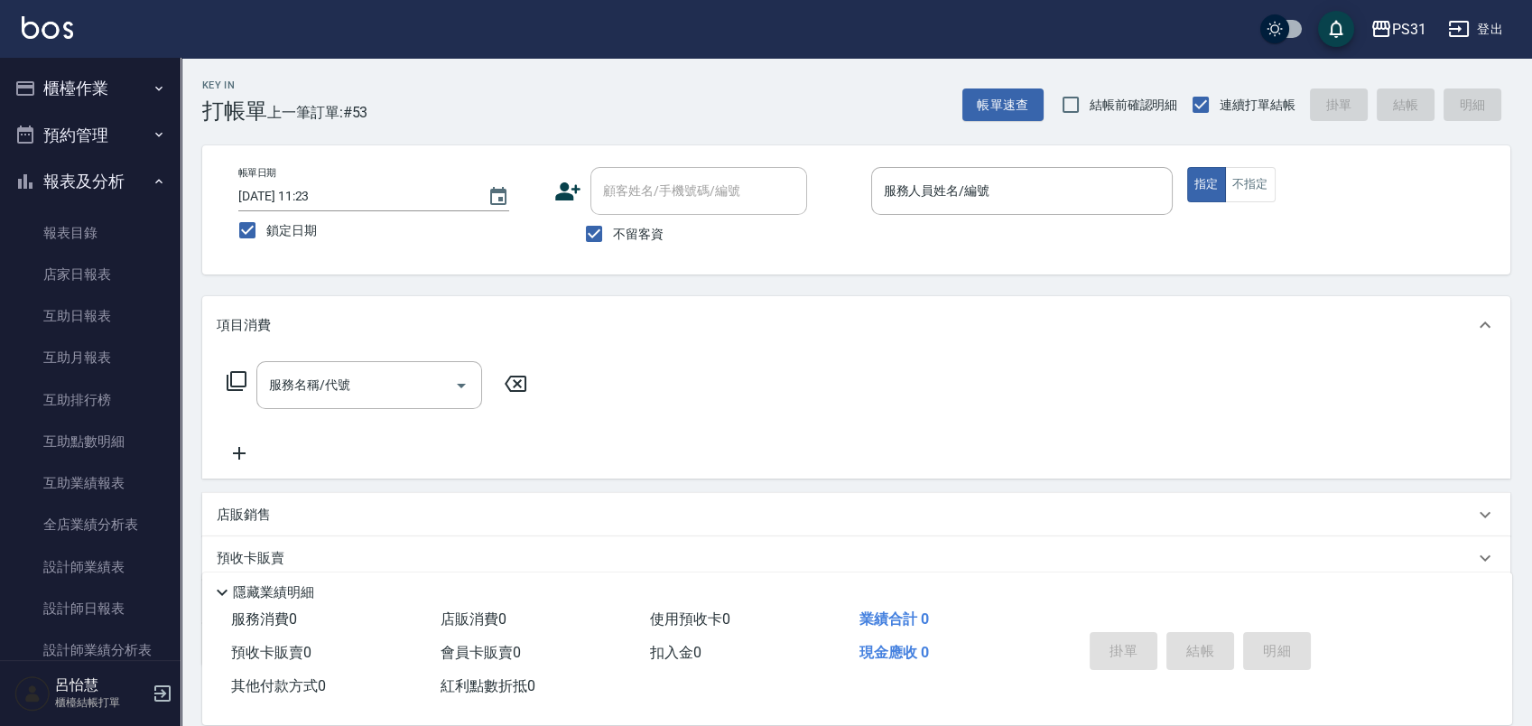
drag, startPoint x: 546, startPoint y: 711, endPoint x: 506, endPoint y: 747, distance: 54.4
click at [506, 725] on html "PS31 登出 櫃檯作業 打帳單 帳單列表 現金收支登錄 每日結帳 排班表 現場電腦打卡 掃碼打卡 預約管理 預約管理 單日預約紀錄 單週預約紀錄 報表及分析…" at bounding box center [766, 418] width 1532 height 837
click at [607, 452] on div "服務名稱/代號 服務名稱/代號" at bounding box center [856, 416] width 1308 height 125
click at [116, 604] on link "設計師日報表" at bounding box center [90, 609] width 166 height 42
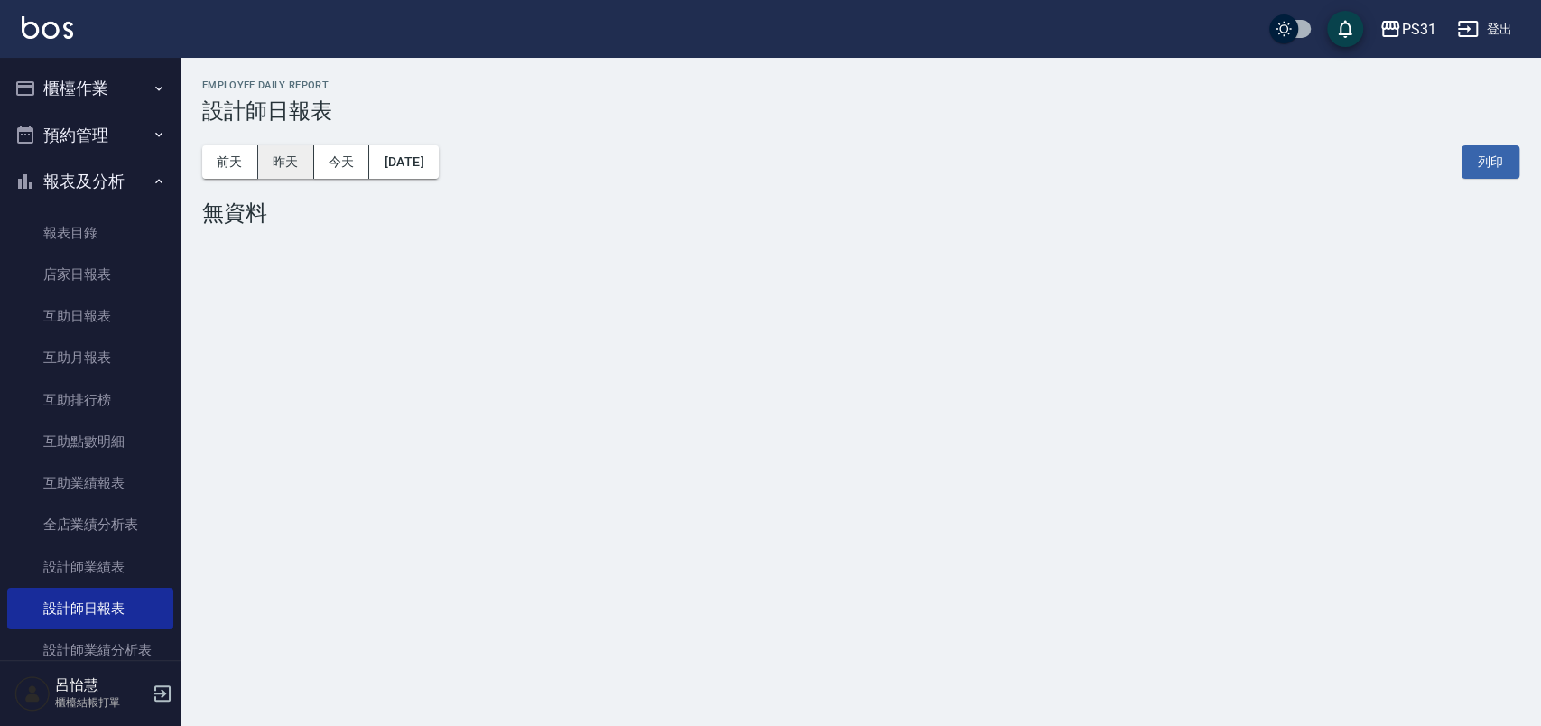
click at [298, 168] on button "昨天" at bounding box center [286, 161] width 56 height 33
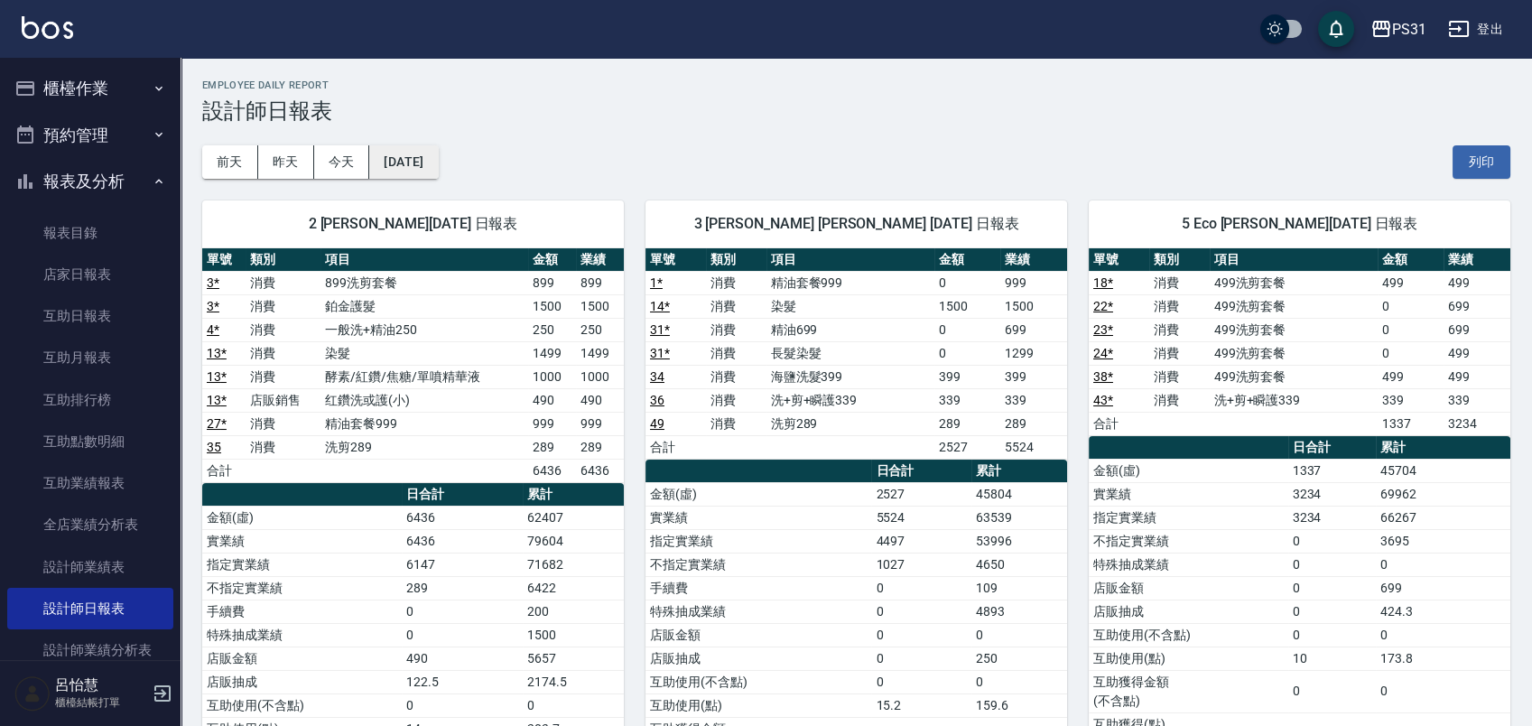
click at [411, 168] on button "2025/10/11" at bounding box center [403, 161] width 69 height 33
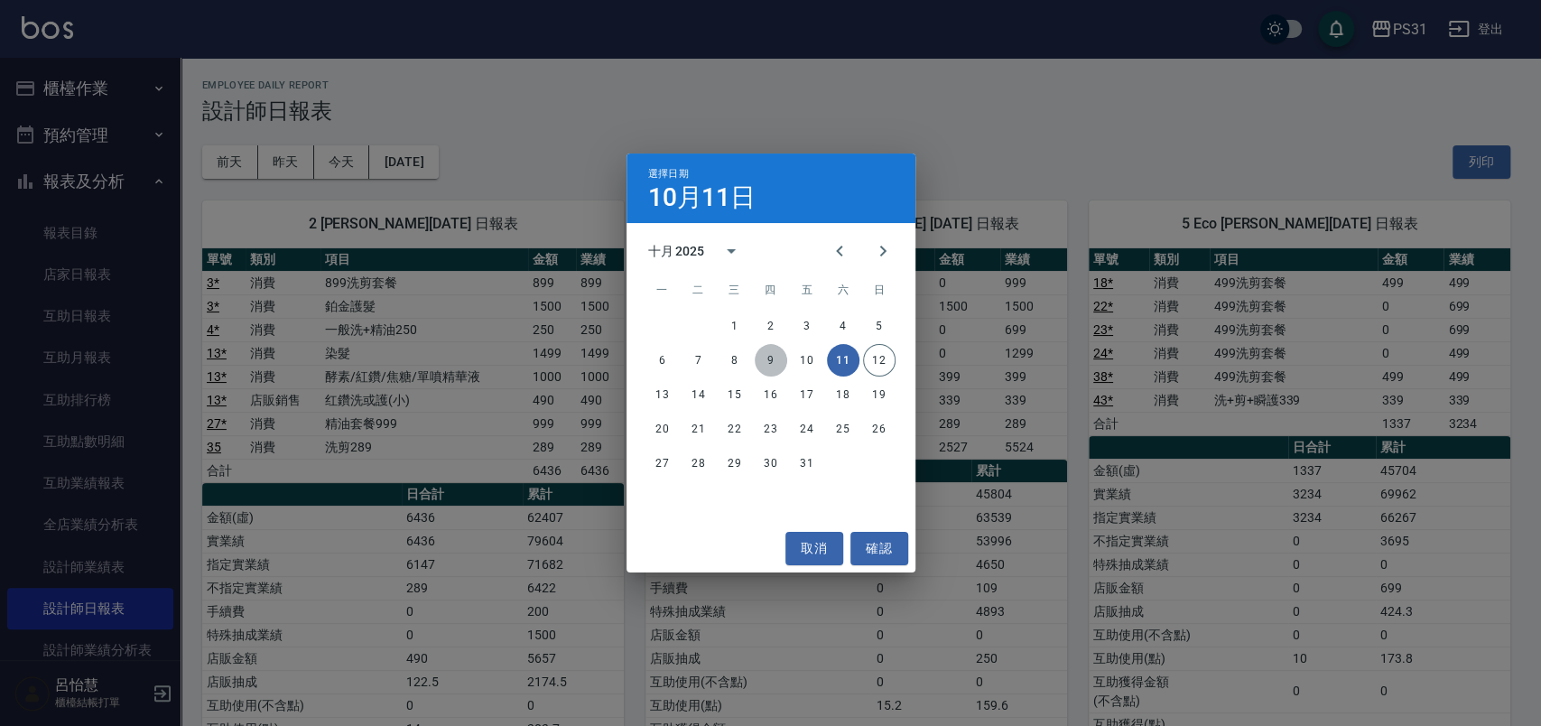
click at [757, 362] on button "9" at bounding box center [771, 360] width 32 height 32
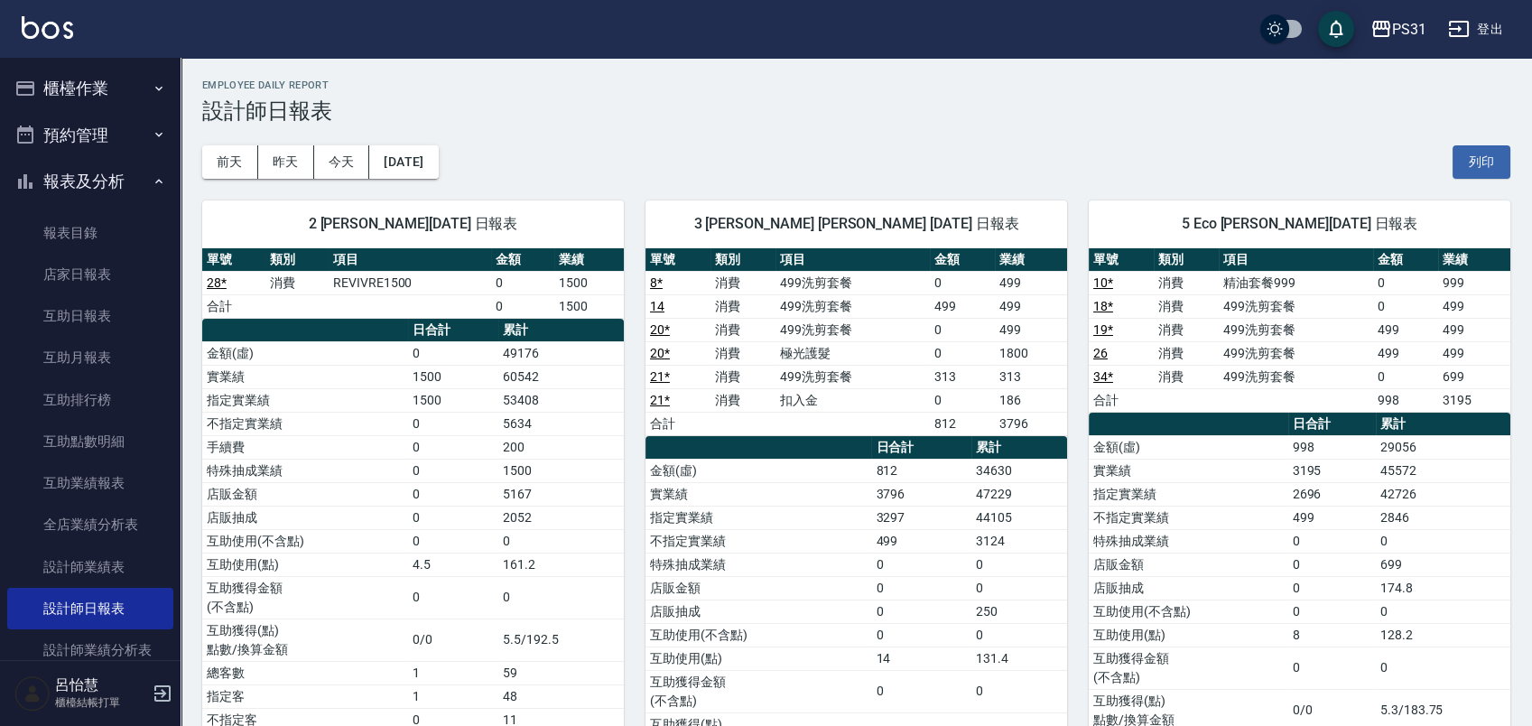
drag, startPoint x: 303, startPoint y: 170, endPoint x: 311, endPoint y: 181, distance: 13.8
click at [307, 156] on button "昨天" at bounding box center [286, 161] width 56 height 33
